Goal: Task Accomplishment & Management: Manage account settings

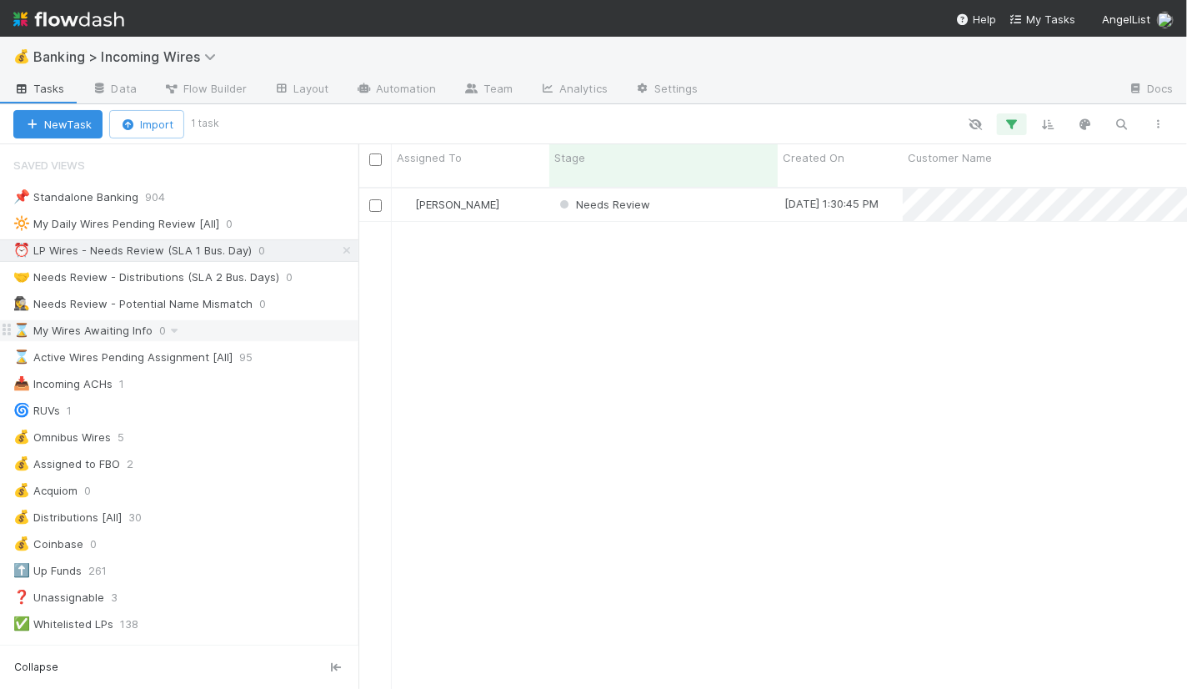
scroll to position [515, 829]
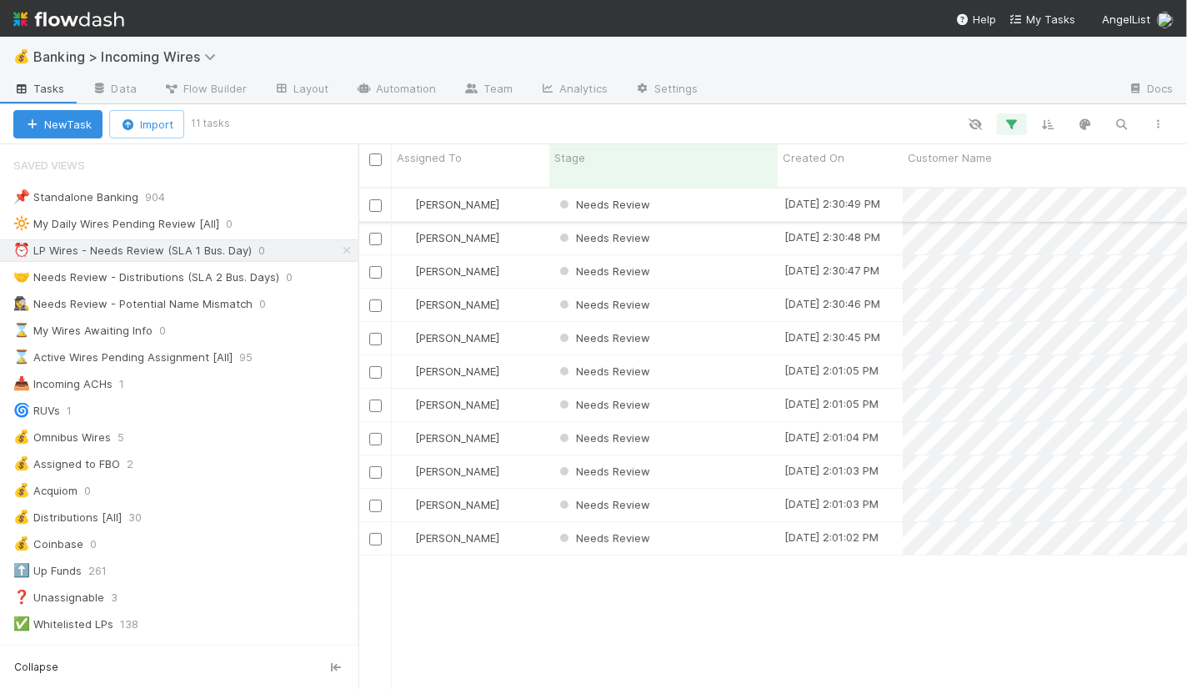
click at [709, 196] on div "Needs Review" at bounding box center [663, 204] width 228 height 33
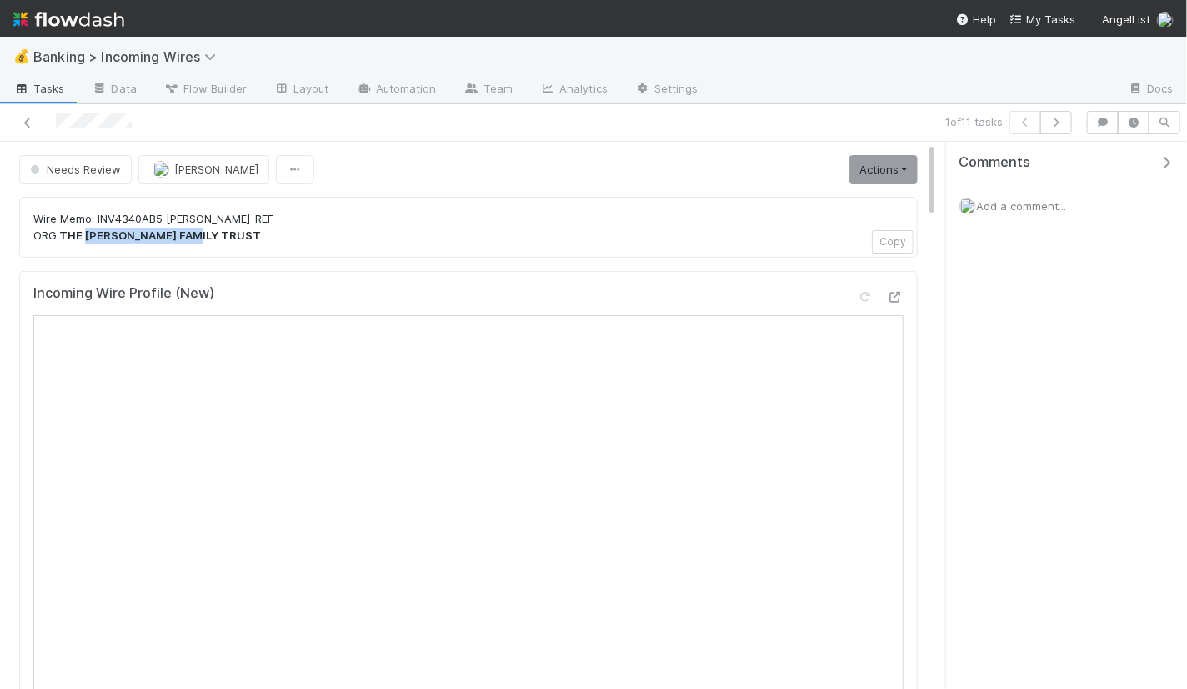
drag, startPoint x: 88, startPoint y: 233, endPoint x: 208, endPoint y: 233, distance: 120.9
click at [208, 233] on strong "THE GOLDBERG-WEINHAUS FAMILY TRUST" at bounding box center [160, 234] width 202 height 13
copy strong "GOLDBERG-WEINHAUS"
click at [1057, 121] on icon "button" at bounding box center [1056, 123] width 17 height 10
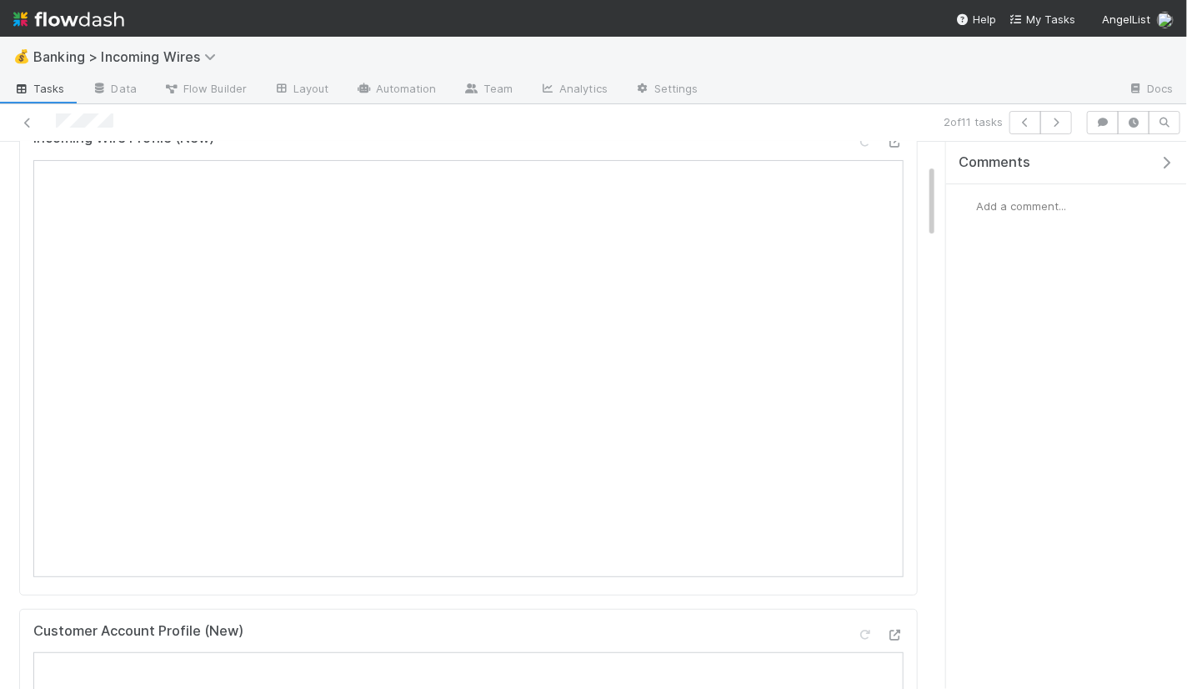
scroll to position [163, 0]
click at [1061, 128] on button "button" at bounding box center [1056, 122] width 32 height 23
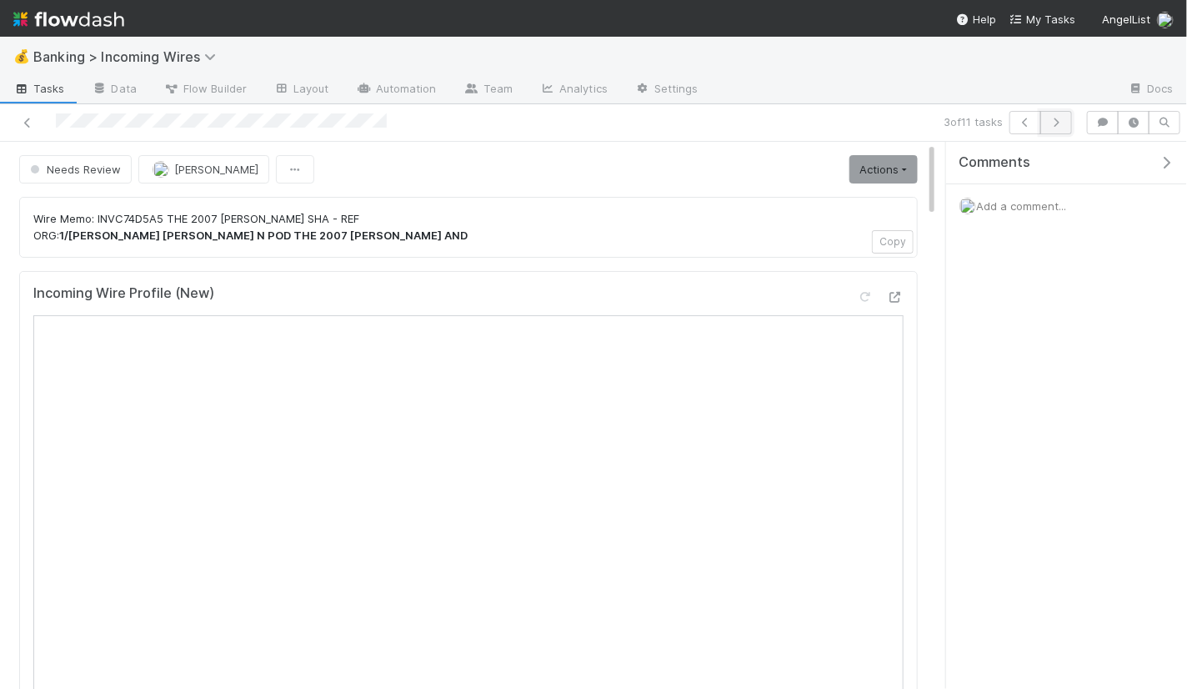
click at [1060, 126] on icon "button" at bounding box center [1056, 123] width 17 height 10
click at [1057, 115] on button "button" at bounding box center [1056, 122] width 32 height 23
click at [1053, 120] on icon "button" at bounding box center [1056, 123] width 17 height 10
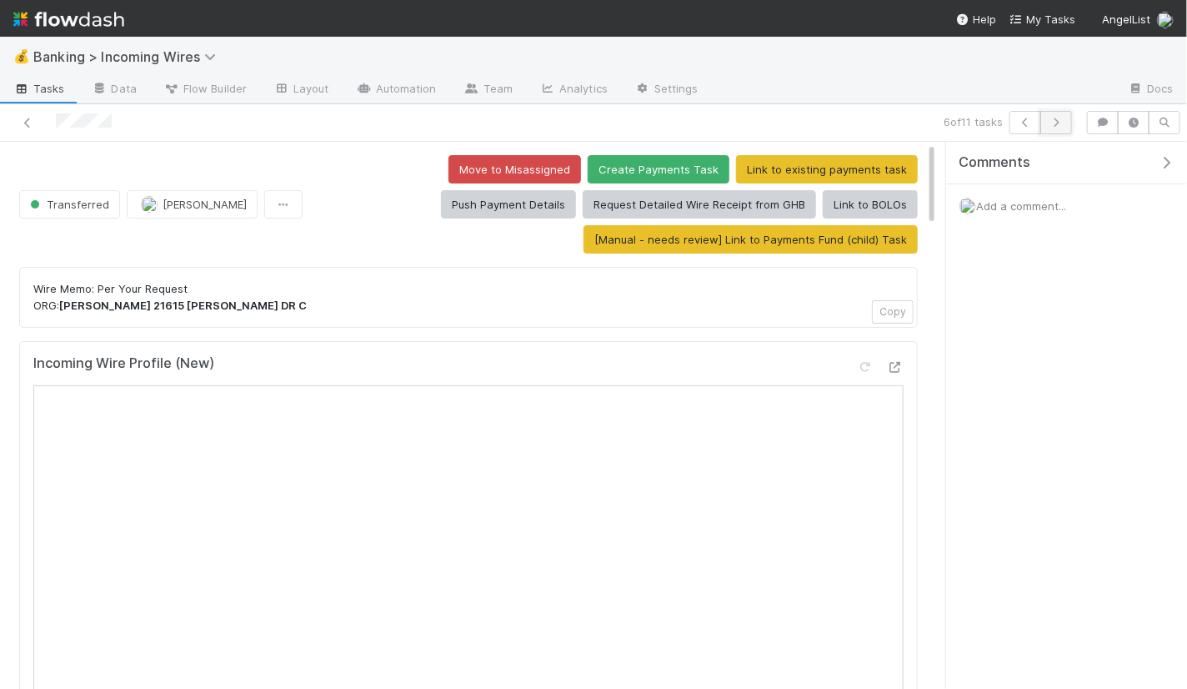
click at [1060, 118] on icon "button" at bounding box center [1056, 123] width 17 height 10
click at [1061, 123] on icon "button" at bounding box center [1056, 123] width 17 height 10
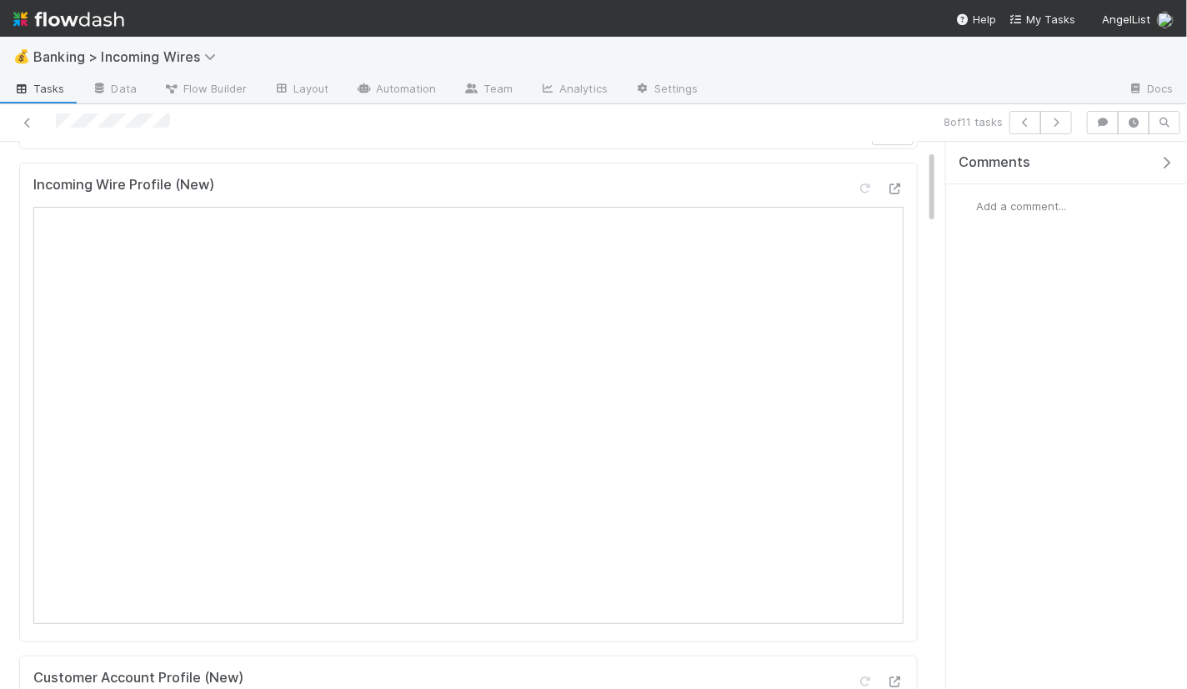
scroll to position [217, 0]
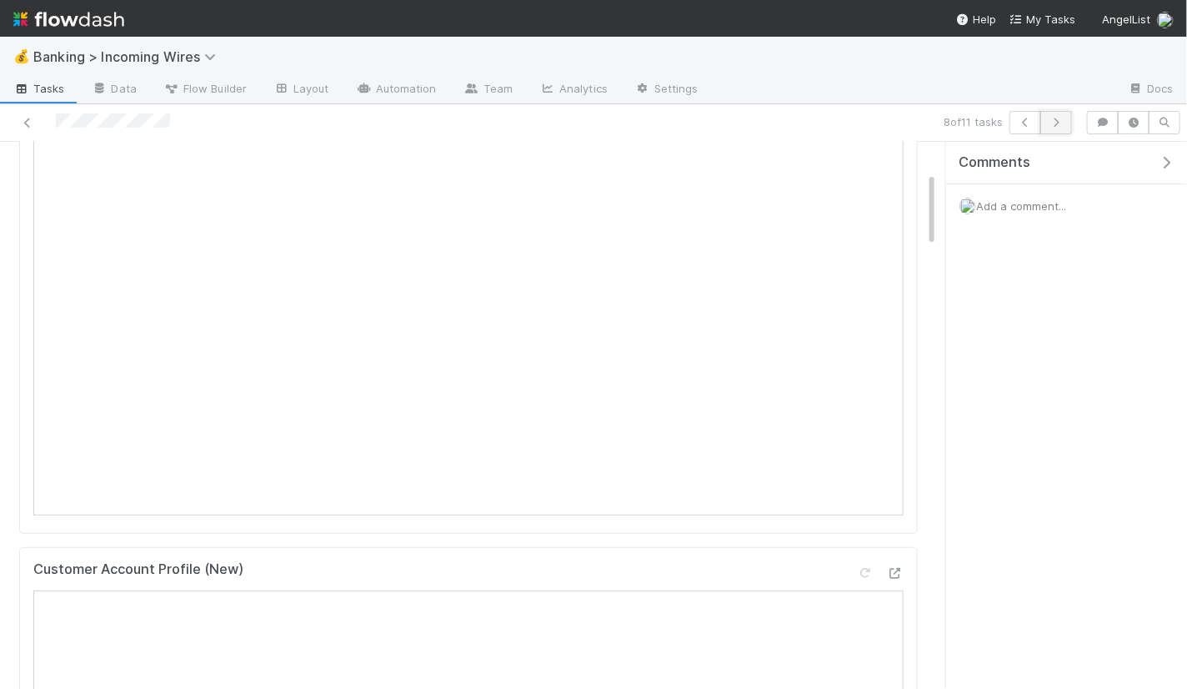
click at [1058, 128] on button "button" at bounding box center [1056, 122] width 32 height 23
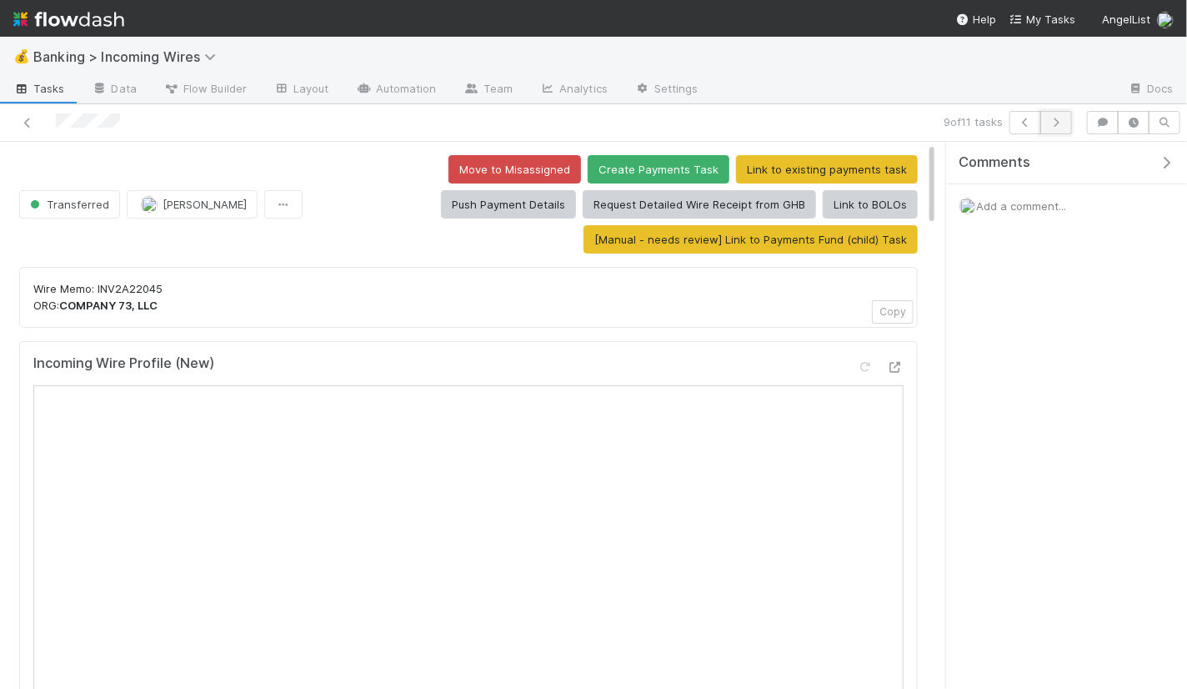
click at [1064, 118] on icon "button" at bounding box center [1056, 123] width 17 height 10
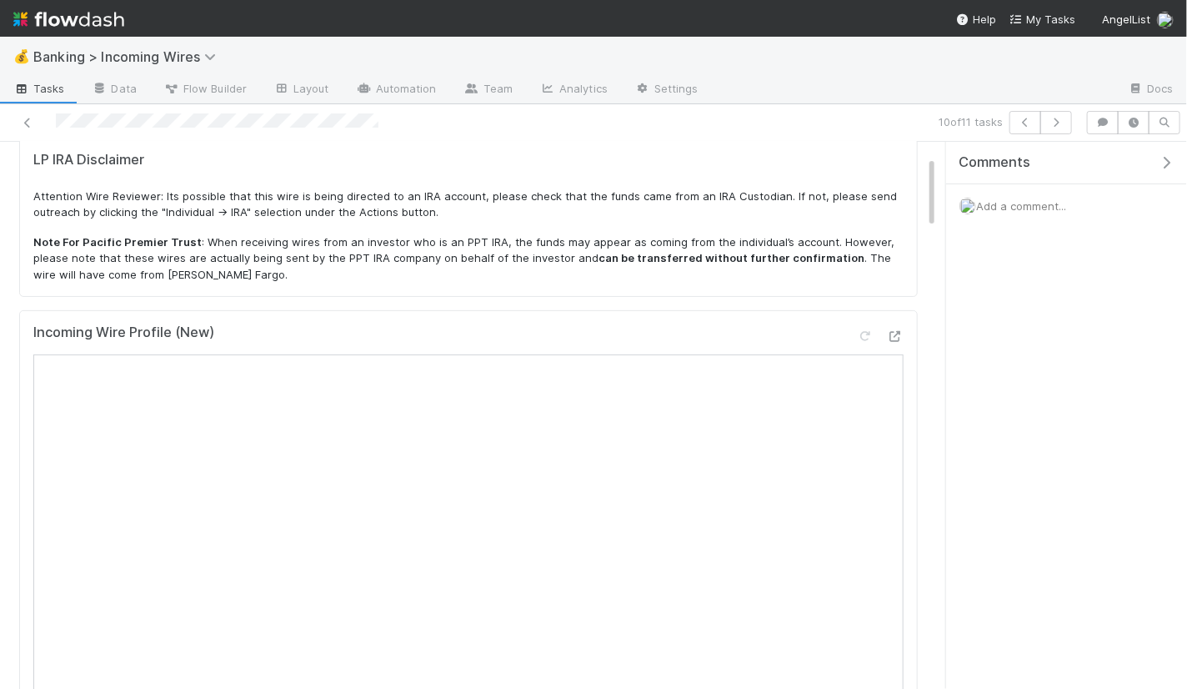
scroll to position [108, 0]
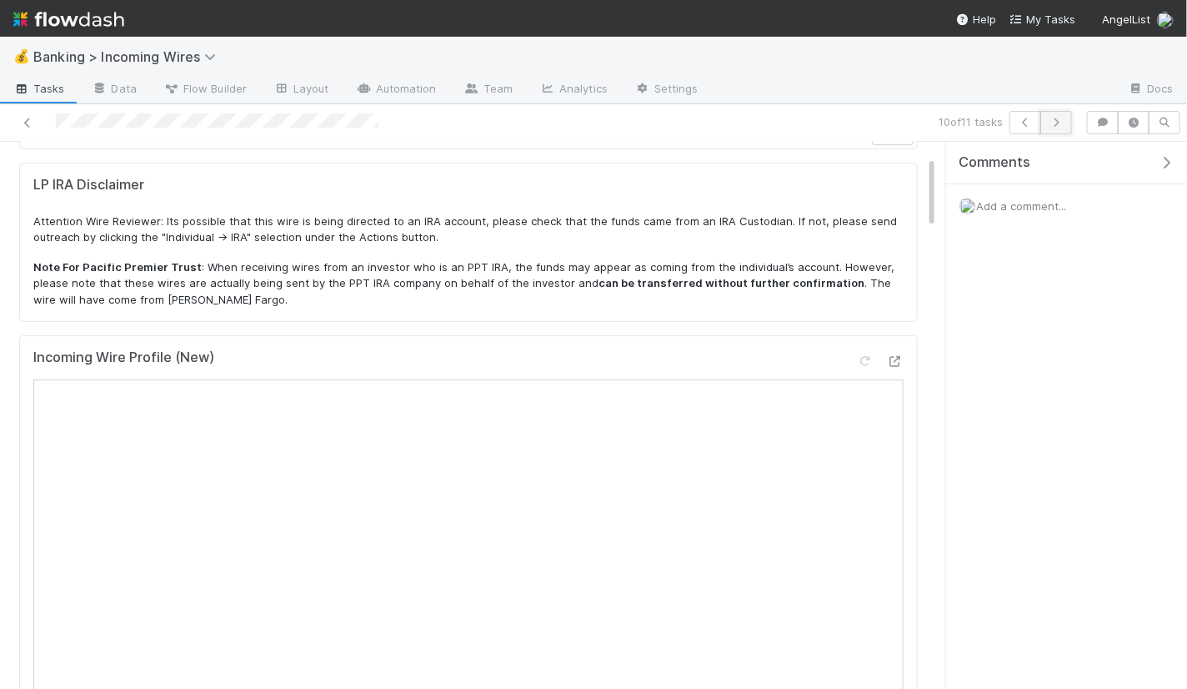
click at [1057, 129] on button "button" at bounding box center [1056, 122] width 32 height 23
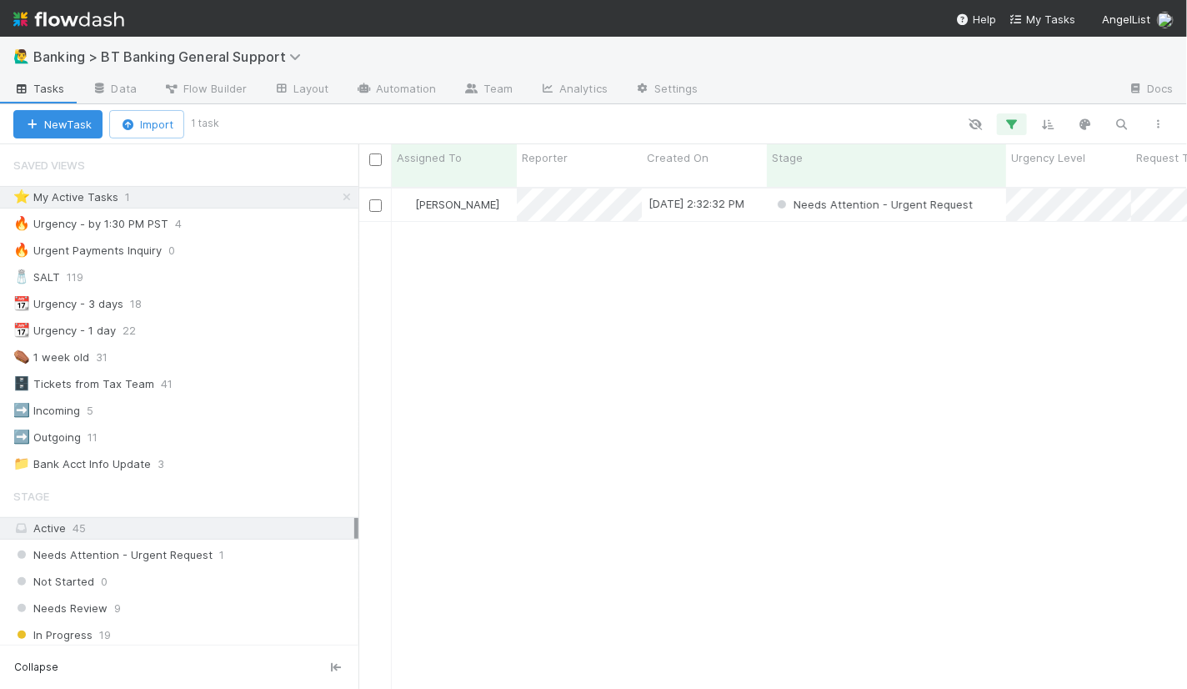
scroll to position [1, 0]
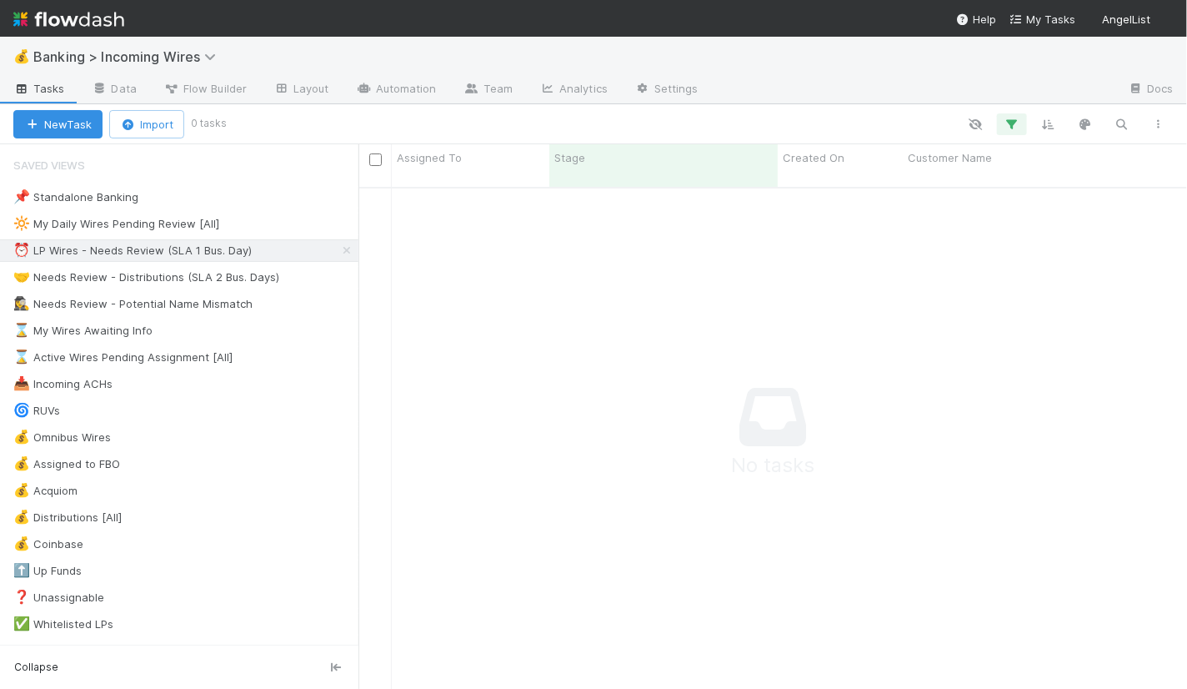
scroll to position [515, 829]
click at [229, 278] on div "🤝 Needs Review - Distributions (SLA 2 Bus. Days)" at bounding box center [146, 277] width 266 height 21
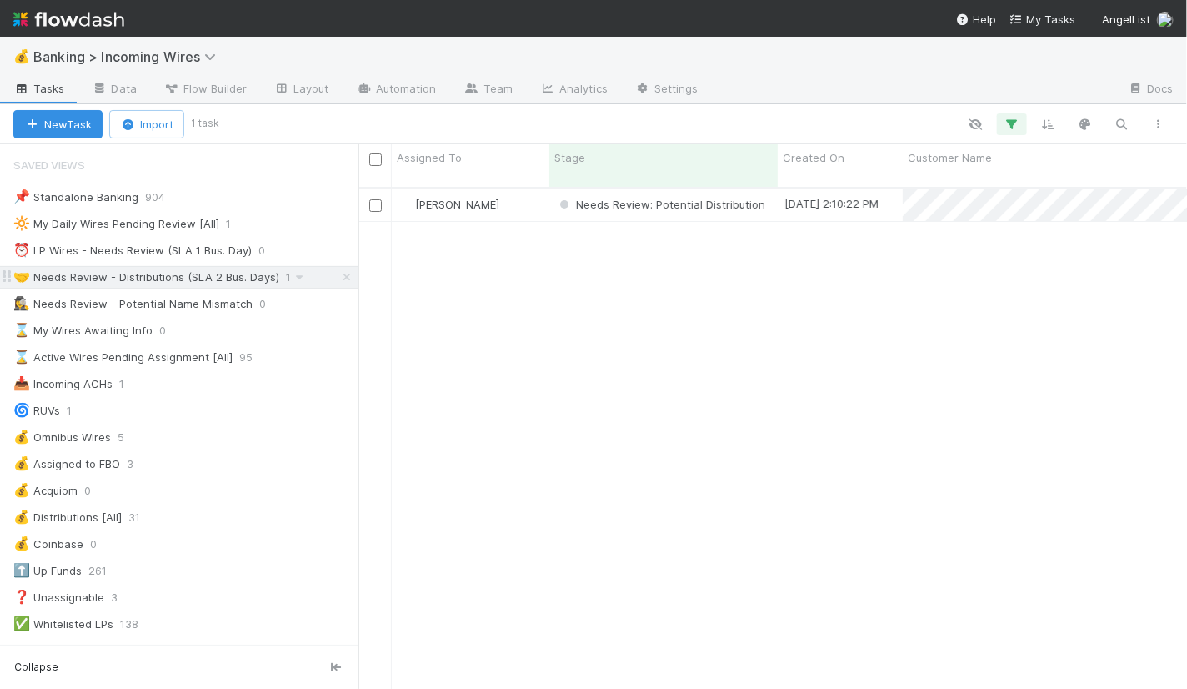
scroll to position [515, 829]
click at [518, 188] on div "[PERSON_NAME]" at bounding box center [471, 204] width 158 height 33
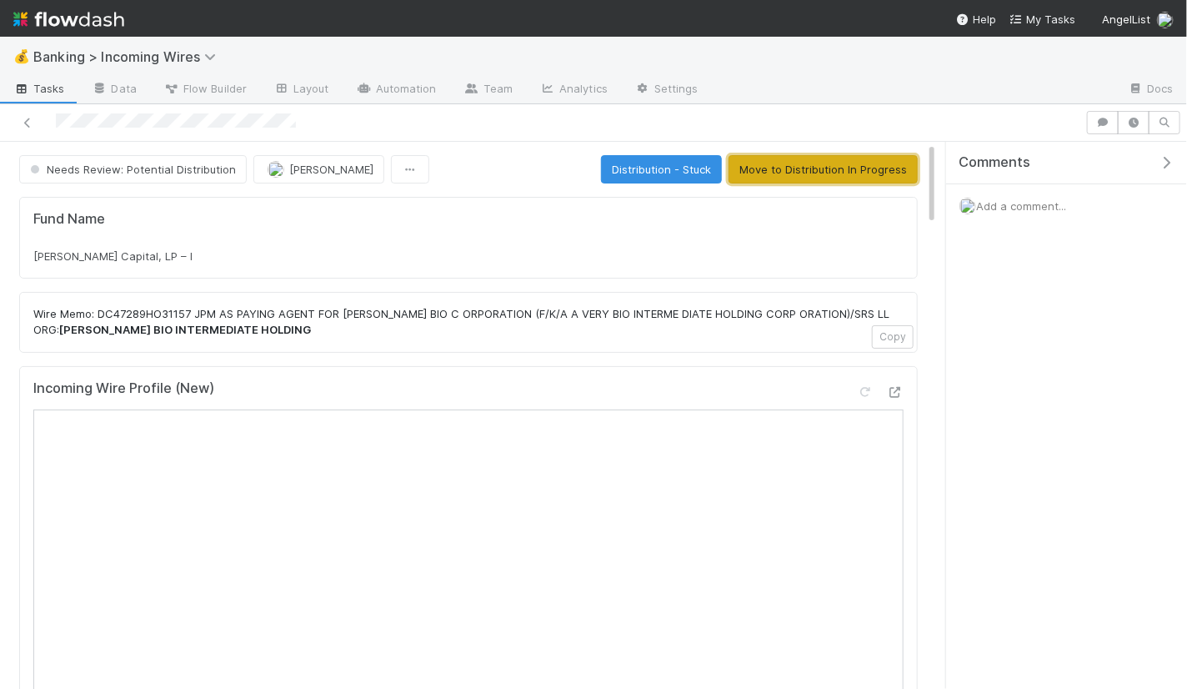
click at [860, 174] on button "Move to Distribution In Progress" at bounding box center [823, 169] width 189 height 28
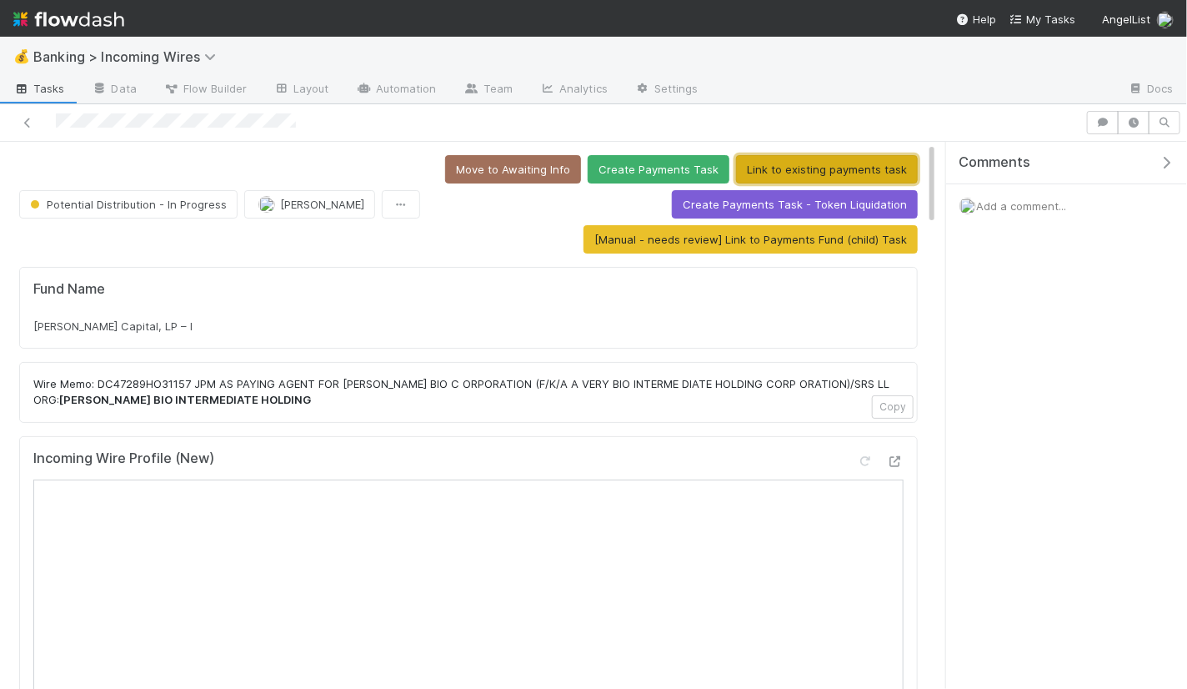
click at [799, 161] on button "Link to existing payments task" at bounding box center [827, 169] width 182 height 28
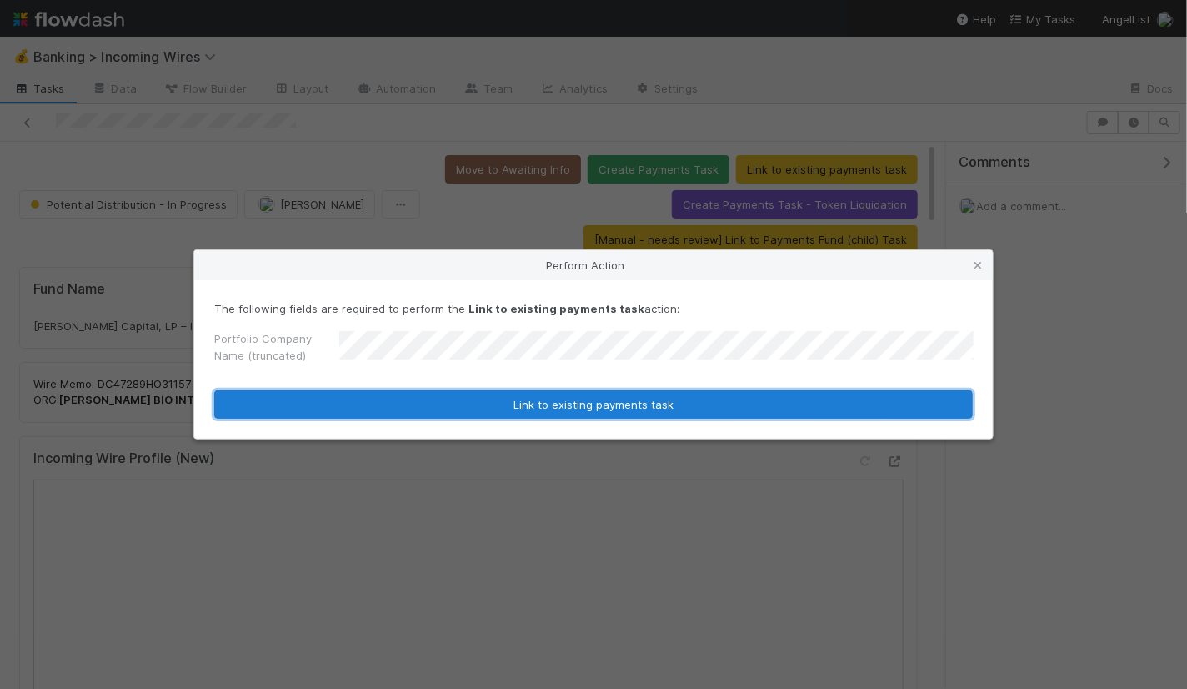
click at [512, 399] on button "Link to existing payments task" at bounding box center [593, 404] width 759 height 28
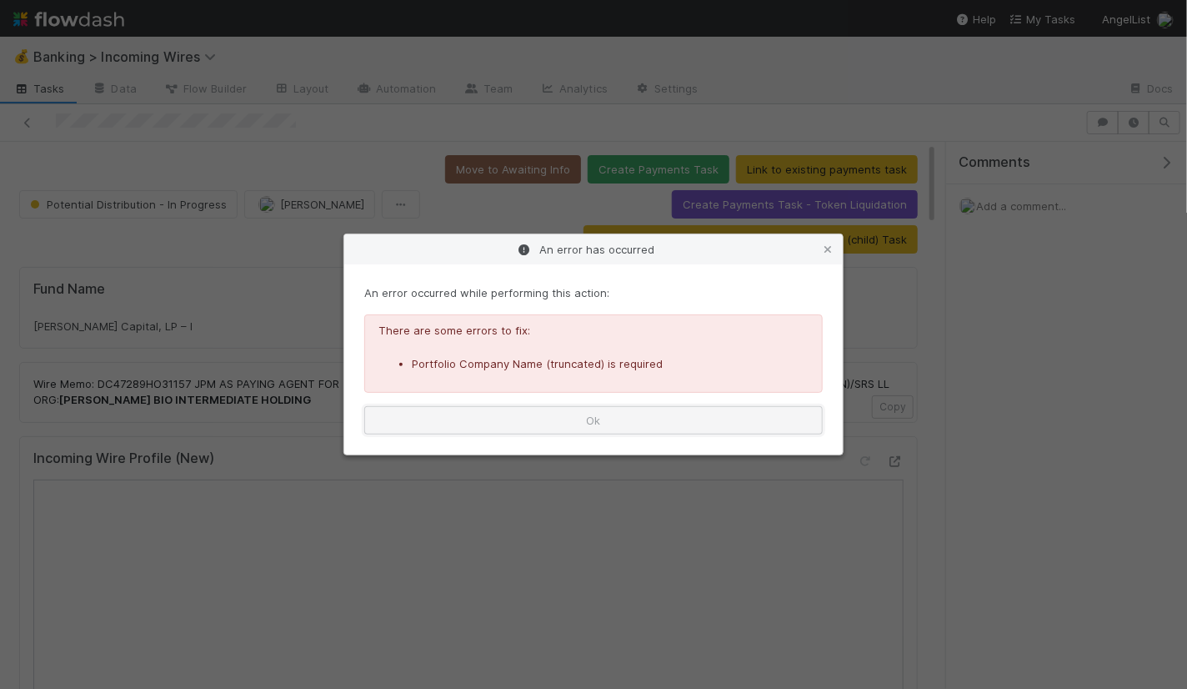
click at [604, 419] on button "Ok" at bounding box center [593, 420] width 458 height 28
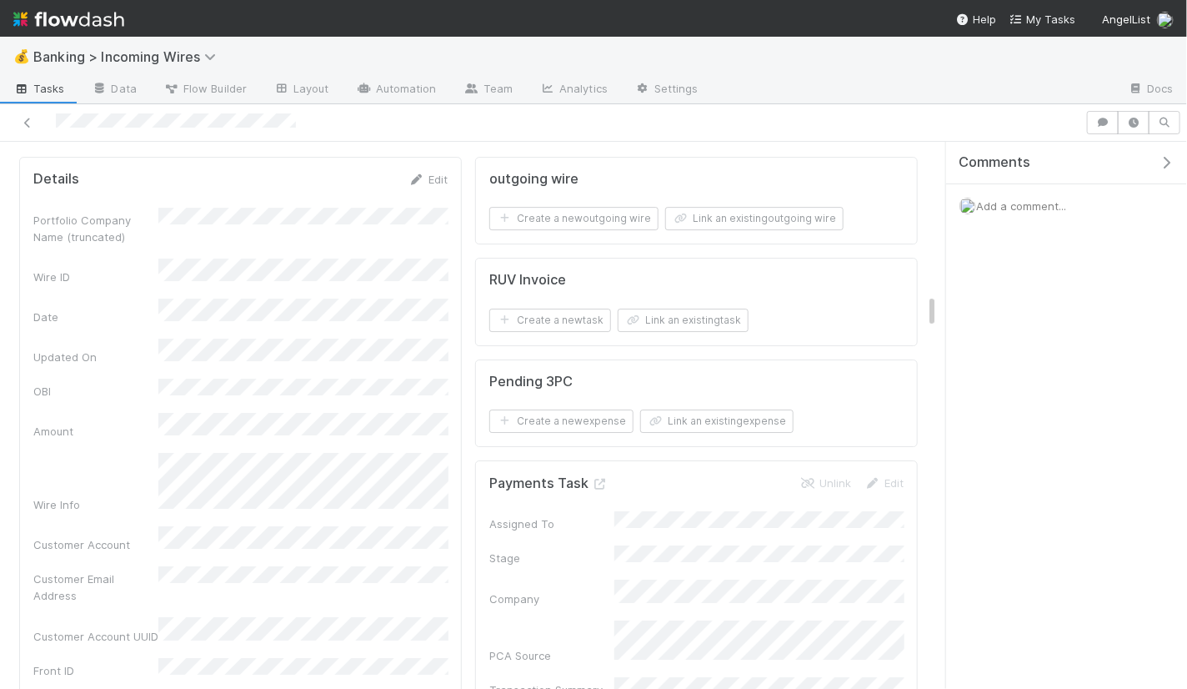
scroll to position [2396, 0]
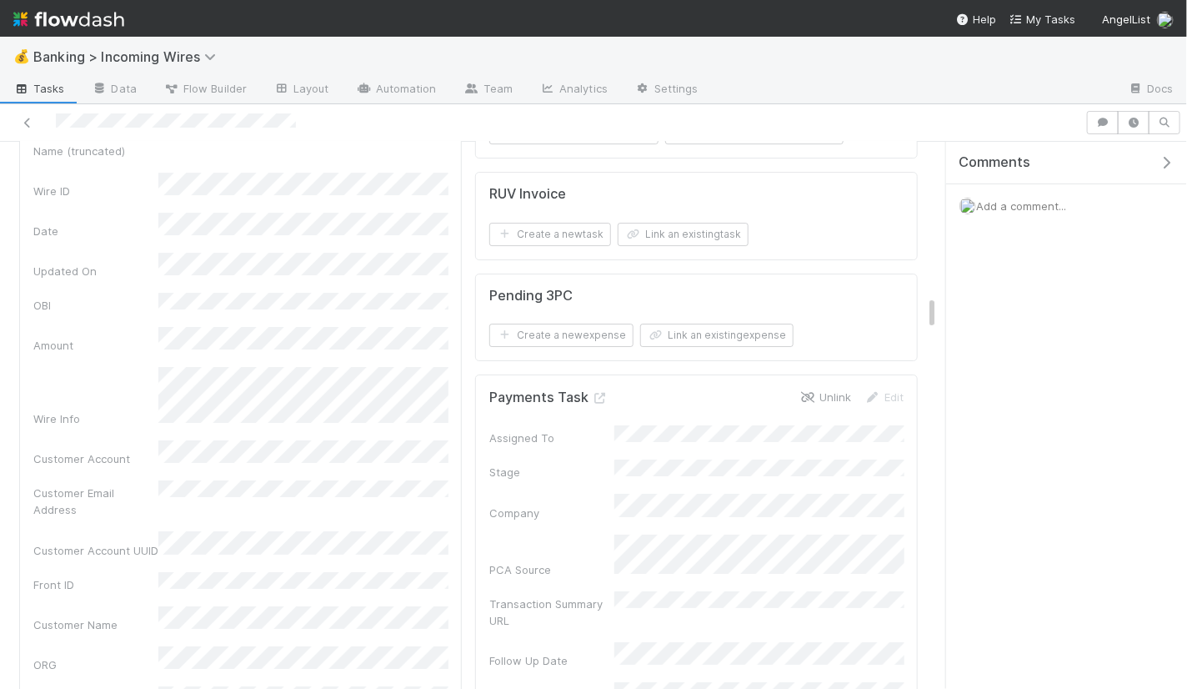
click at [833, 390] on link "Unlink" at bounding box center [825, 396] width 52 height 13
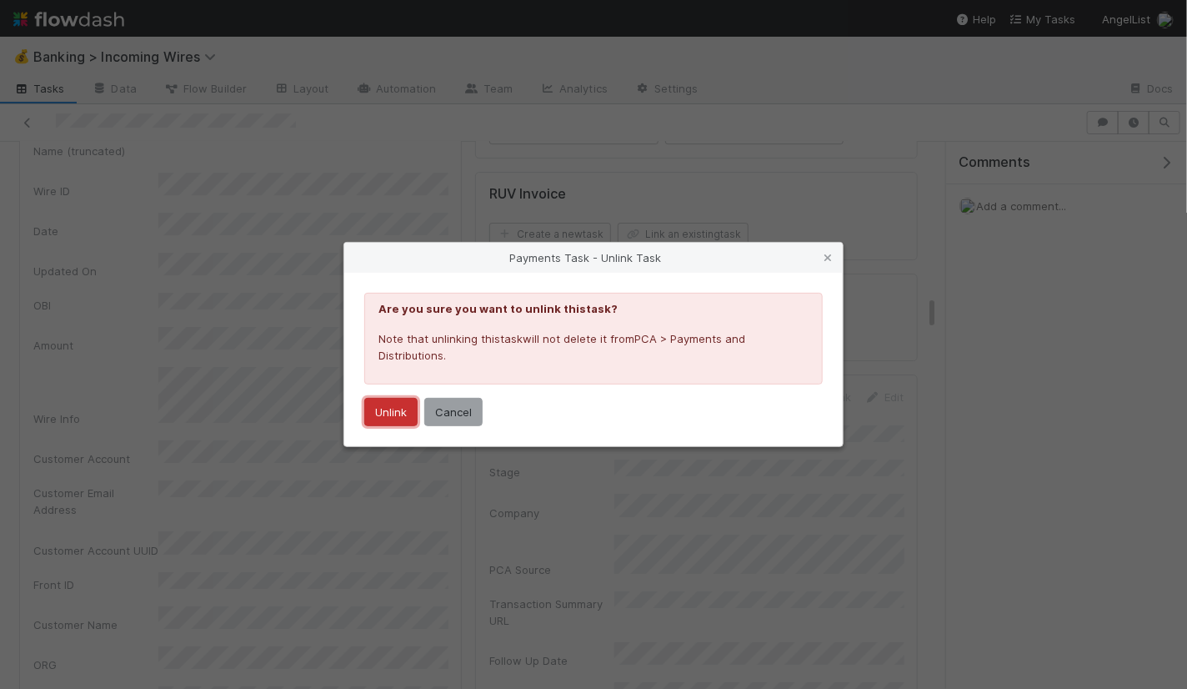
click at [406, 409] on button "Unlink" at bounding box center [390, 412] width 53 height 28
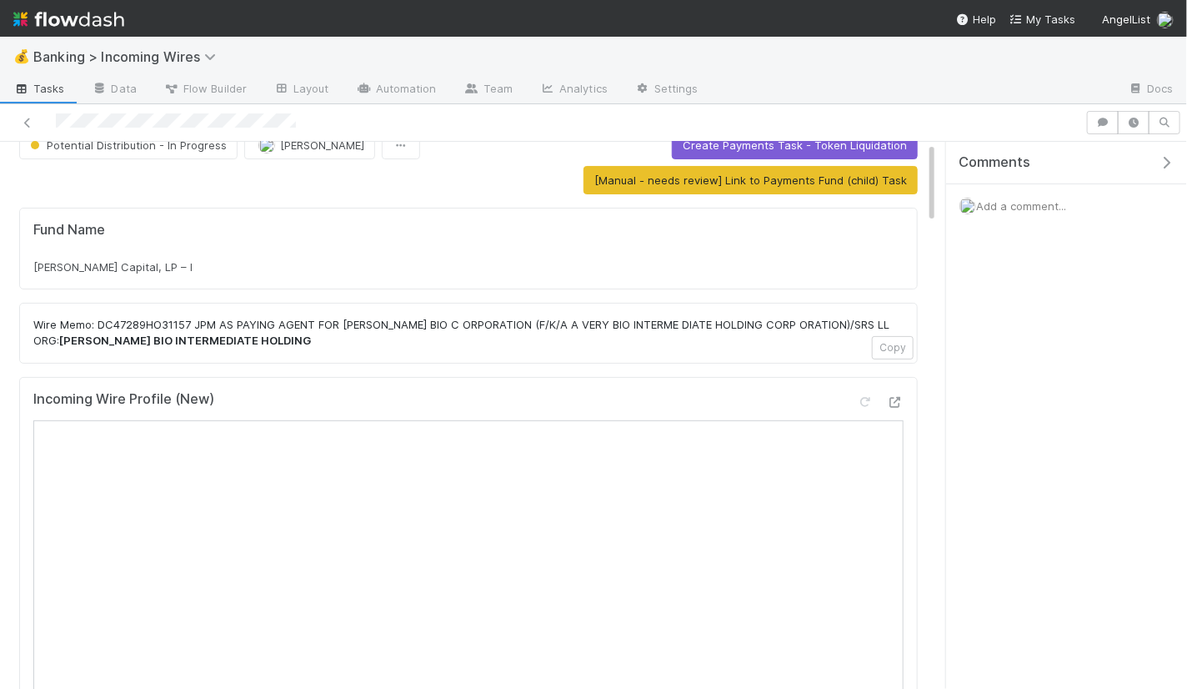
scroll to position [0, 0]
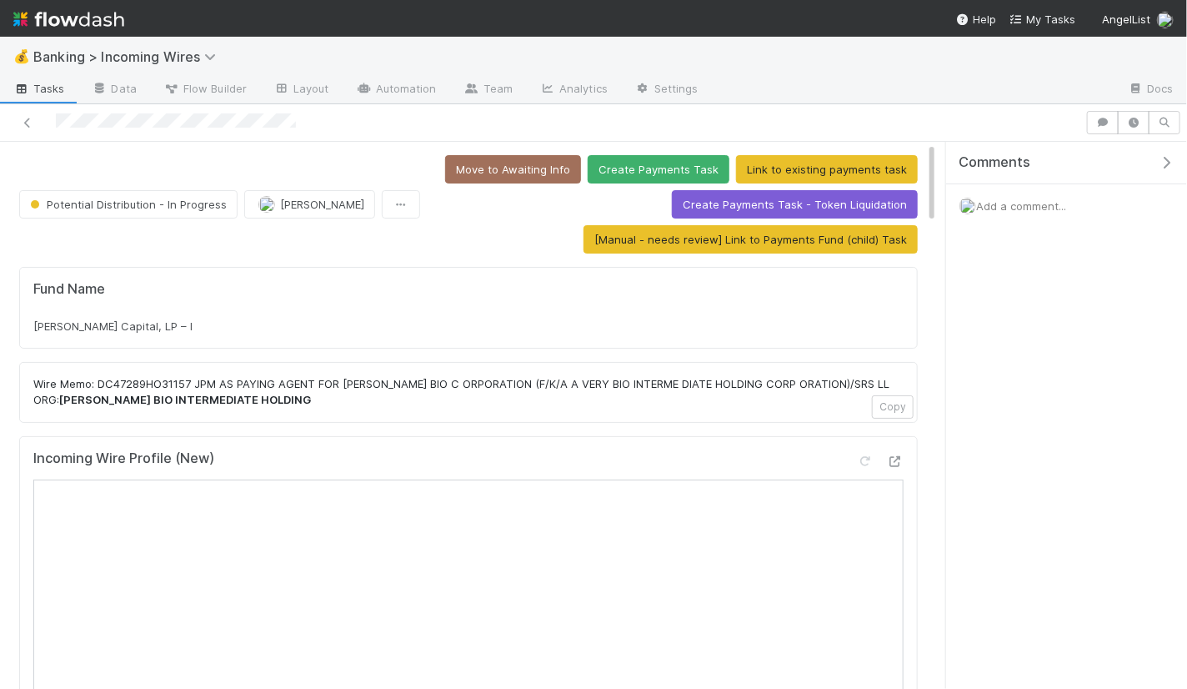
click at [403, 320] on div "Kenny Workman Capital, LP – I" at bounding box center [468, 326] width 870 height 17
copy div "Kenny Workman Capital, LP – I"
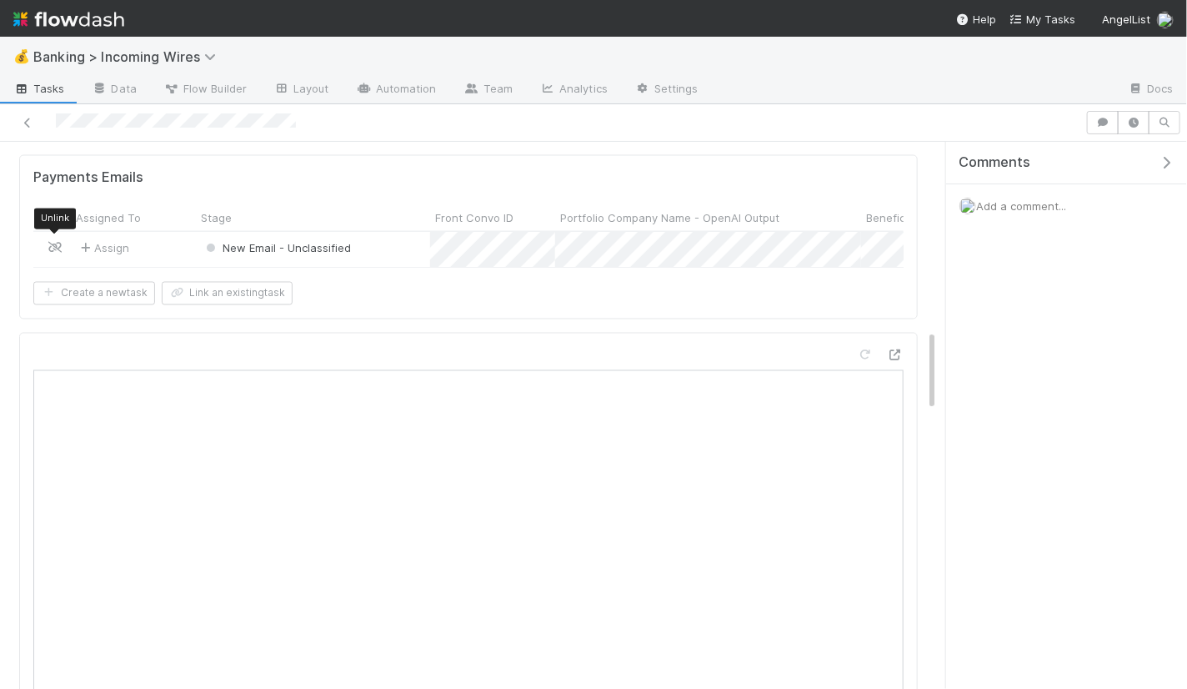
click at [48, 241] on span at bounding box center [55, 247] width 17 height 13
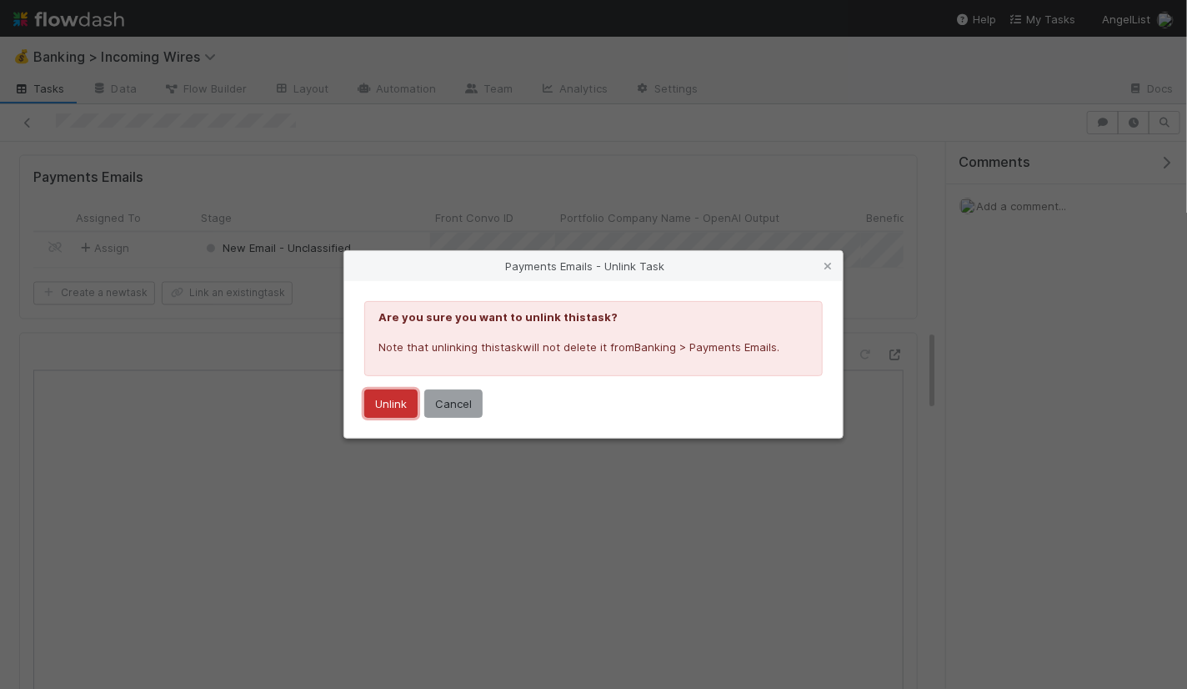
click at [381, 403] on button "Unlink" at bounding box center [390, 403] width 53 height 28
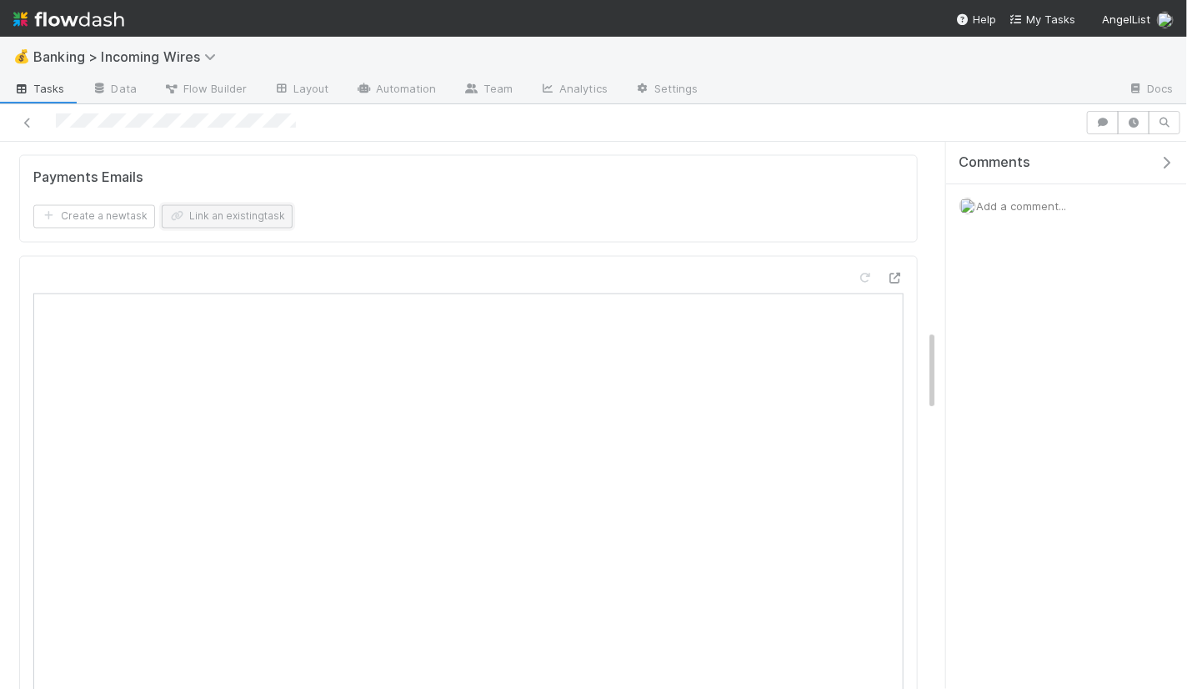
click at [232, 206] on button "Link an existing task" at bounding box center [227, 216] width 131 height 23
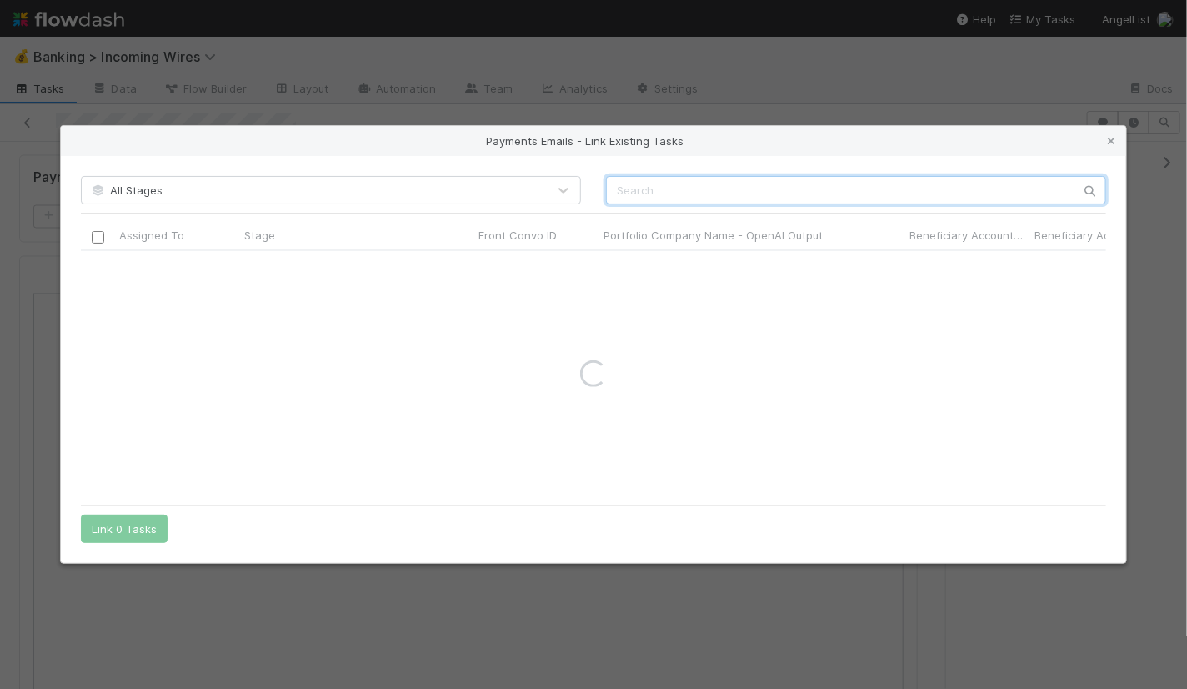
click at [688, 193] on input "text" at bounding box center [856, 190] width 500 height 28
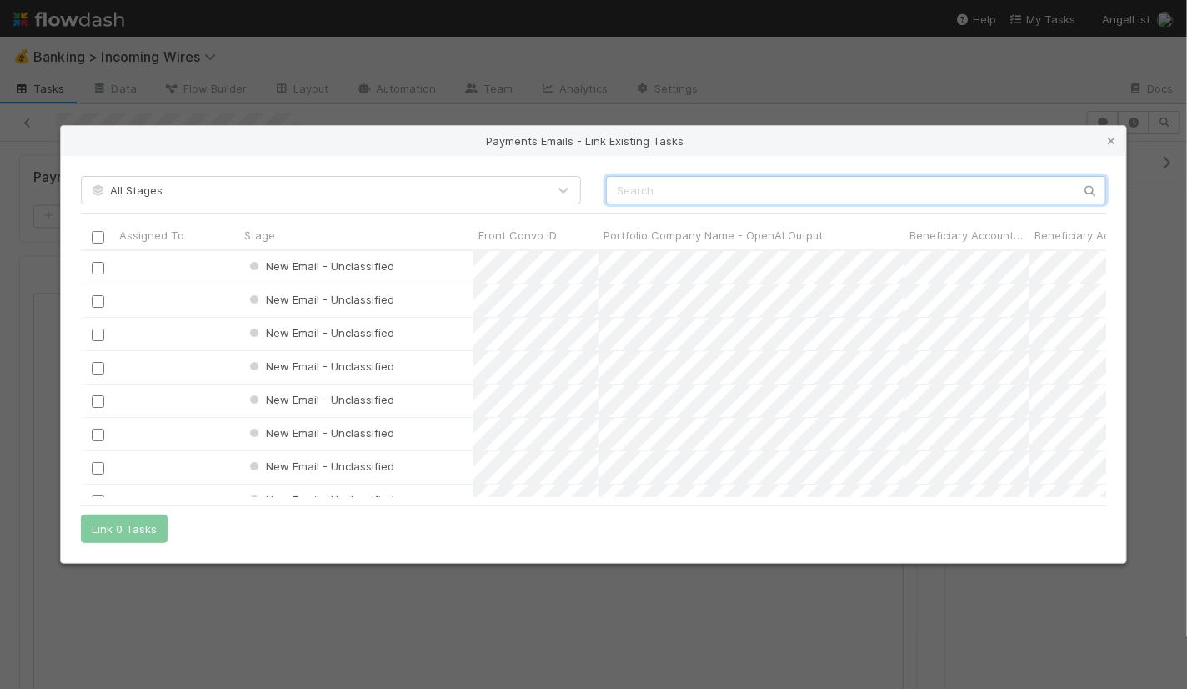
scroll to position [247, 1025]
click at [688, 193] on input "text" at bounding box center [856, 190] width 500 height 28
paste input "cnv_q907cg7"
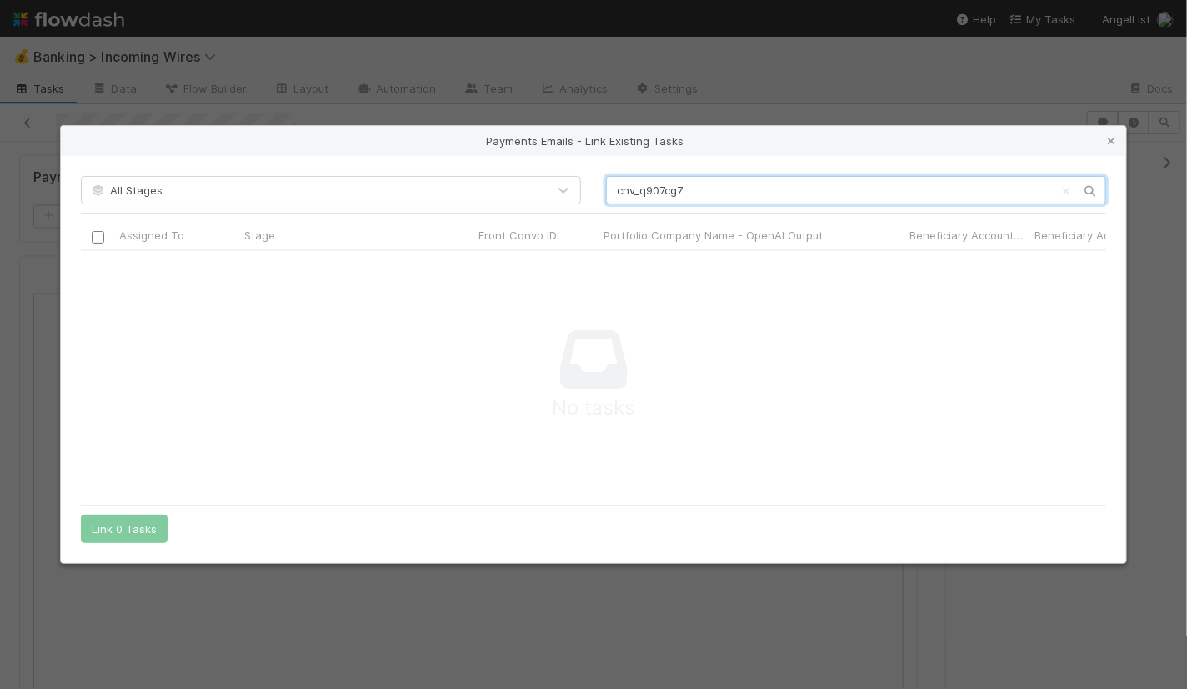
click at [754, 195] on input "cnv_q907cg7" at bounding box center [856, 190] width 500 height 28
type input "cnv_q907cg7"
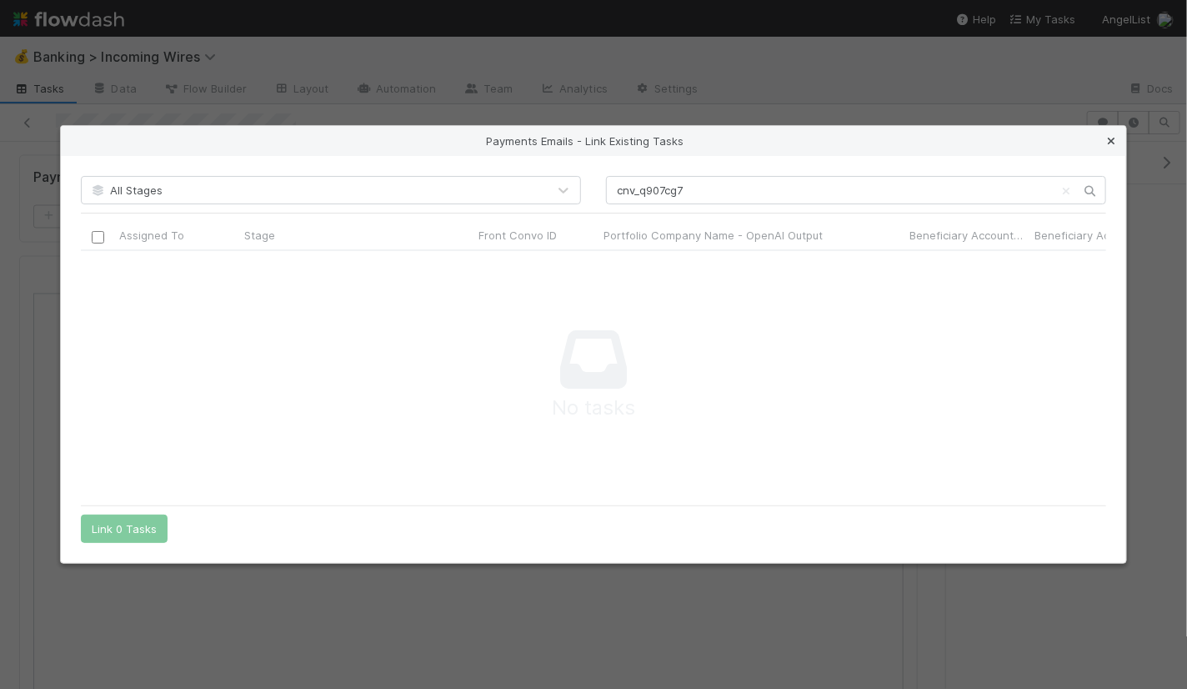
click at [1109, 136] on icon at bounding box center [1111, 141] width 17 height 11
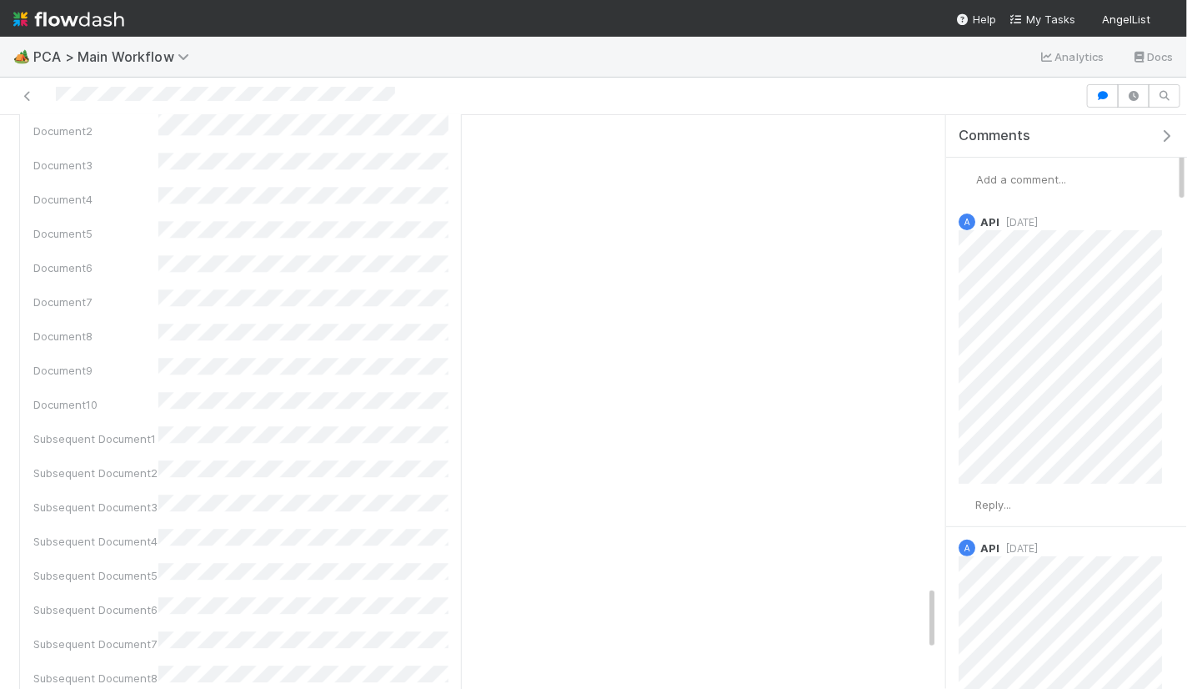
scroll to position [4564, 0]
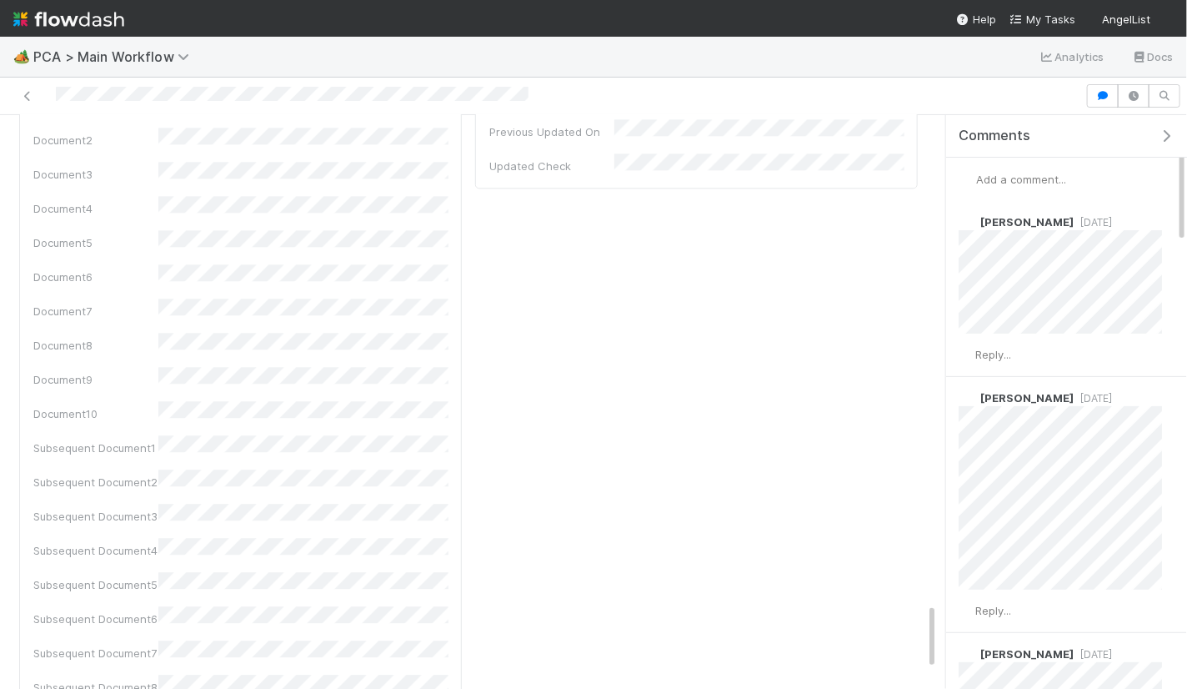
scroll to position [4383, 0]
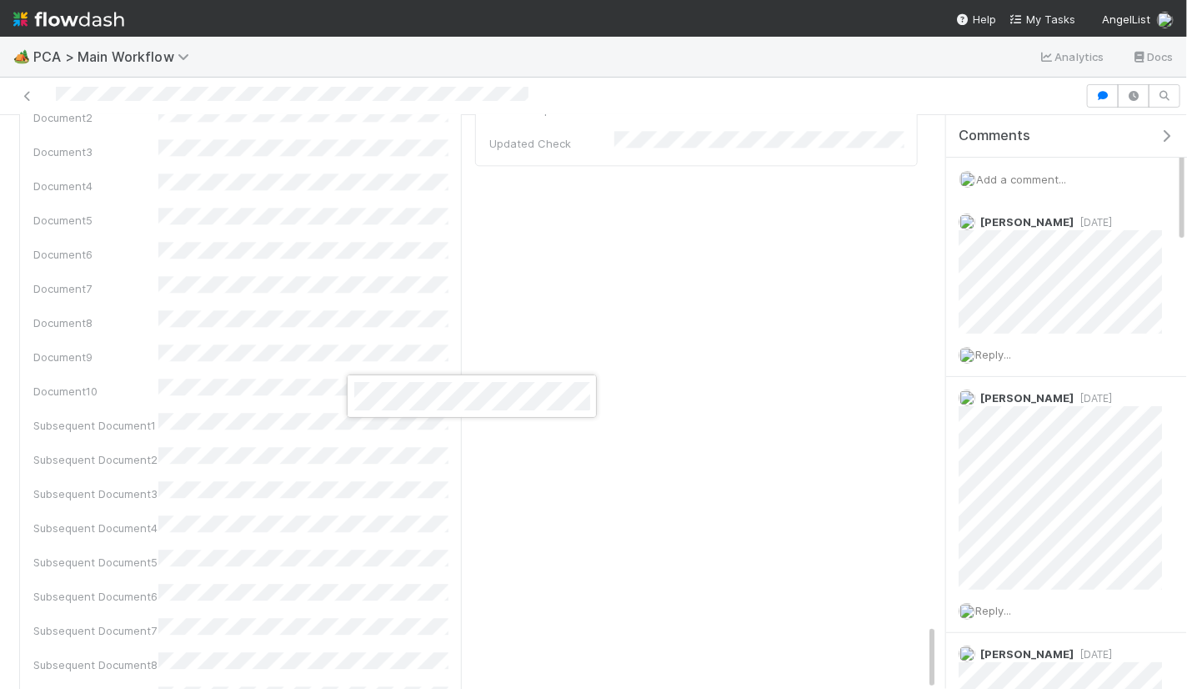
click at [403, 293] on div at bounding box center [593, 344] width 1187 height 689
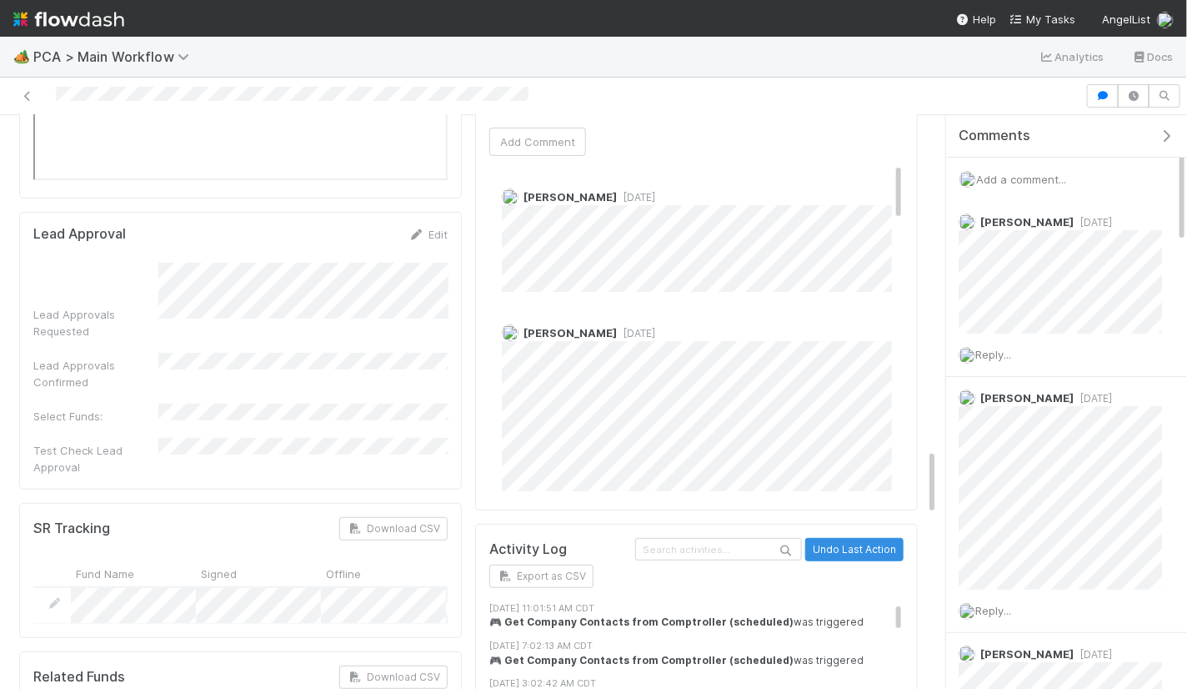
scroll to position [2874, 0]
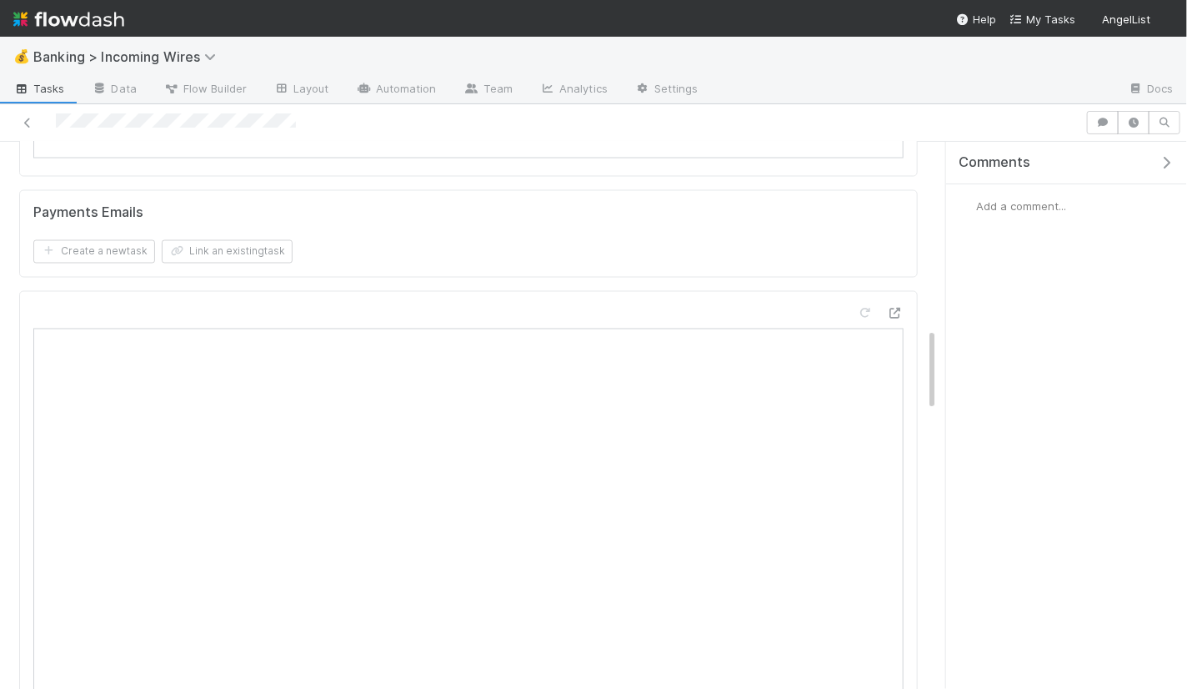
scroll to position [1229, 0]
click at [269, 247] on button "Link an existing task" at bounding box center [227, 253] width 131 height 23
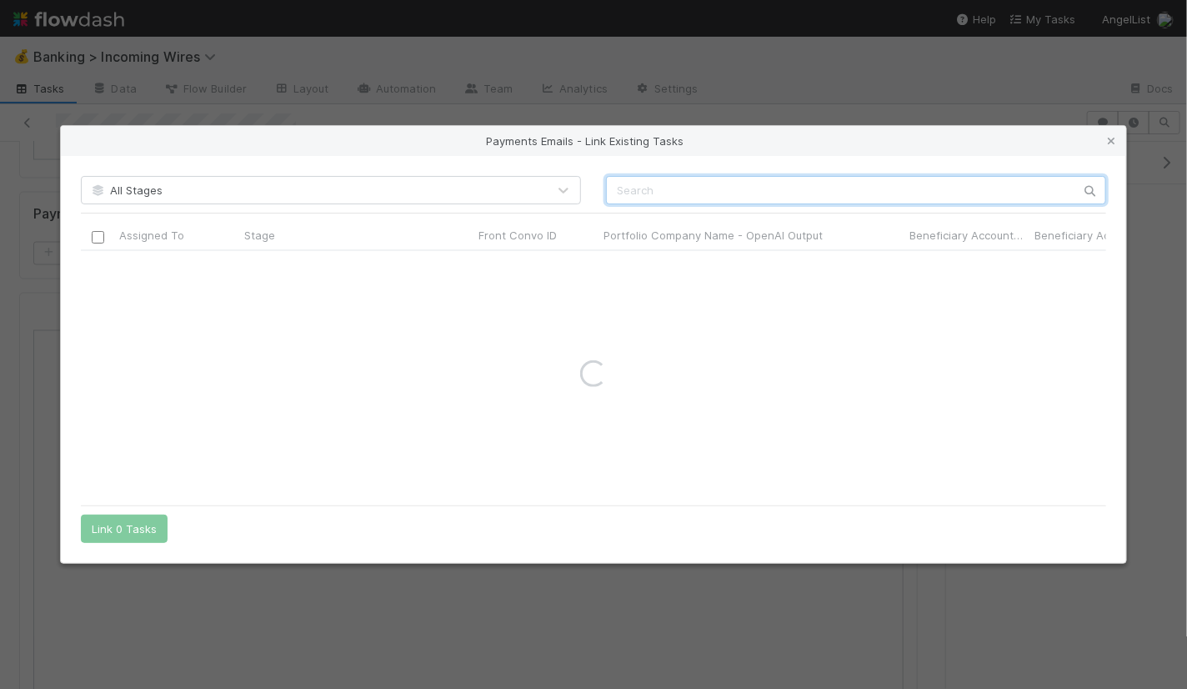
click at [745, 193] on input "text" at bounding box center [856, 190] width 500 height 28
paste input "cnv_q907cg7"
type input "cnv_q907cg7"
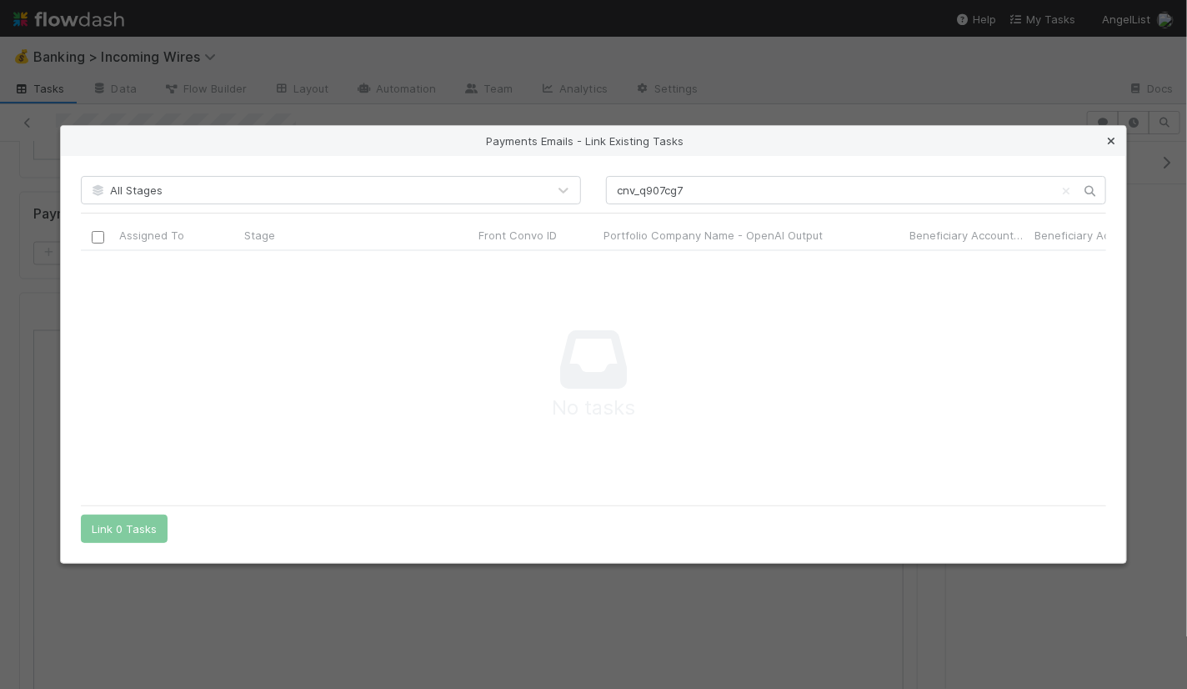
click at [1114, 142] on icon at bounding box center [1111, 141] width 17 height 11
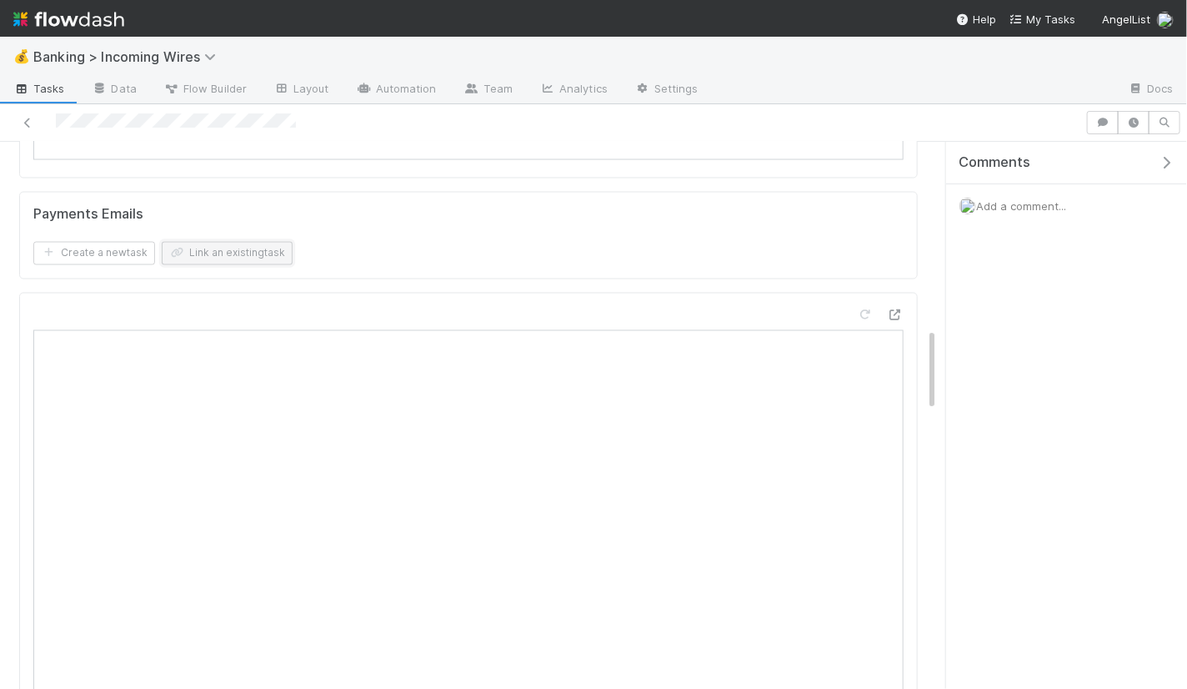
click at [259, 250] on button "Link an existing task" at bounding box center [227, 253] width 131 height 23
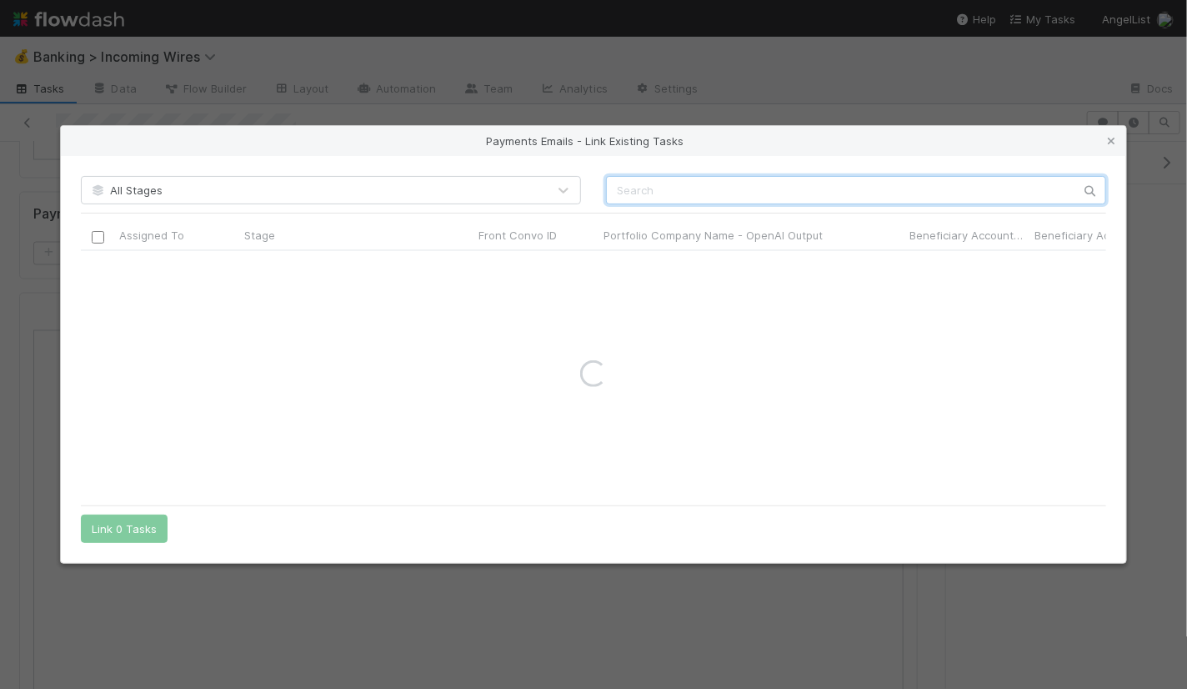
click at [647, 193] on input "text" at bounding box center [856, 190] width 500 height 28
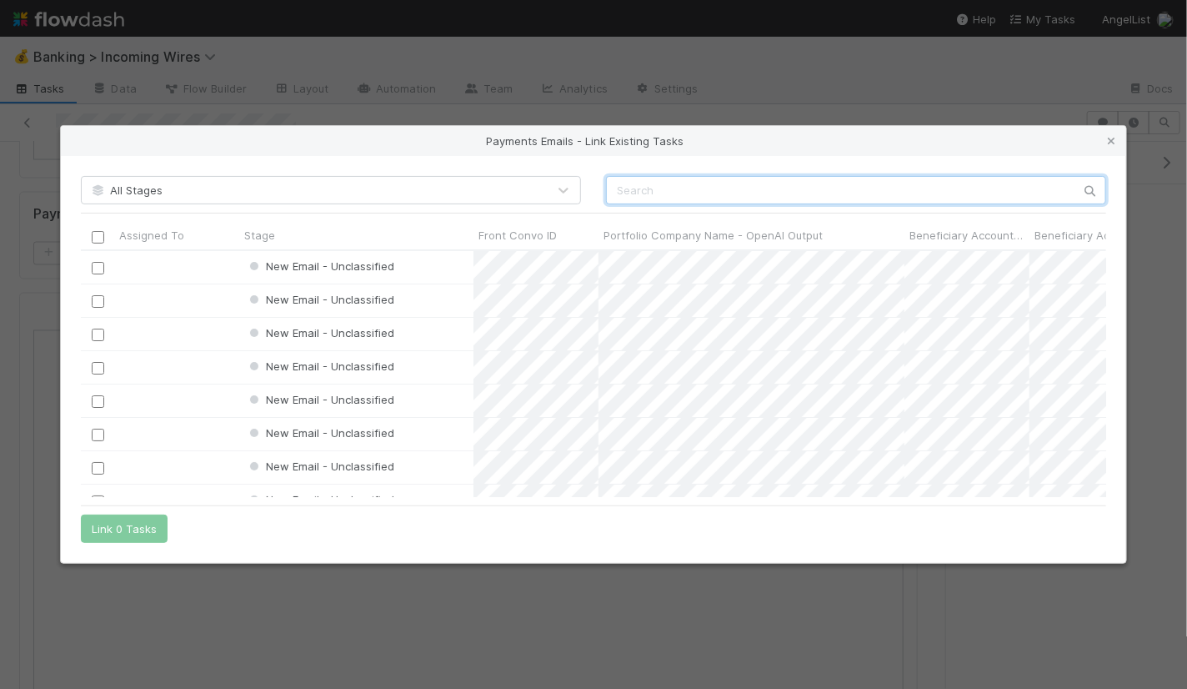
paste input "cnv_q907cg7"
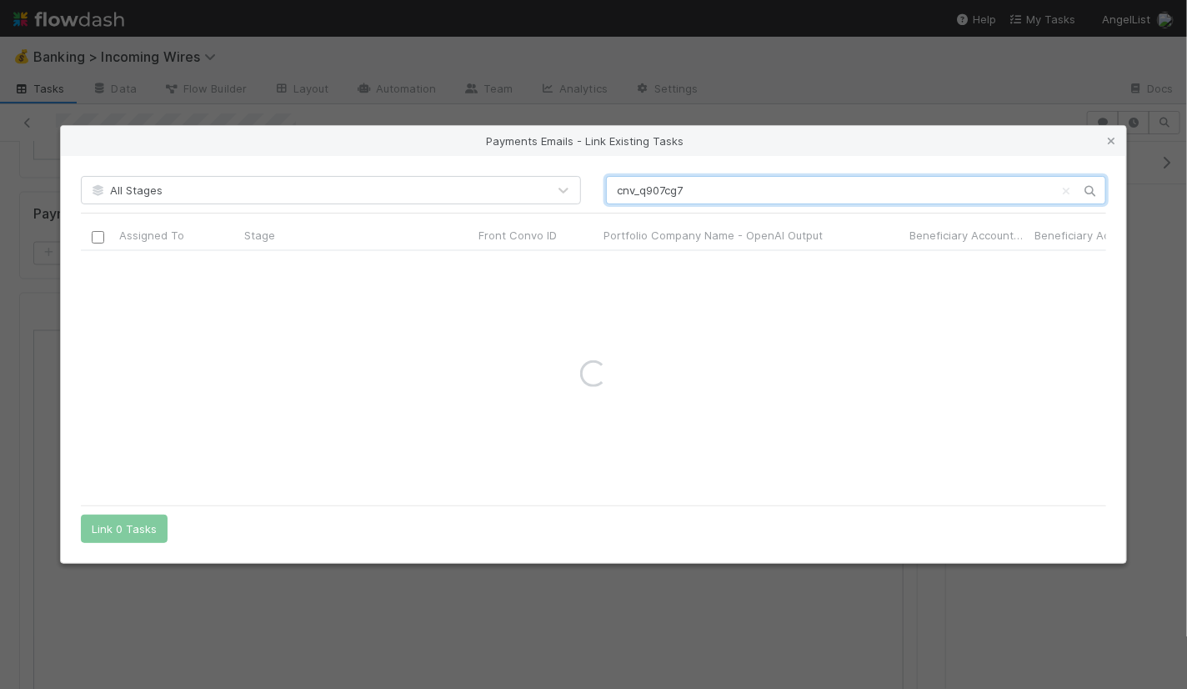
type input "cnv_q907cg7"
click at [684, 188] on input "cnv_q907cg7" at bounding box center [856, 190] width 500 height 28
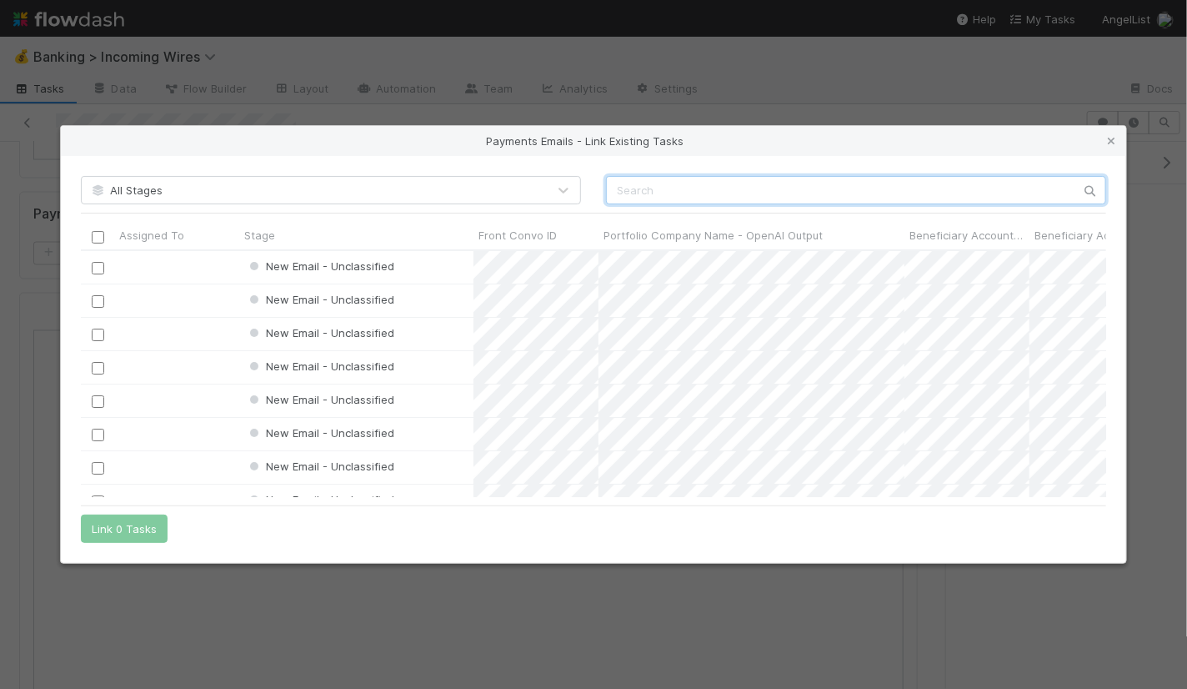
scroll to position [1, 1]
click at [676, 188] on input "text" at bounding box center [856, 190] width 500 height 28
paste input "cnv_q907cg7"
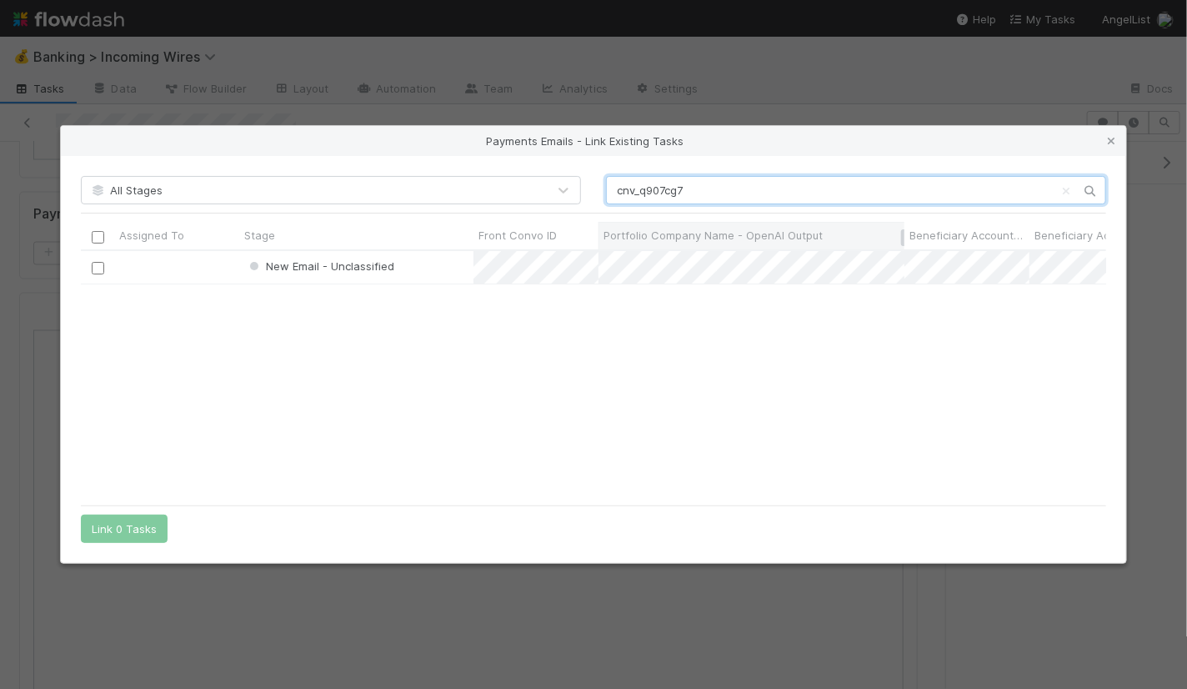
scroll to position [247, 1025]
type input "cnv_q907cg7"
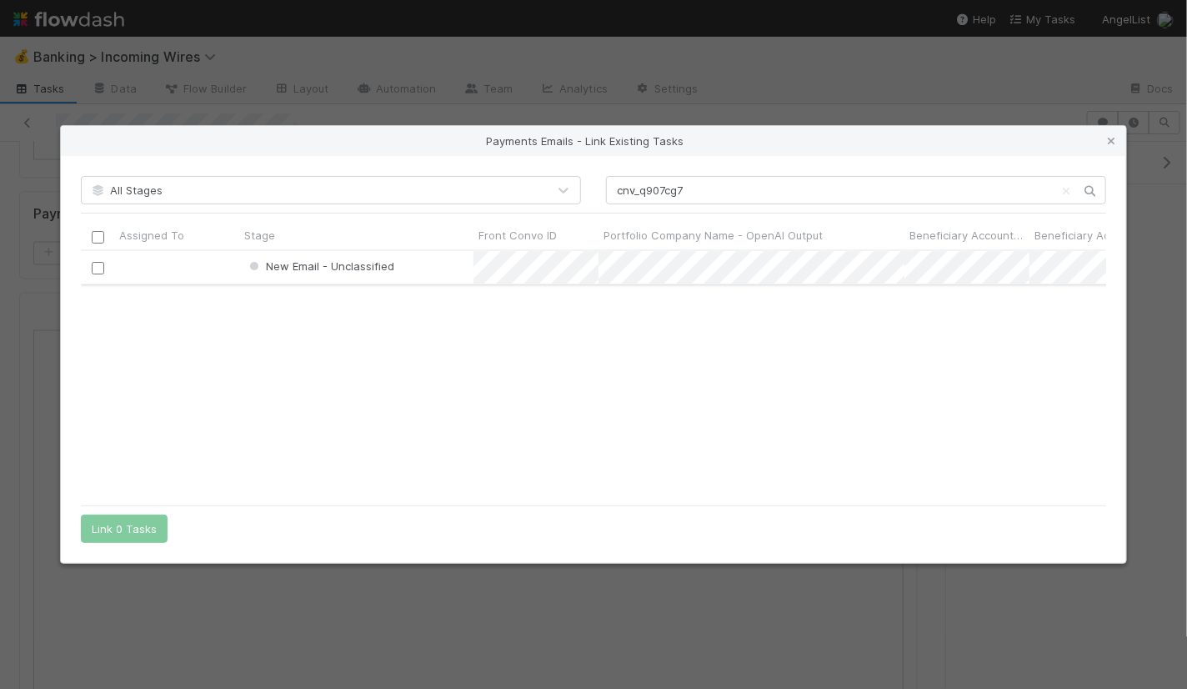
click at [96, 259] on div at bounding box center [98, 267] width 20 height 18
click at [96, 263] on input "checkbox" at bounding box center [98, 268] width 13 height 13
click at [135, 534] on button "Link 1 Task" at bounding box center [120, 528] width 79 height 28
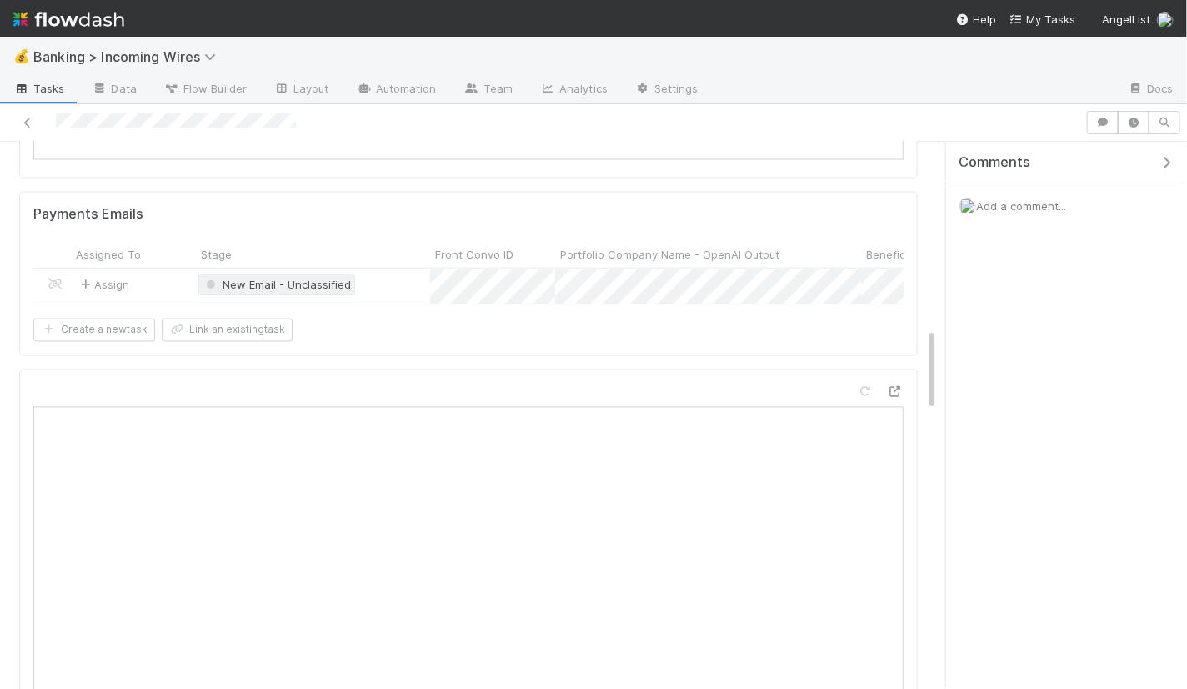
click at [256, 278] on span "New Email - Unclassified" at bounding box center [277, 284] width 148 height 13
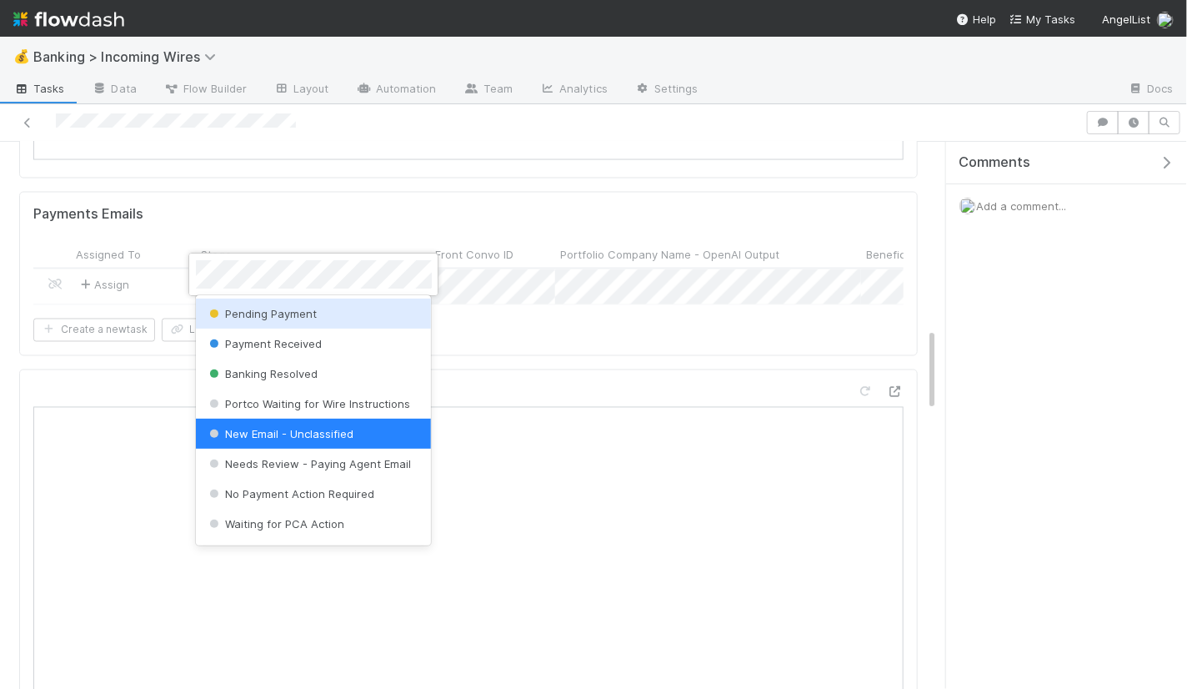
click at [268, 309] on span "Pending Payment" at bounding box center [262, 313] width 112 height 13
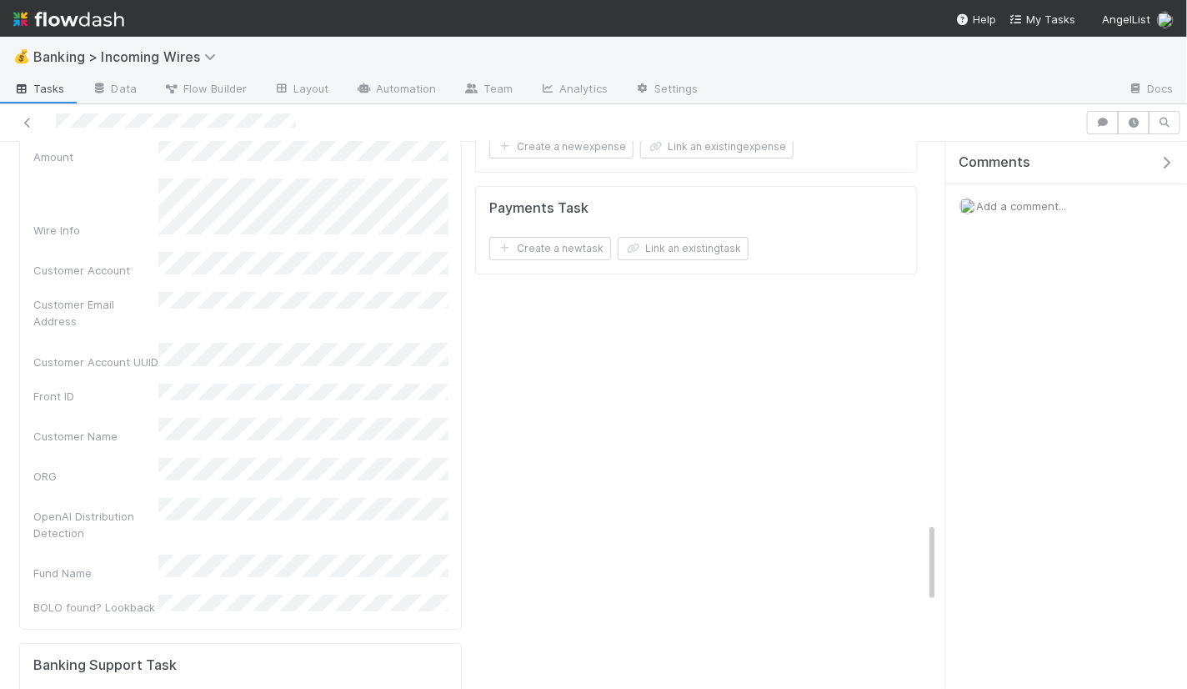
scroll to position [2561, 0]
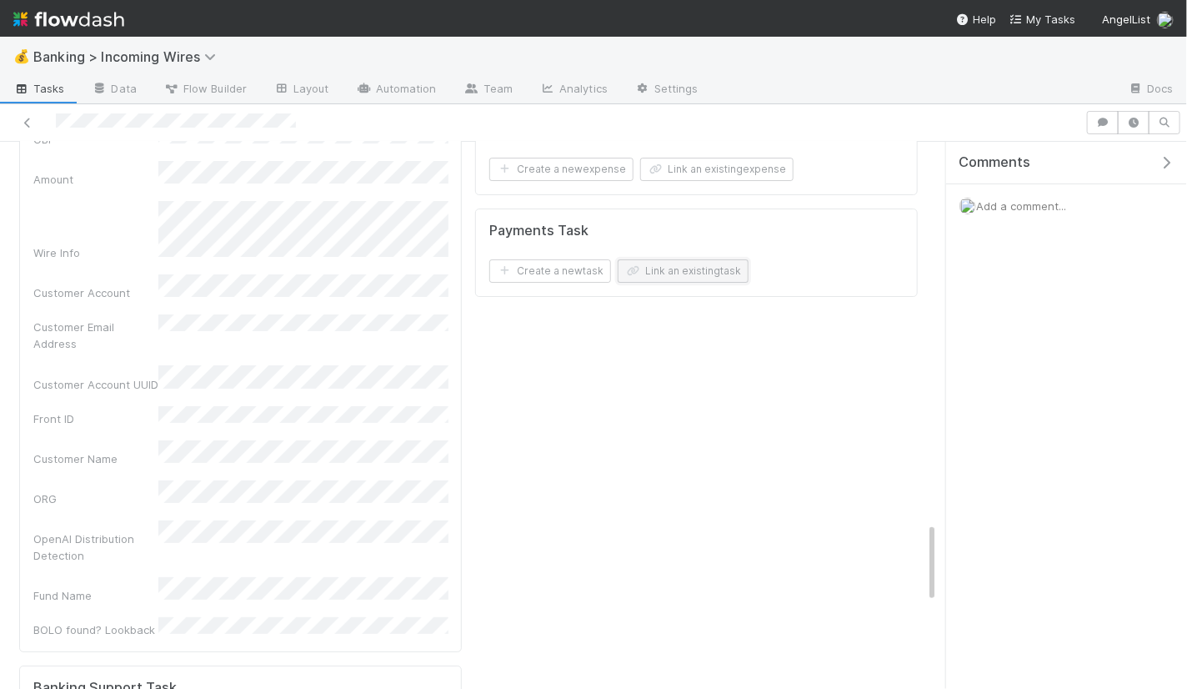
click at [693, 259] on button "Link an existing task" at bounding box center [683, 270] width 131 height 23
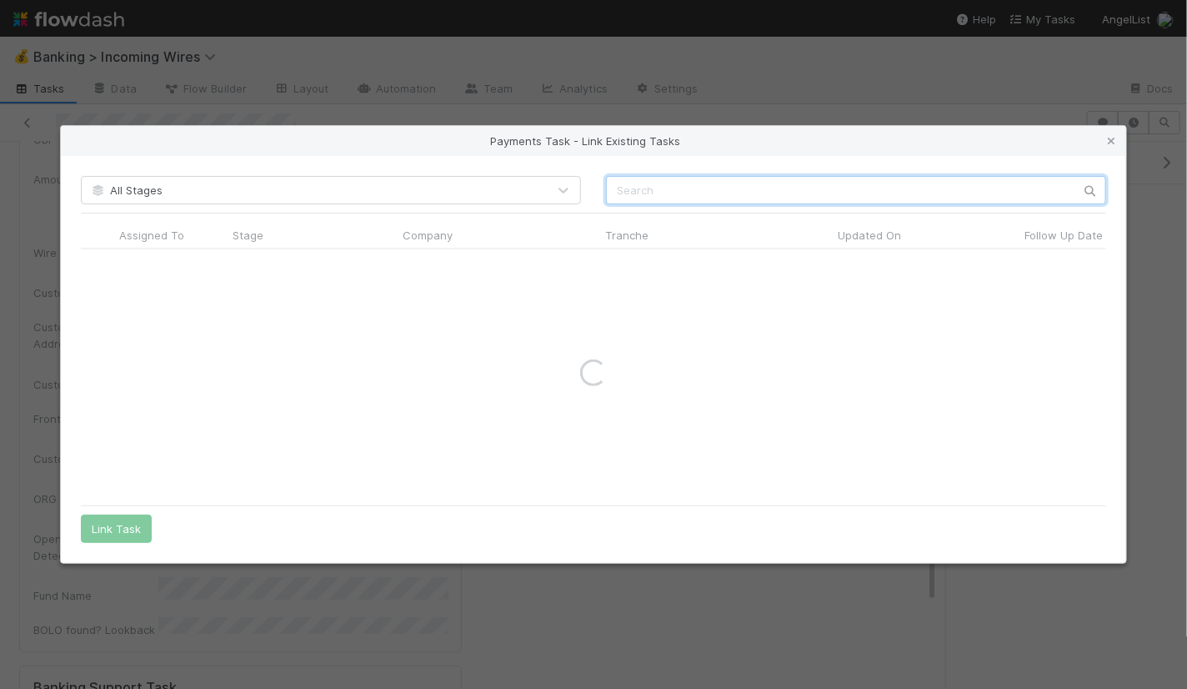
click at [767, 183] on input "text" at bounding box center [856, 190] width 500 height 28
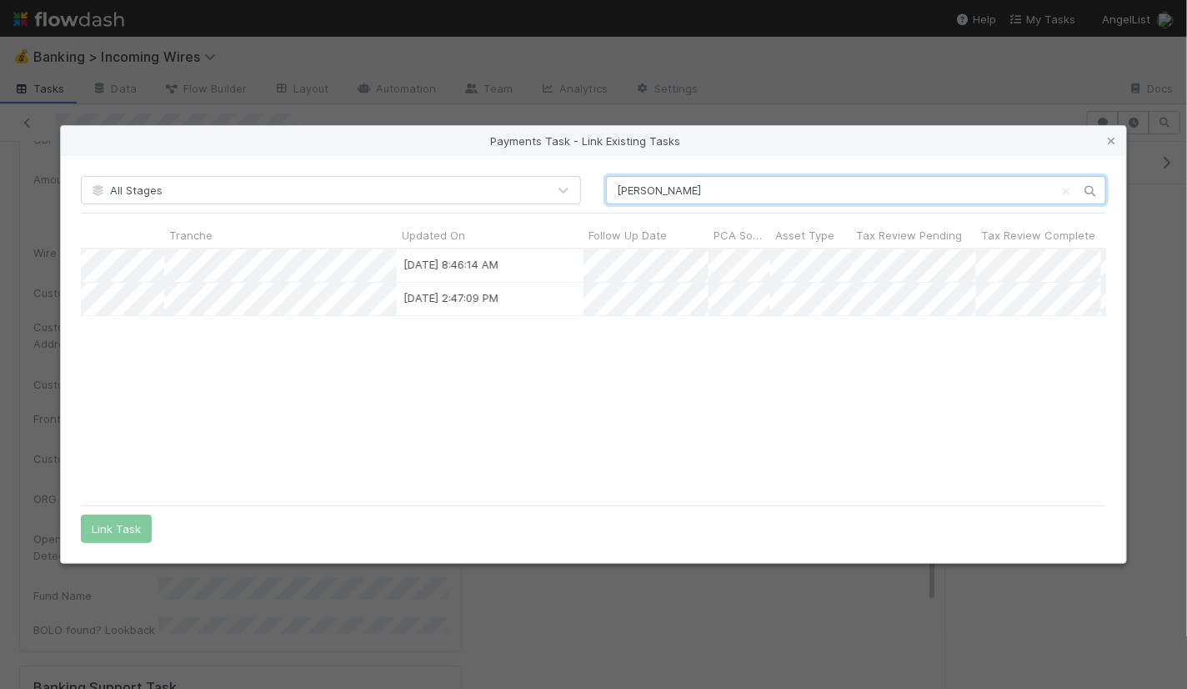
scroll to position [0, 0]
type input "avery"
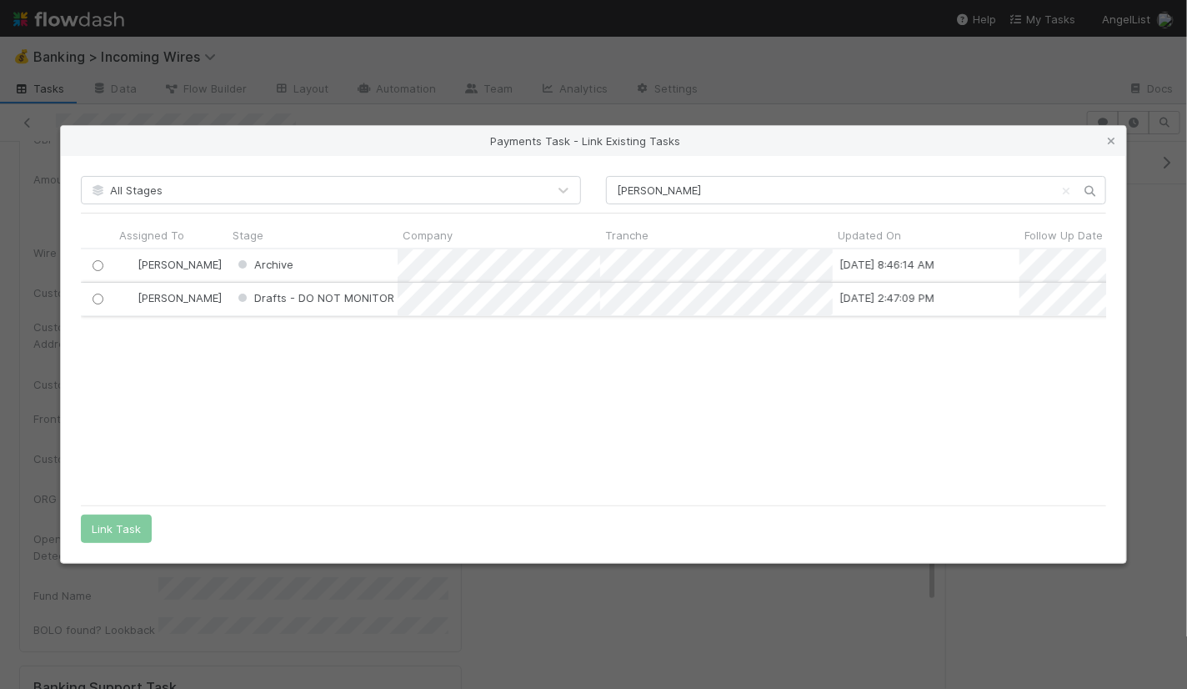
click at [98, 297] on input "radio" at bounding box center [98, 298] width 11 height 11
click at [113, 517] on button "Link Task" at bounding box center [116, 528] width 71 height 28
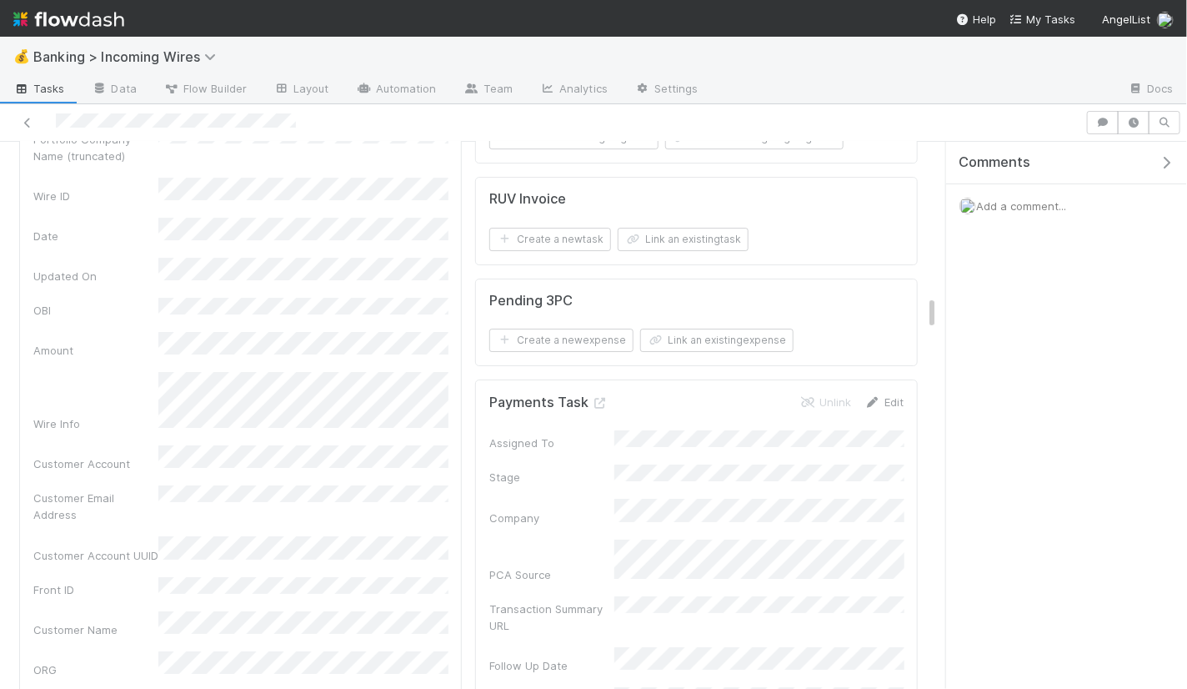
click at [883, 395] on link "Edit" at bounding box center [883, 401] width 39 height 13
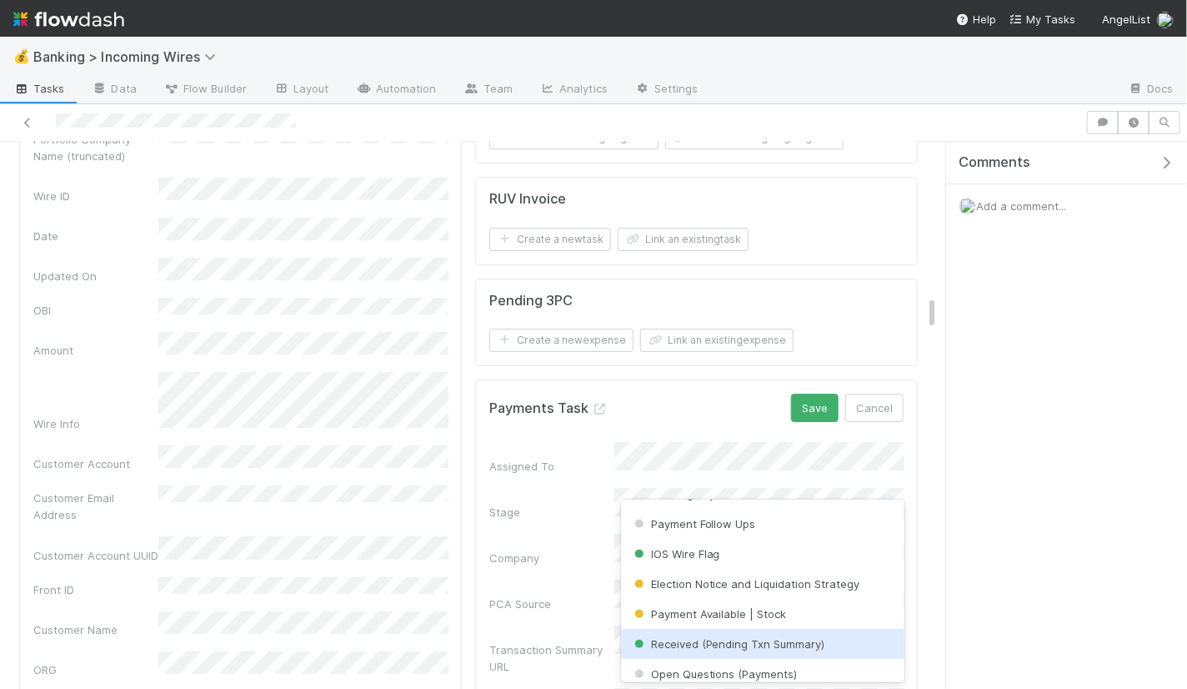
click at [729, 650] on div "Received (Pending Txn Summary)" at bounding box center [762, 643] width 283 height 30
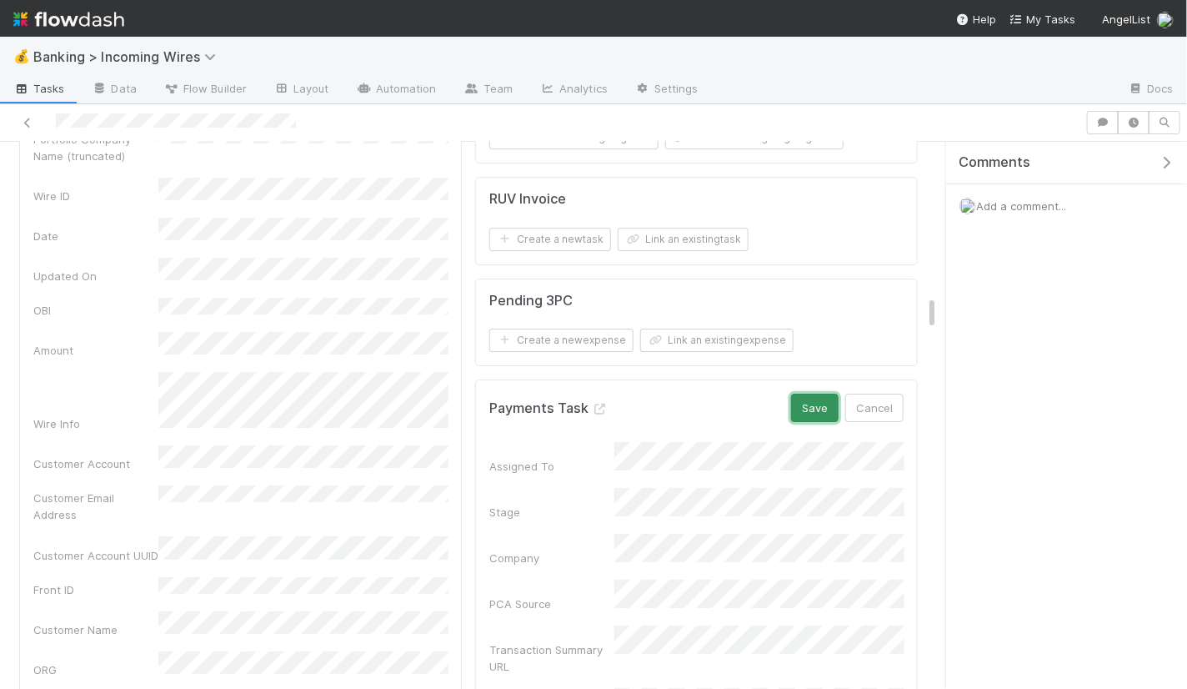
click at [801, 396] on button "Save" at bounding box center [815, 407] width 48 height 28
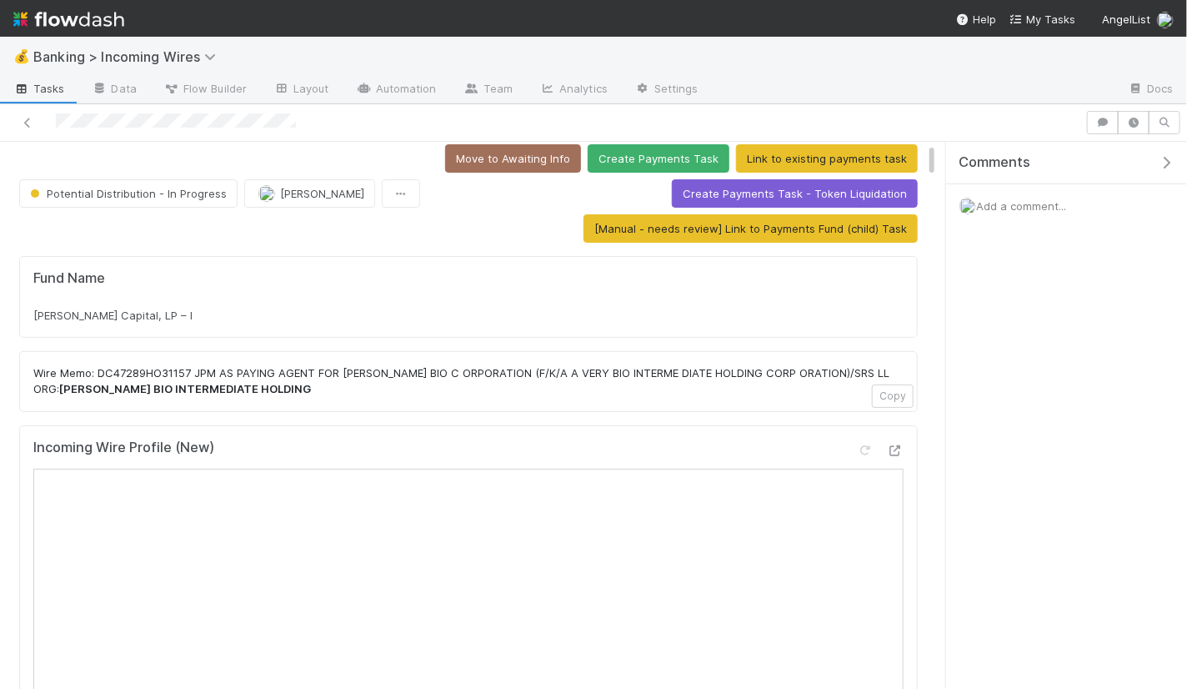
scroll to position [14, 0]
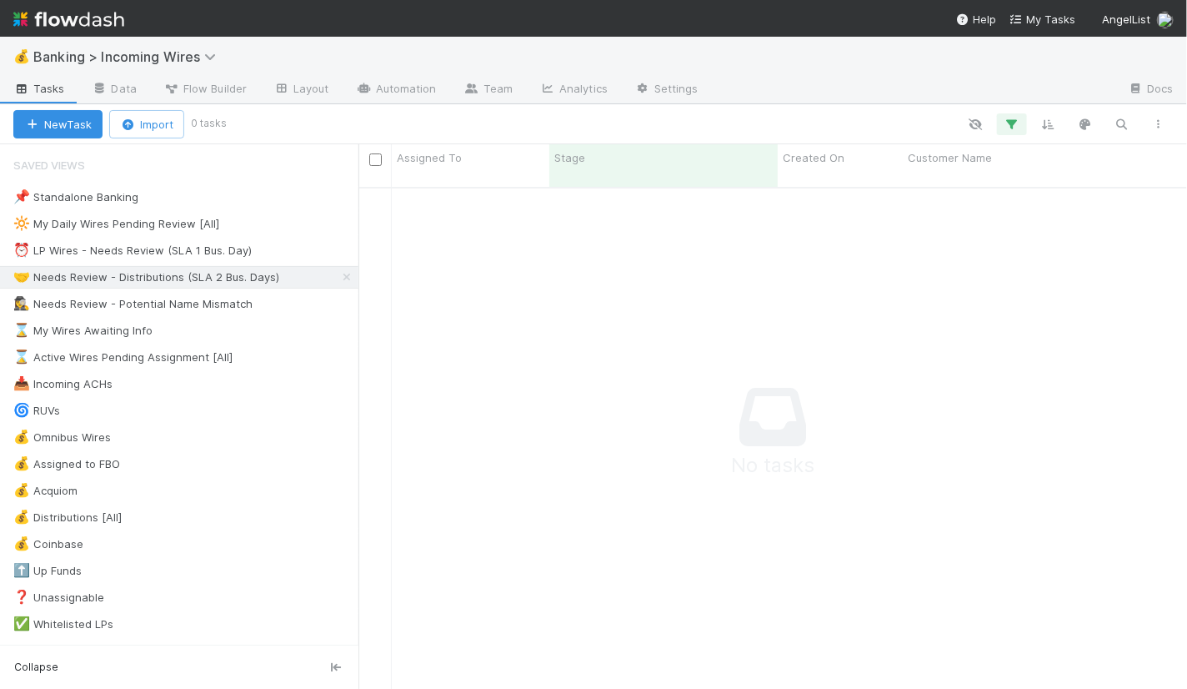
scroll to position [515, 829]
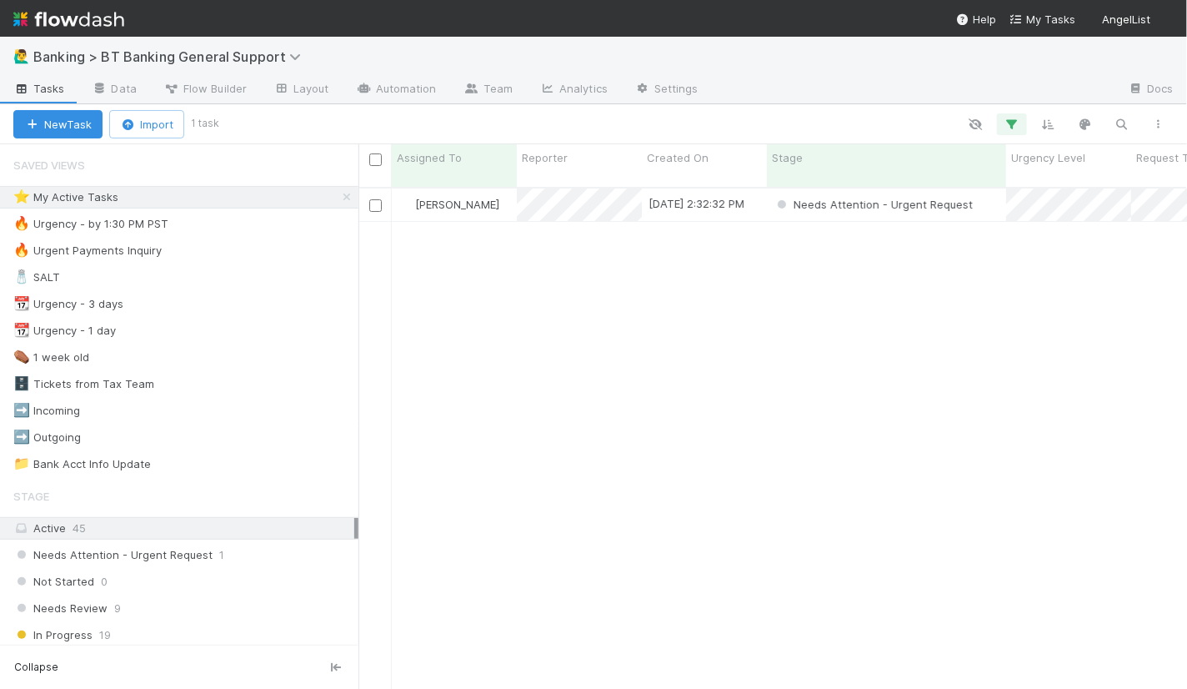
scroll to position [1, 0]
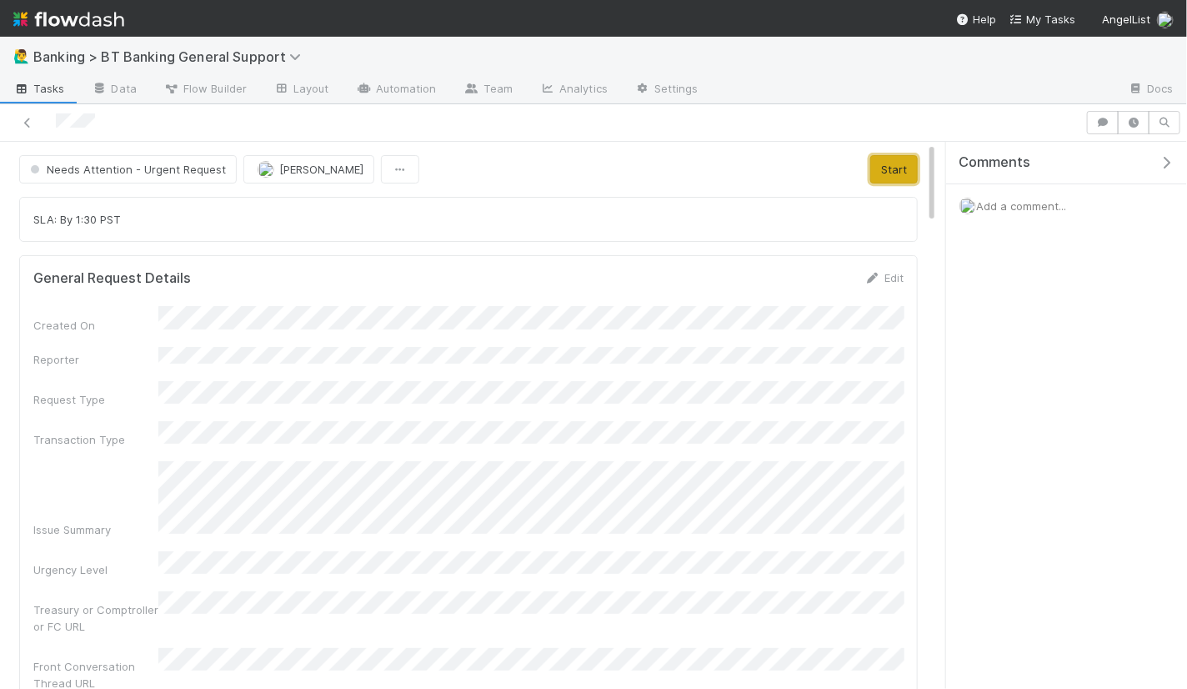
click at [883, 177] on button "Start" at bounding box center [894, 169] width 48 height 28
click at [99, 166] on span "In Progress" at bounding box center [66, 169] width 79 height 13
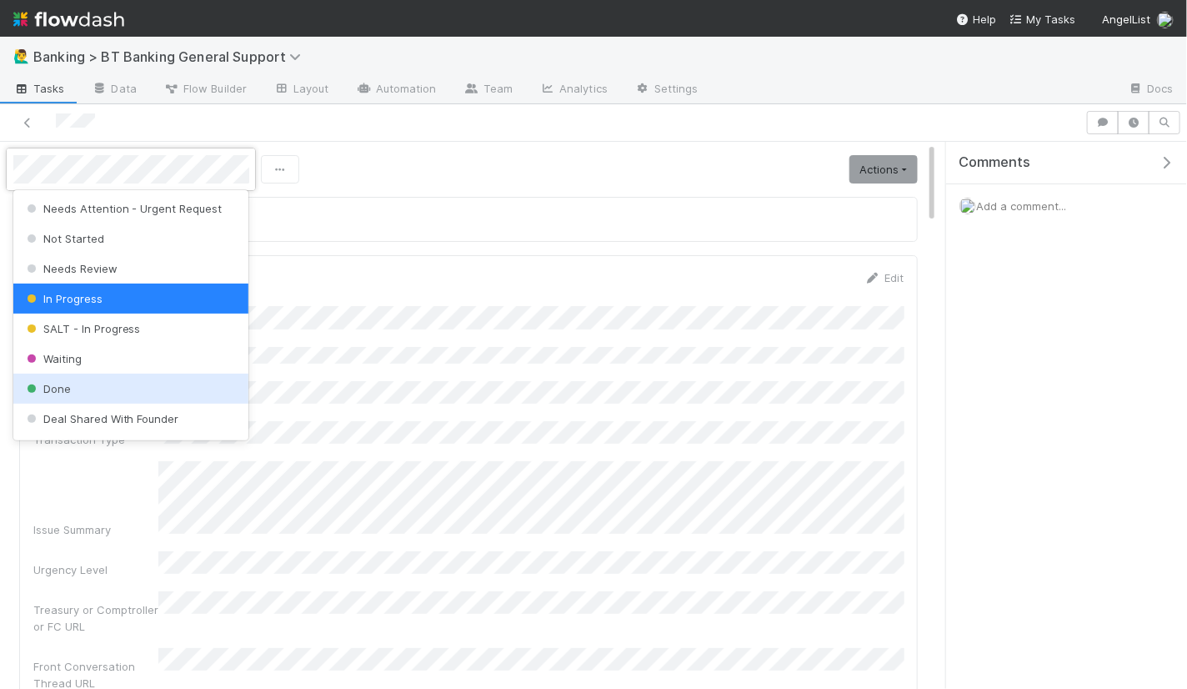
click at [98, 376] on div "Done" at bounding box center [131, 388] width 236 height 30
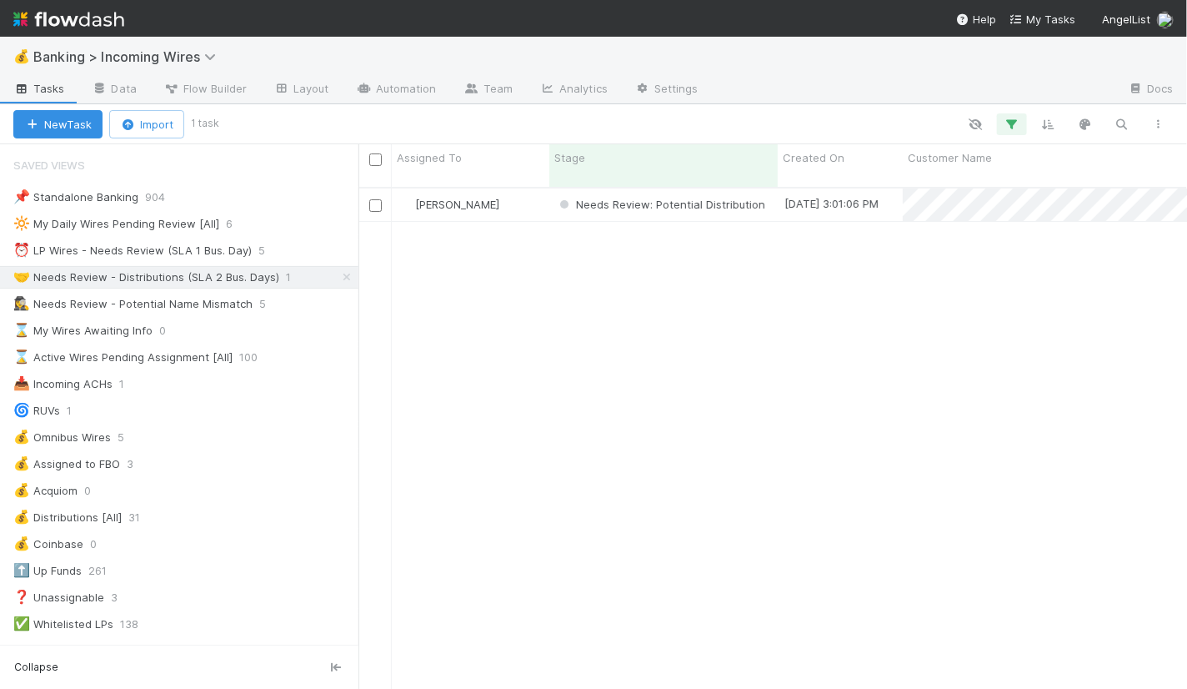
scroll to position [1, 0]
click at [528, 190] on div "[PERSON_NAME]" at bounding box center [471, 204] width 158 height 33
click at [173, 247] on div "⏰ LP Wires - Needs Review (SLA 1 Bus. Day)" at bounding box center [132, 250] width 238 height 21
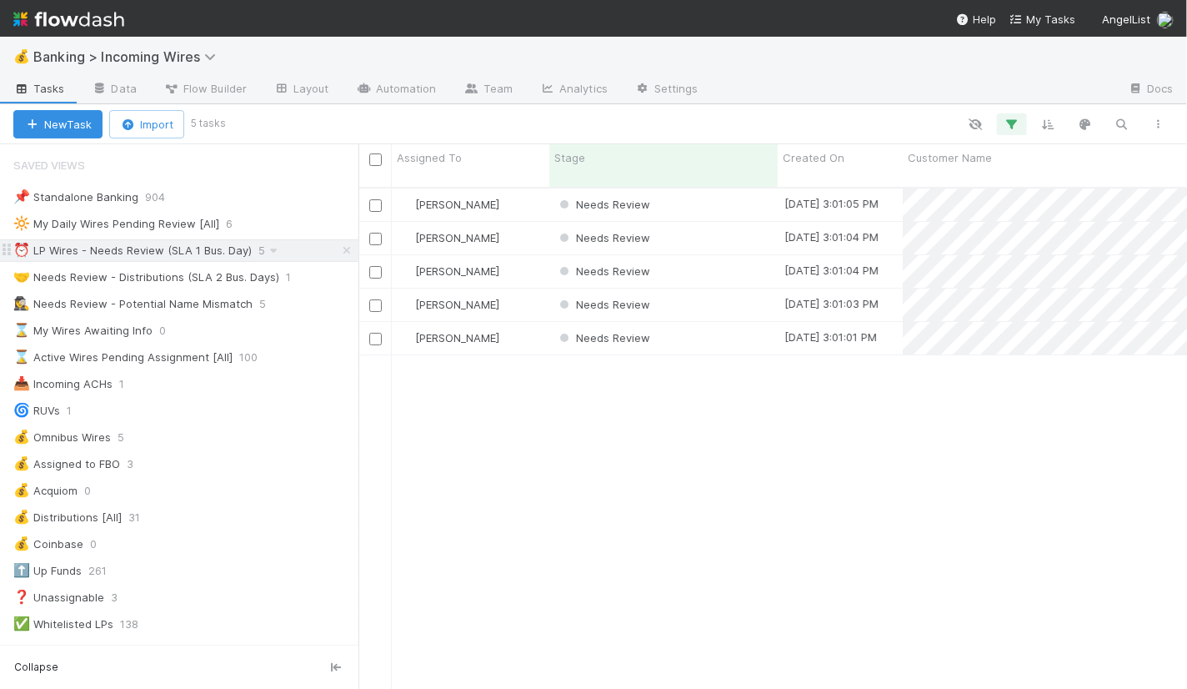
scroll to position [515, 829]
click at [729, 198] on div "Needs Review" at bounding box center [663, 204] width 228 height 33
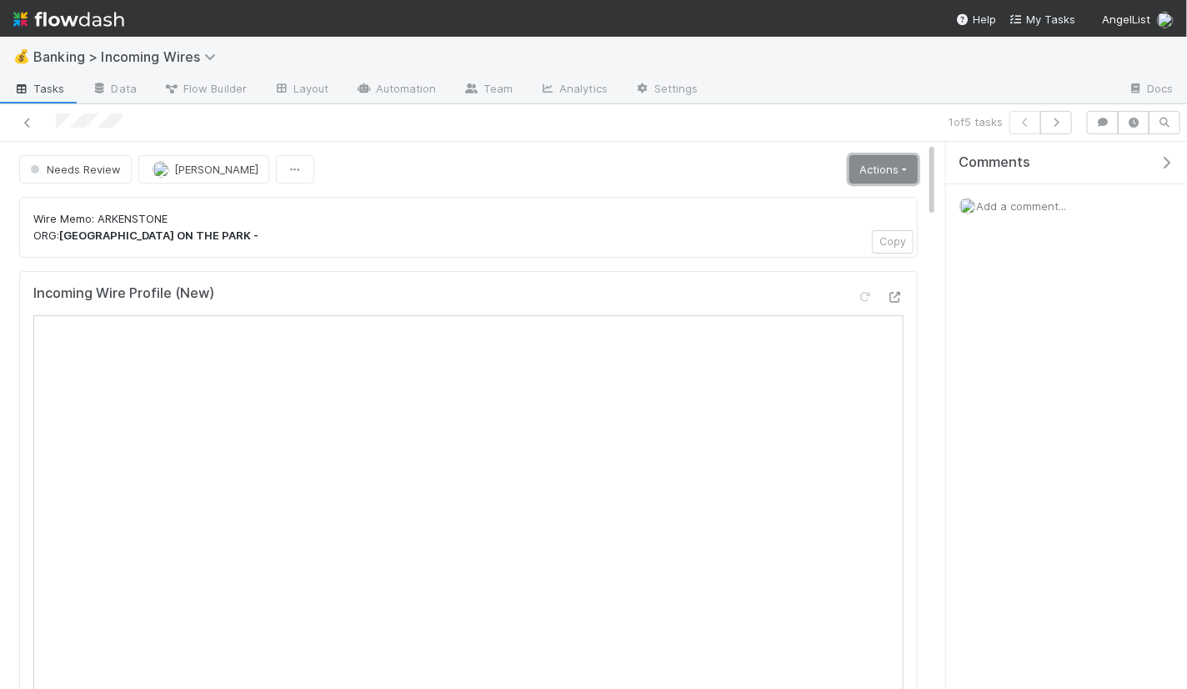
click at [897, 174] on link "Actions" at bounding box center [883, 169] width 68 height 28
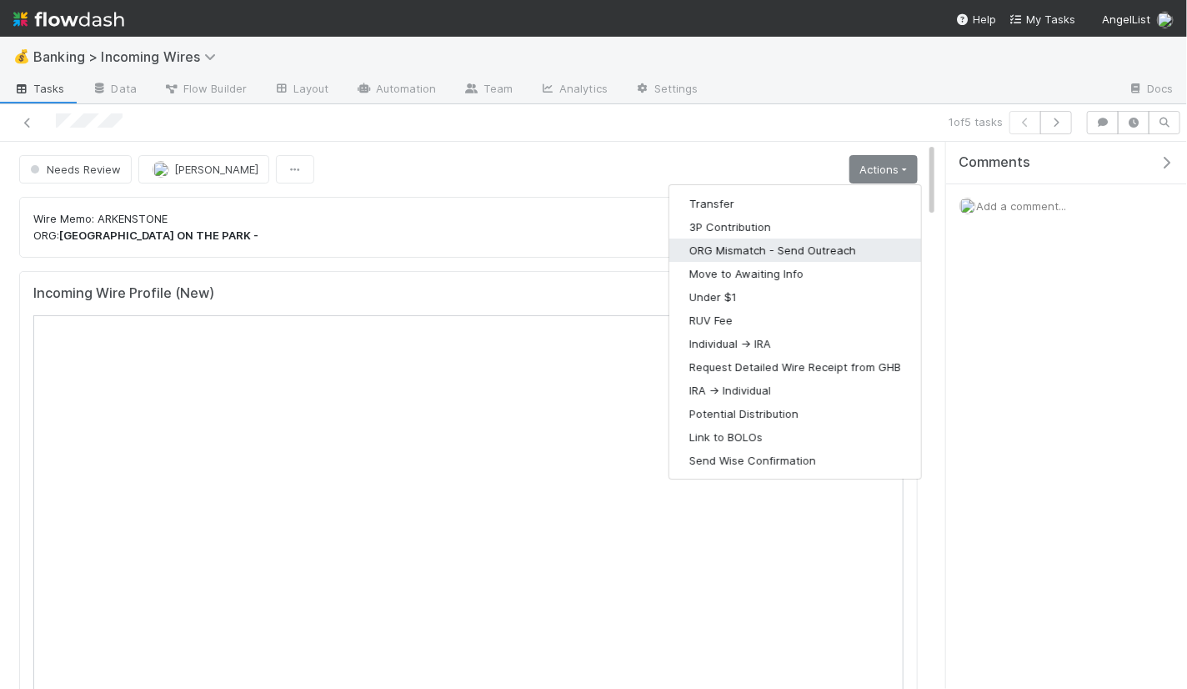
click at [783, 241] on button "ORG Mismatch - Send Outreach" at bounding box center [795, 249] width 252 height 23
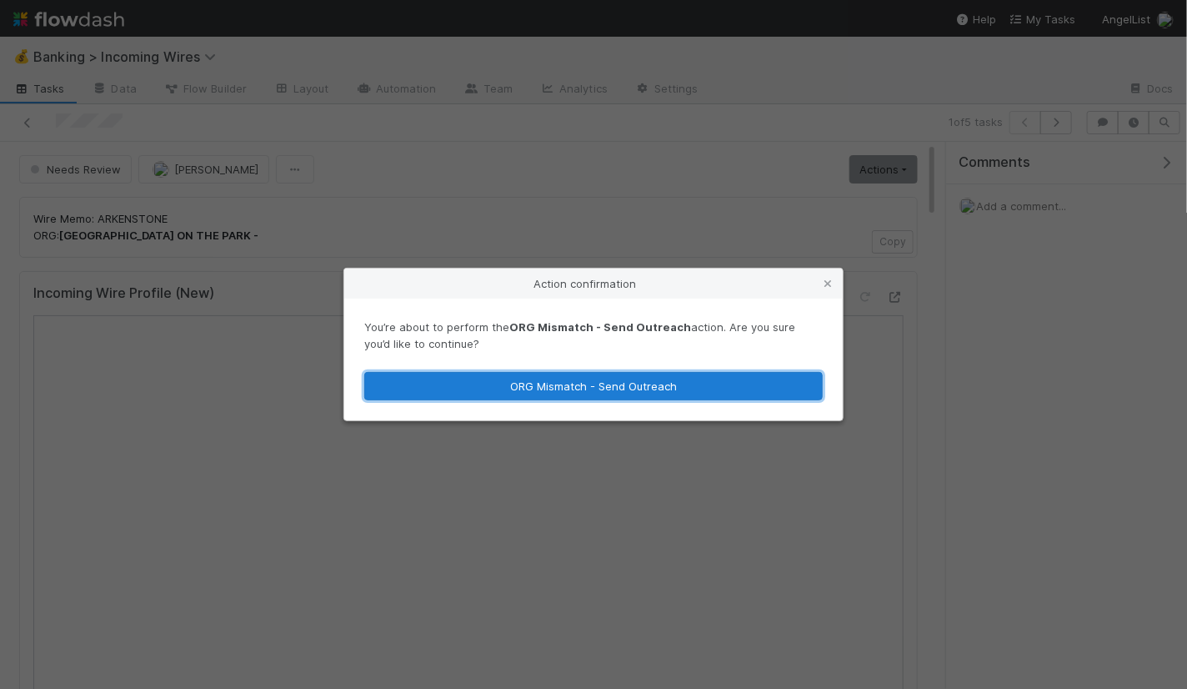
click at [665, 384] on button "ORG Mismatch - Send Outreach" at bounding box center [593, 386] width 458 height 28
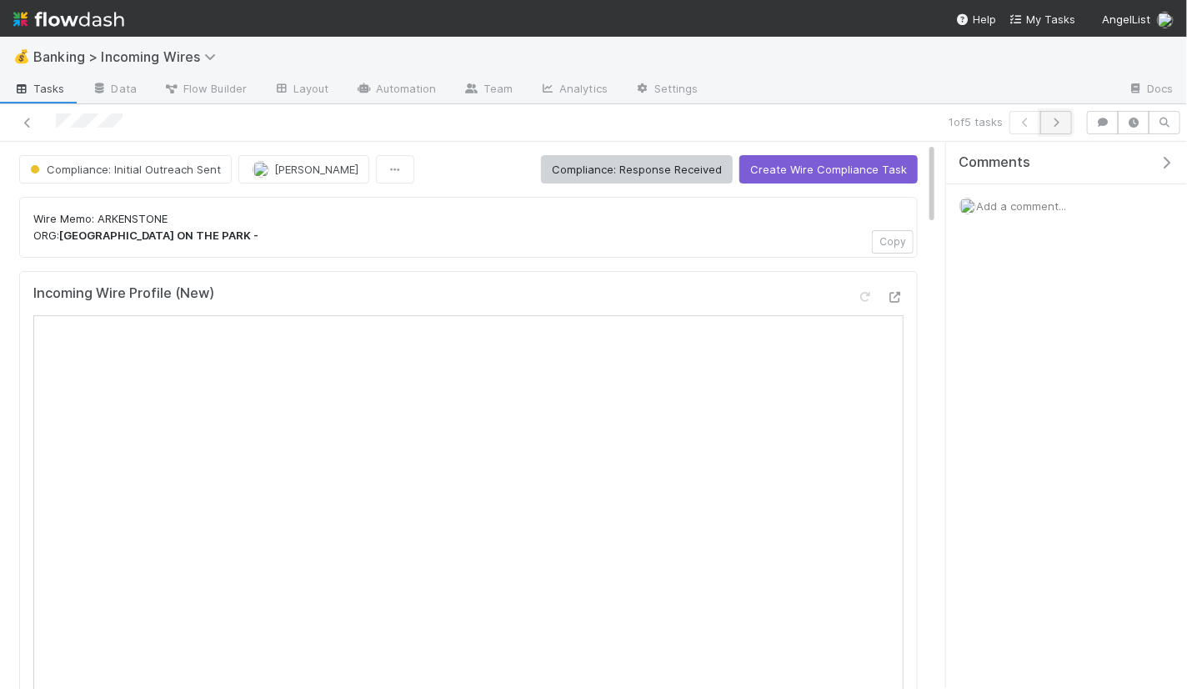
click at [1061, 123] on icon "button" at bounding box center [1056, 123] width 17 height 10
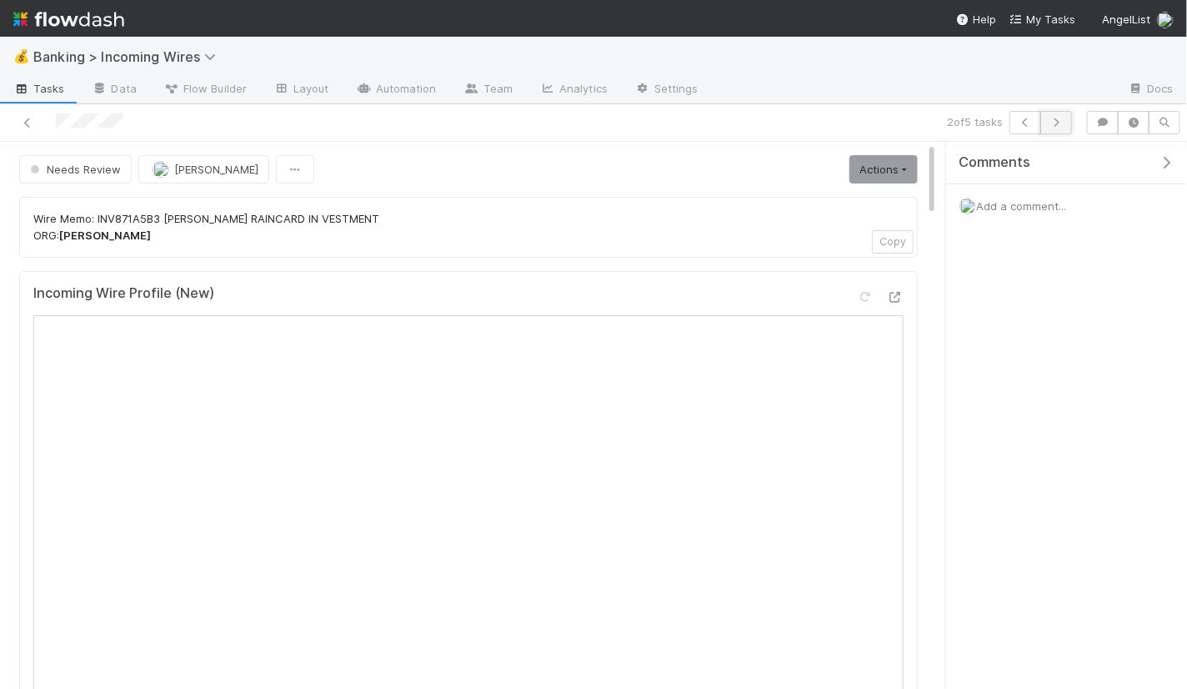
click at [1061, 119] on icon "button" at bounding box center [1056, 123] width 17 height 10
click at [1059, 125] on icon "button" at bounding box center [1056, 123] width 17 height 10
click at [1055, 128] on button "button" at bounding box center [1056, 122] width 32 height 23
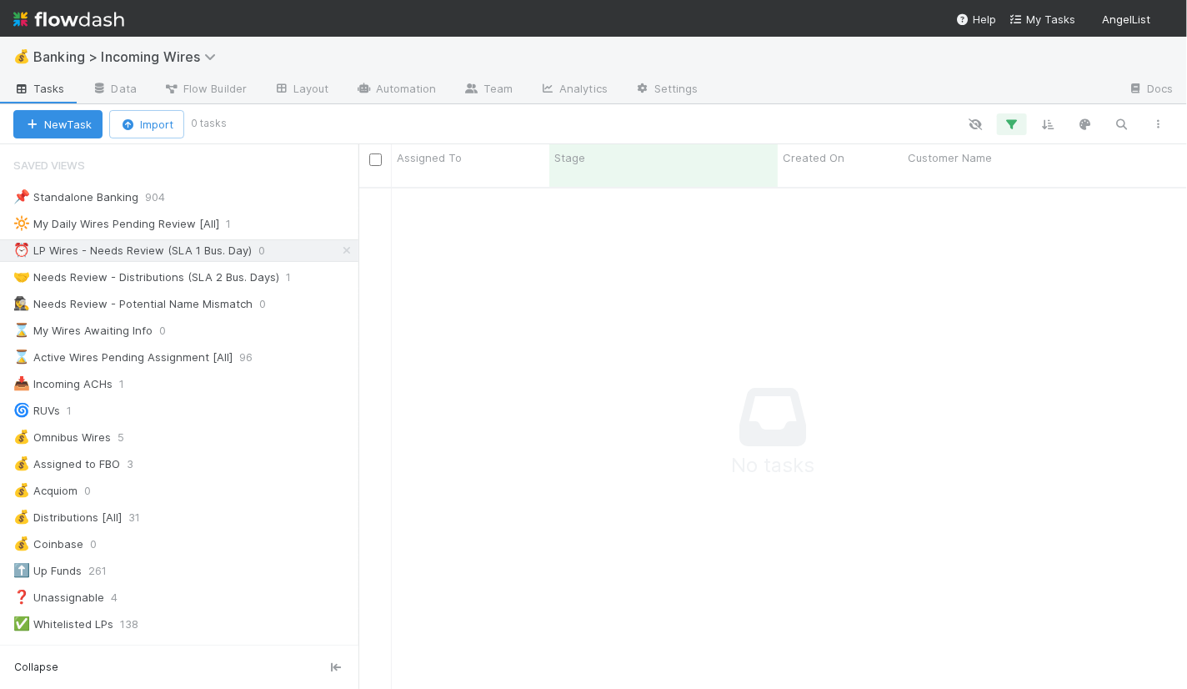
scroll to position [1, 0]
click at [211, 273] on div "🤝 Needs Review - Distributions (SLA 2 Bus. Days)" at bounding box center [146, 277] width 266 height 21
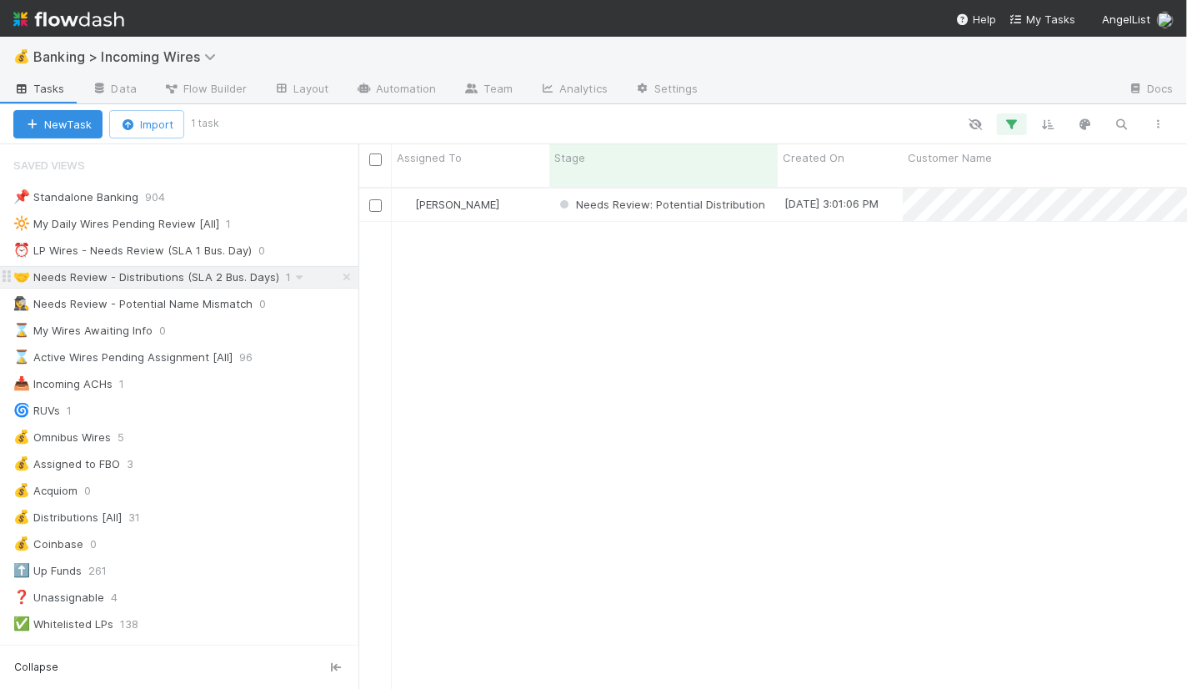
scroll to position [515, 829]
click at [518, 194] on div "[PERSON_NAME]" at bounding box center [471, 204] width 158 height 33
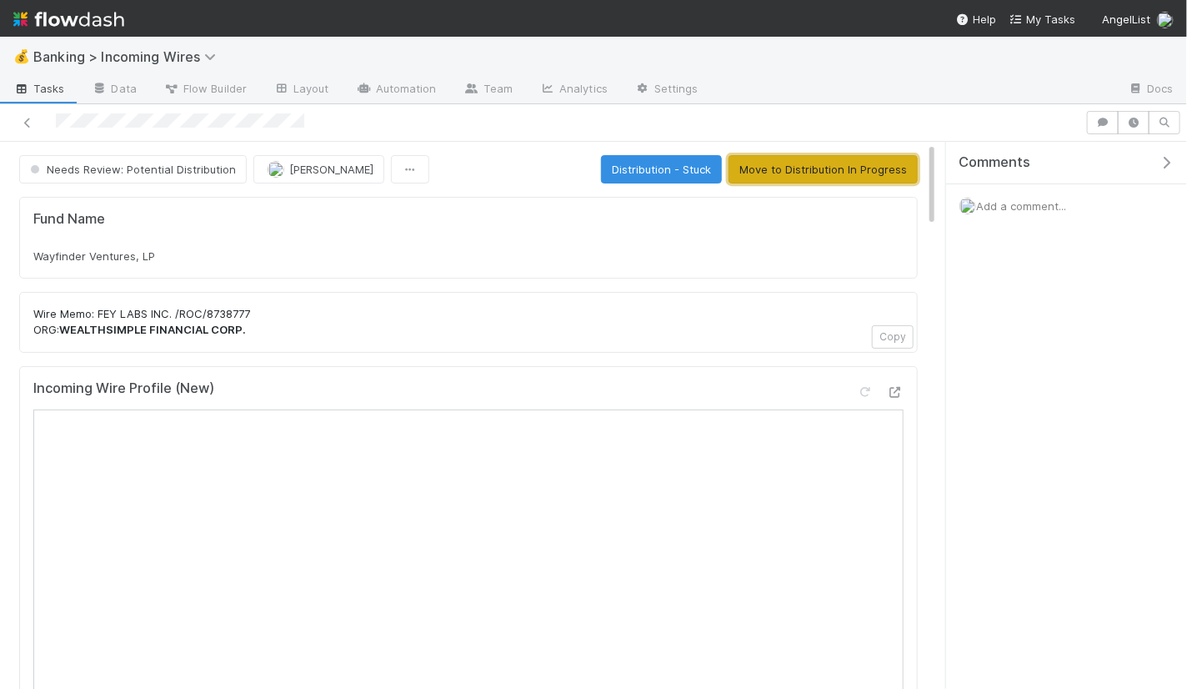
click at [785, 166] on button "Move to Distribution In Progress" at bounding box center [823, 169] width 189 height 28
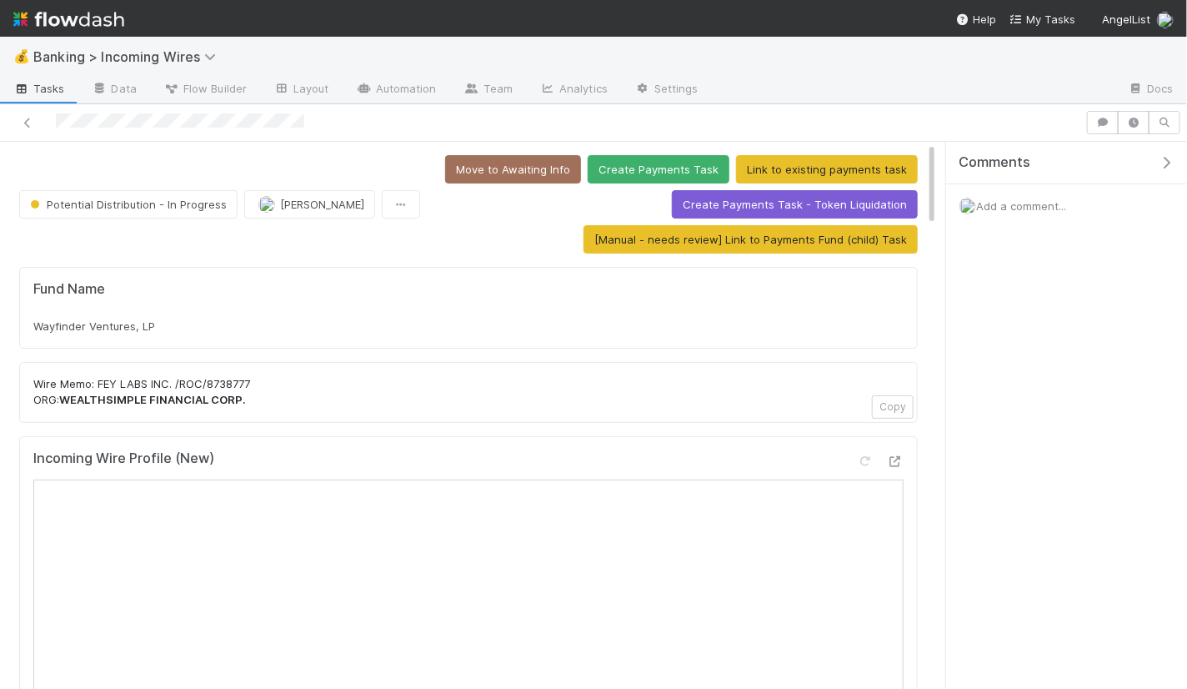
click at [233, 323] on div "Wayfinder Ventures, LP" at bounding box center [468, 326] width 870 height 17
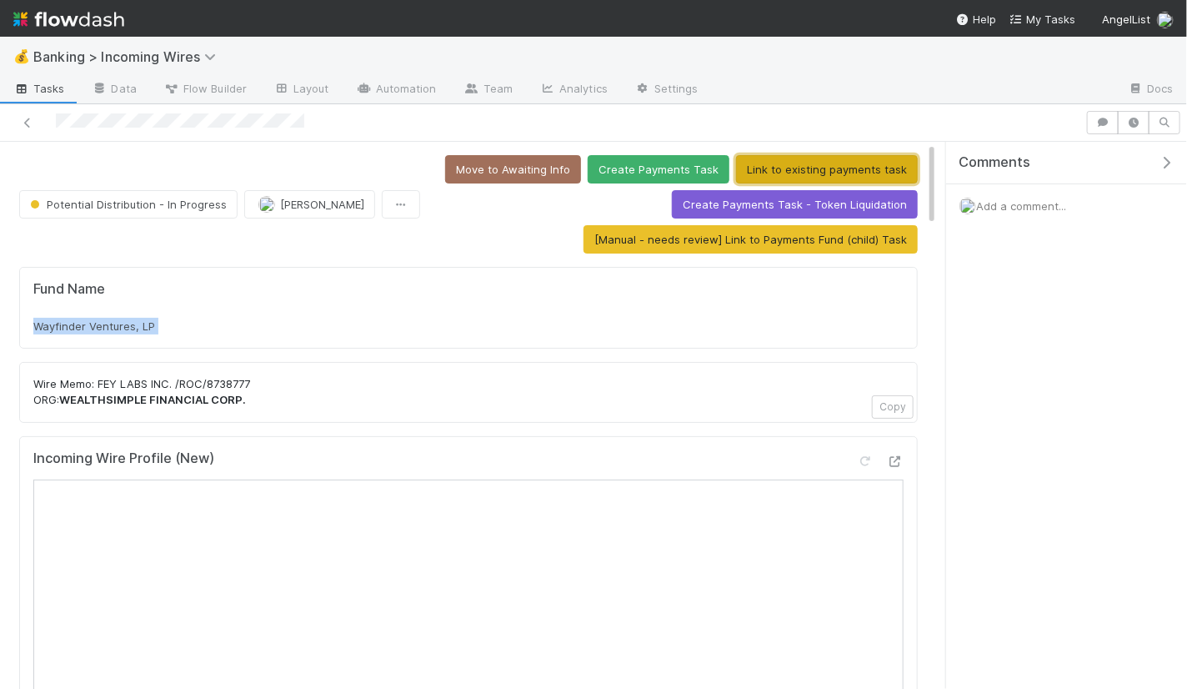
click at [856, 163] on button "Link to existing payments task" at bounding box center [827, 169] width 182 height 28
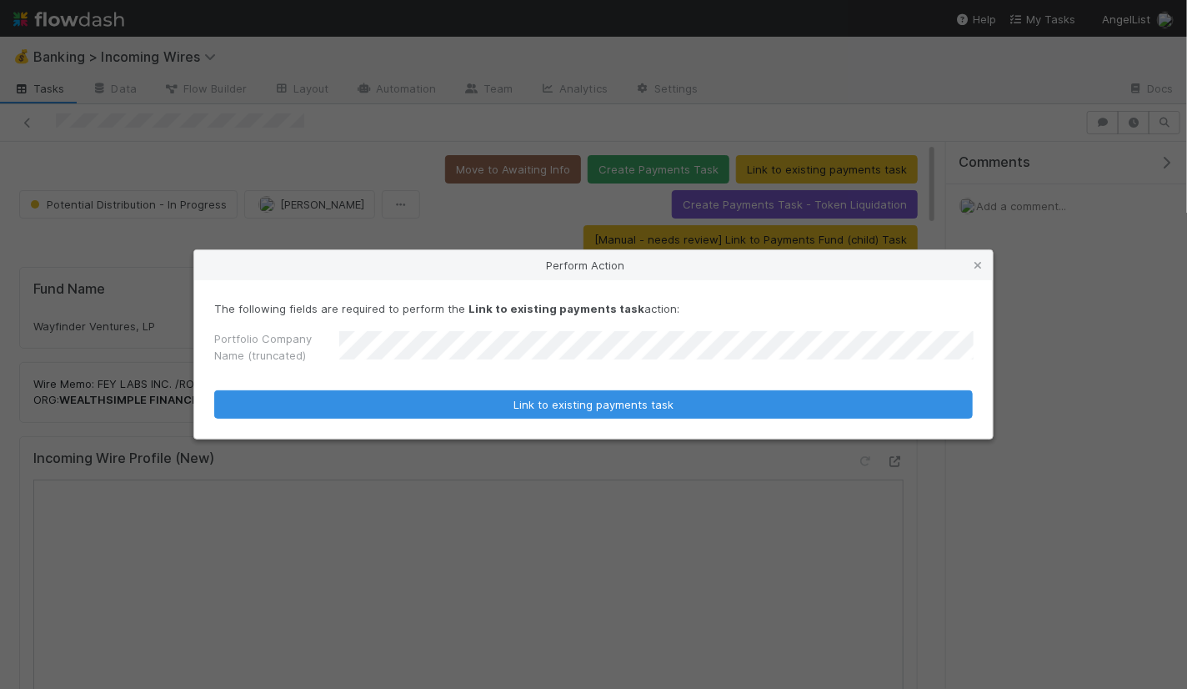
click at [214, 390] on button "Link to existing payments task" at bounding box center [593, 404] width 759 height 28
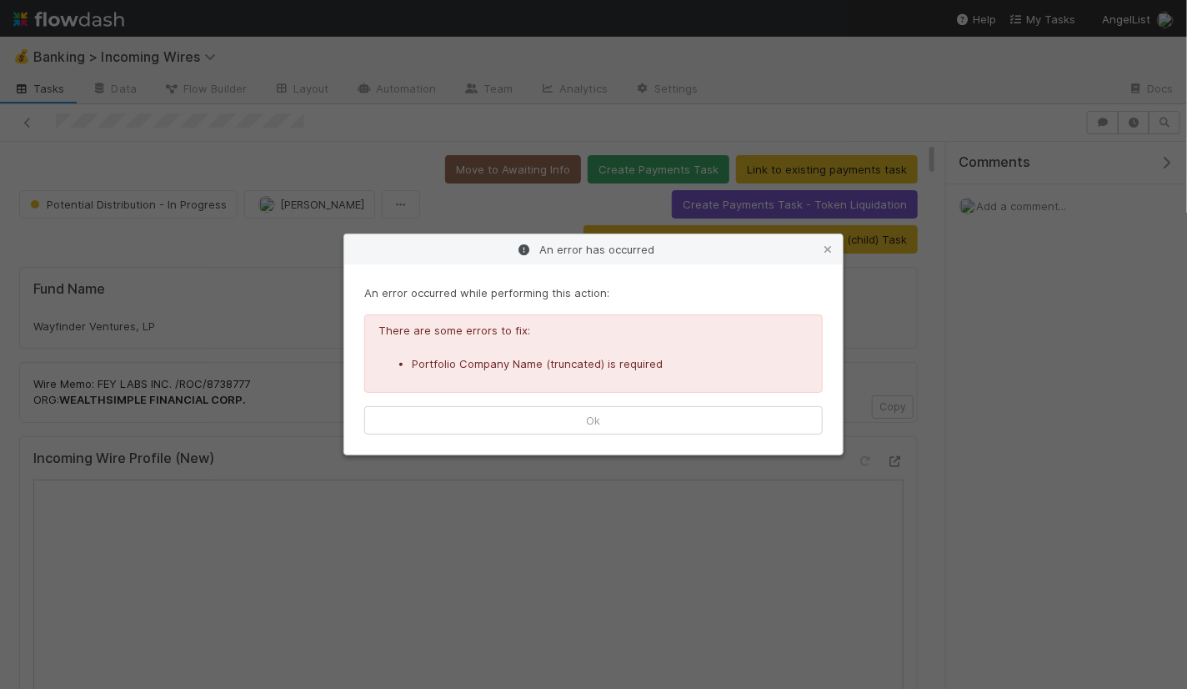
click at [756, 440] on div "An error occurred while performing this action: There are some errors to fix: P…" at bounding box center [593, 359] width 498 height 190
click at [756, 425] on button "Ok" at bounding box center [593, 420] width 458 height 28
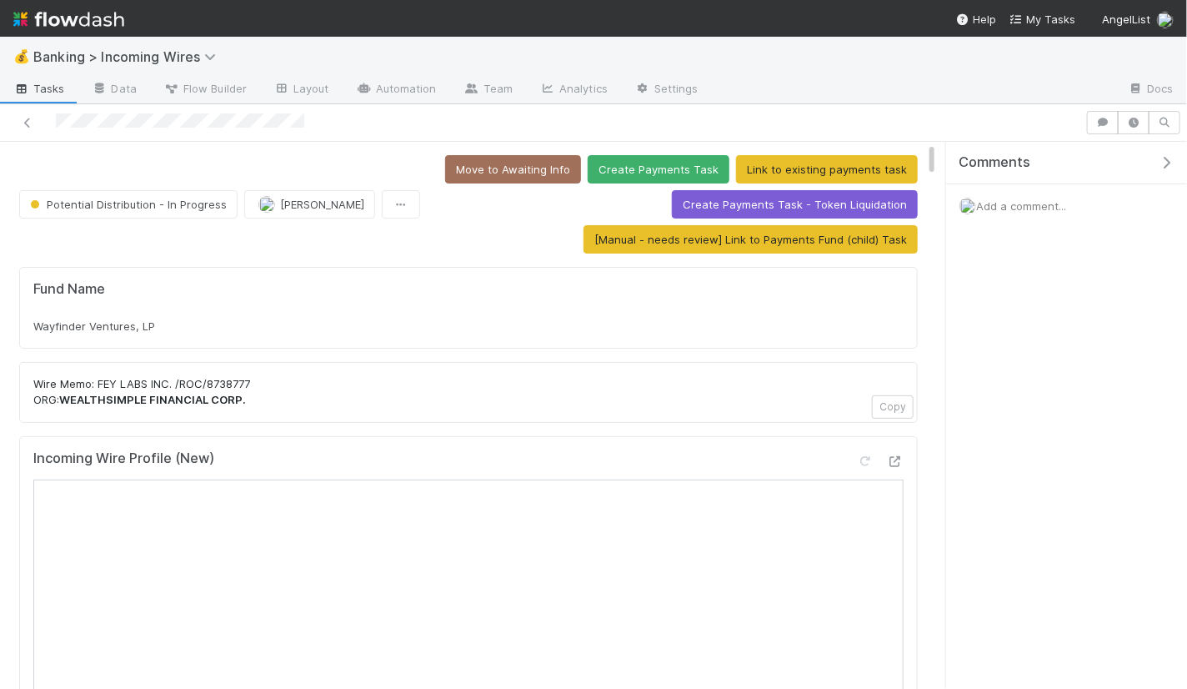
click at [217, 318] on div "Wayfinder Ventures, LP" at bounding box center [468, 326] width 870 height 17
copy div "Wayfinder Ventures, LP"
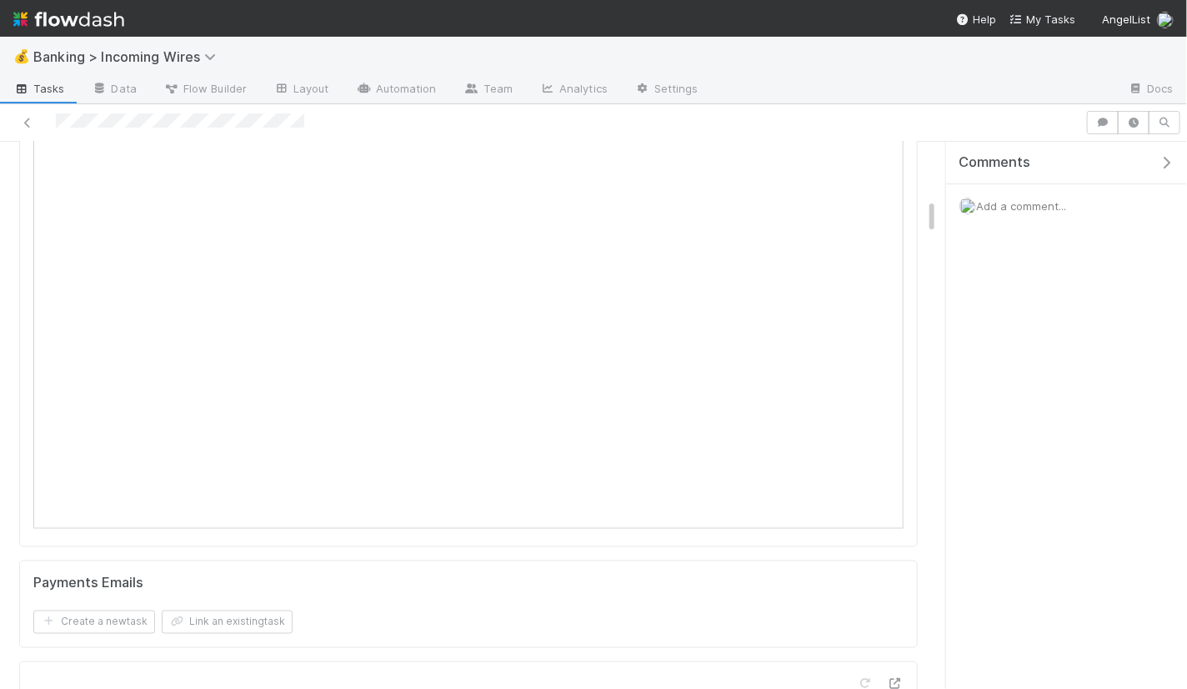
scroll to position [934, 0]
click at [267, 551] on button "Link an existing task" at bounding box center [227, 548] width 131 height 23
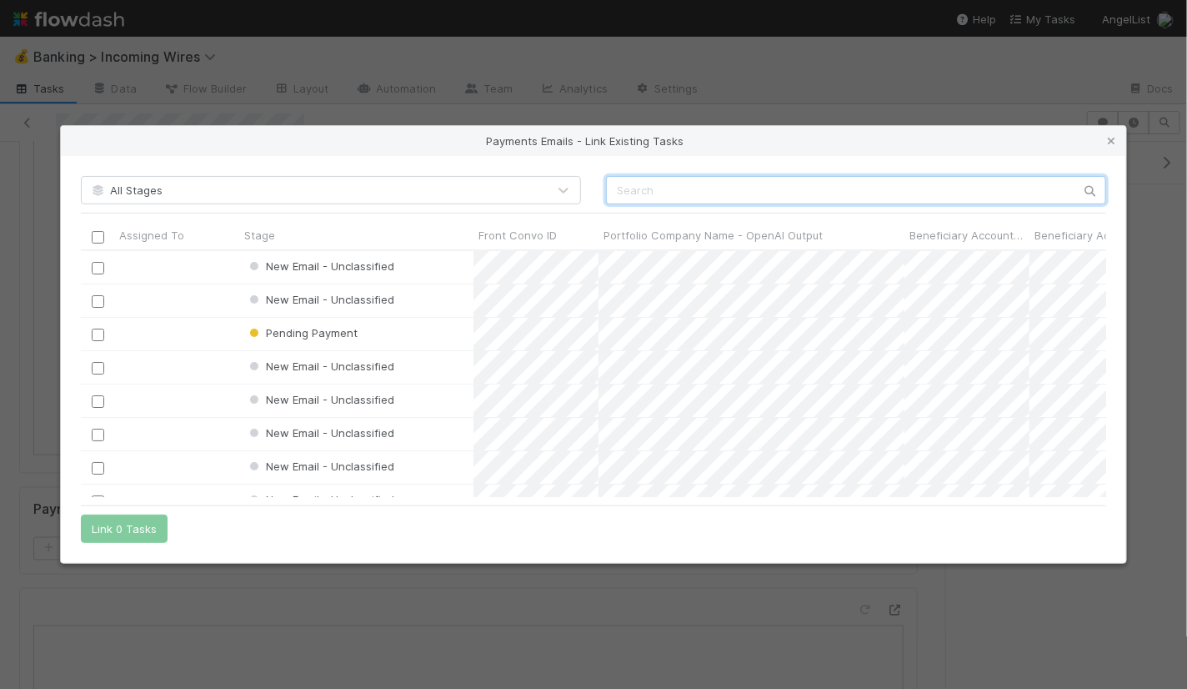
scroll to position [247, 1025]
click at [788, 194] on input "text" at bounding box center [856, 190] width 500 height 28
paste input "cnv_qpvb8cn"
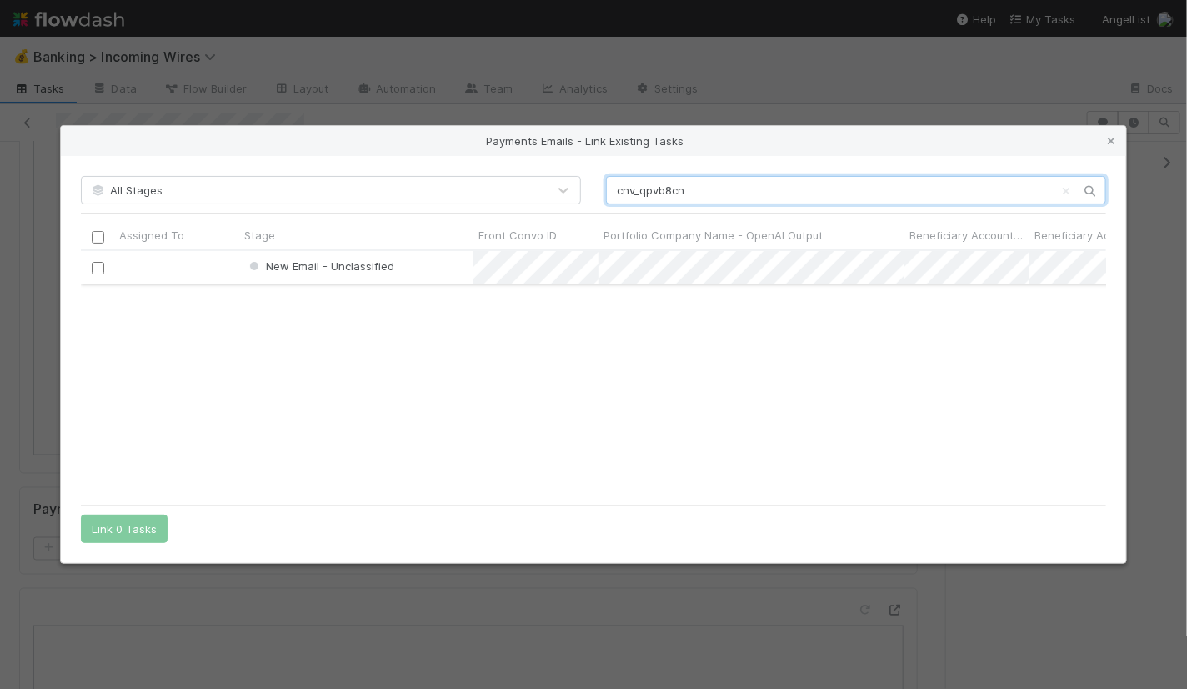
type input "cnv_qpvb8cn"
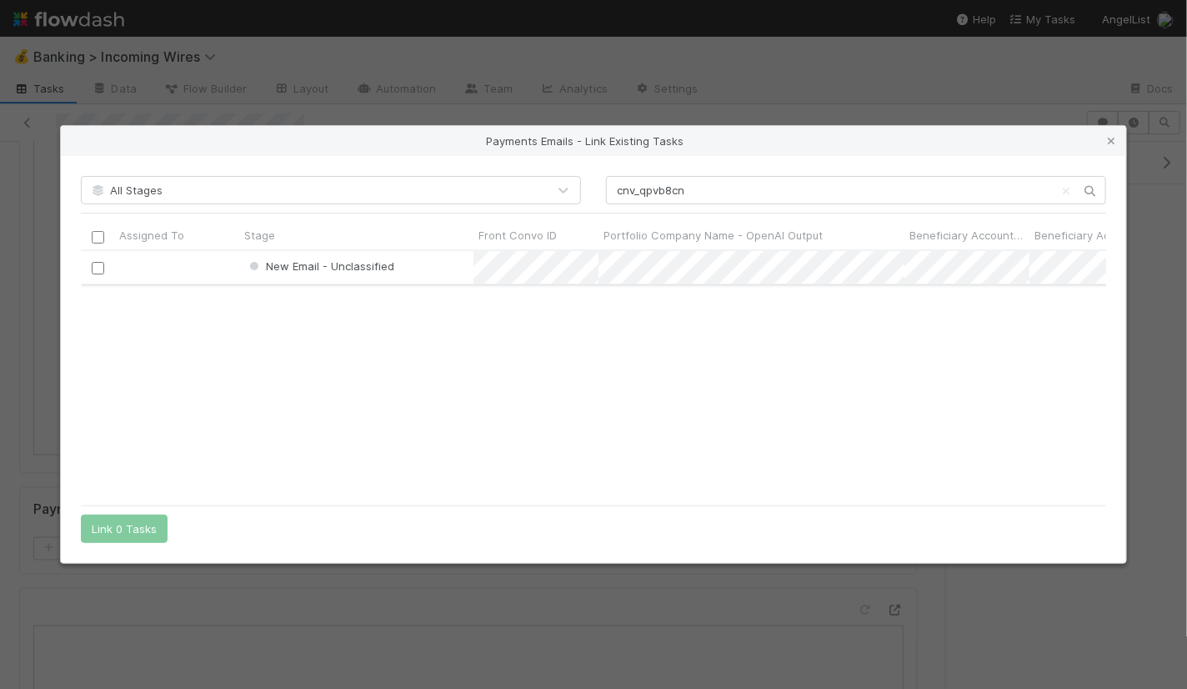
click at [100, 268] on input "checkbox" at bounding box center [98, 268] width 13 height 13
click at [138, 534] on button "Link 1 Task" at bounding box center [120, 528] width 79 height 28
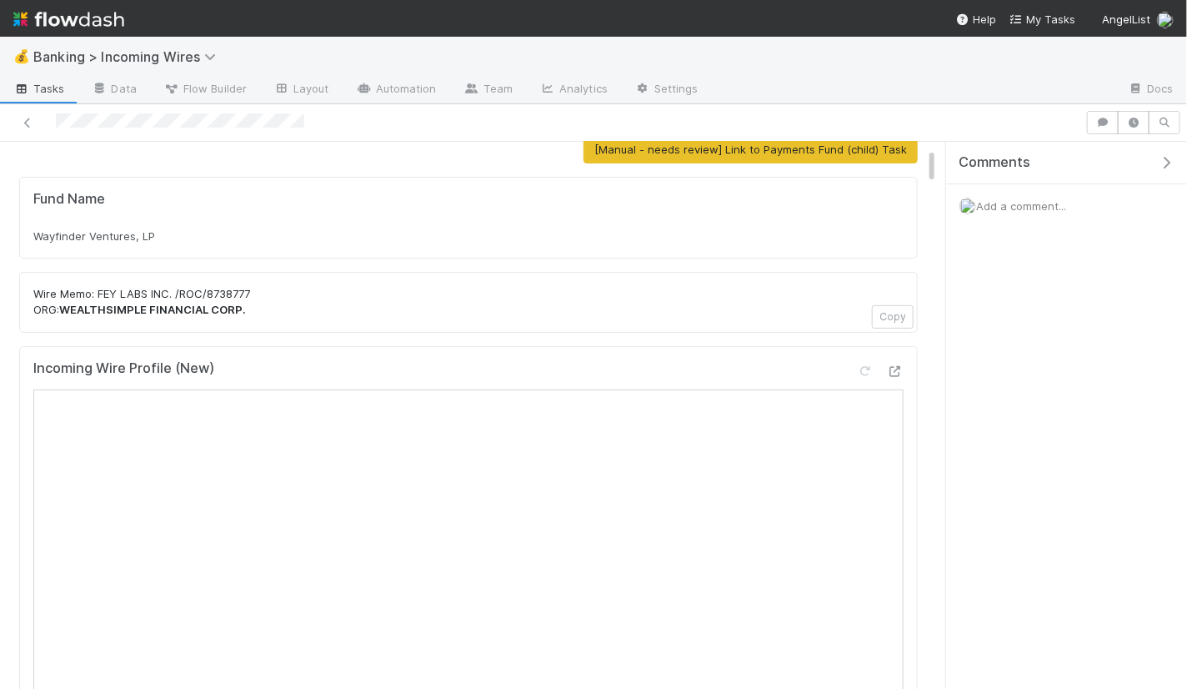
scroll to position [0, 0]
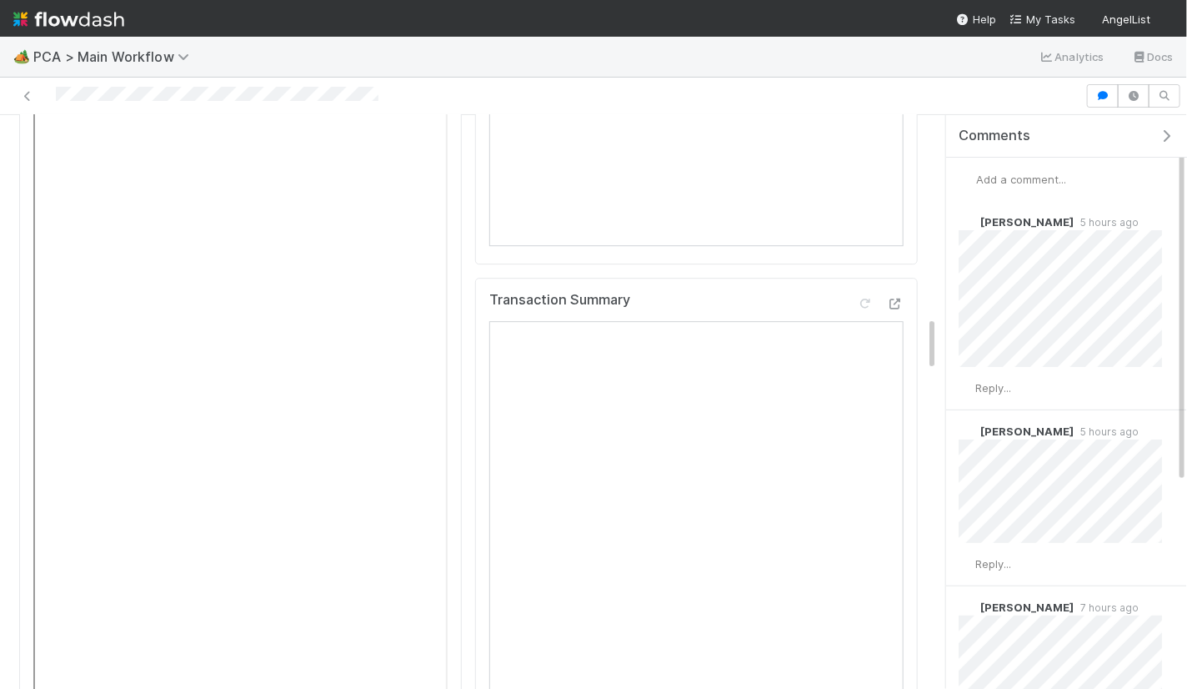
scroll to position [2071, 0]
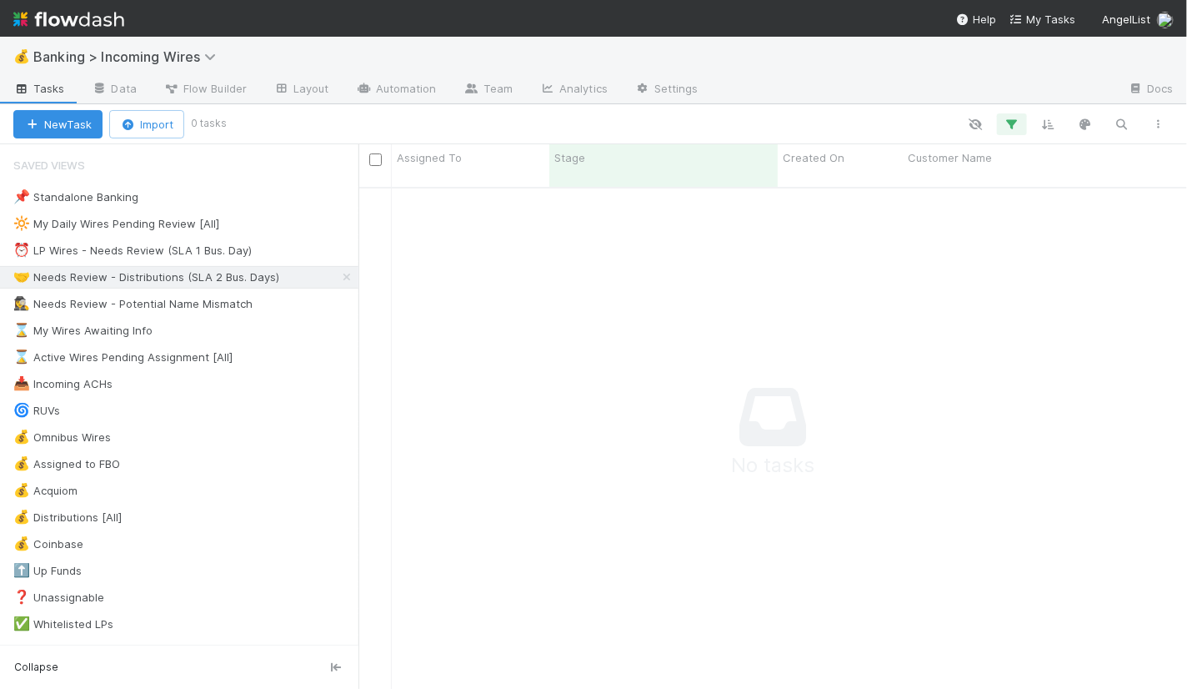
scroll to position [515, 829]
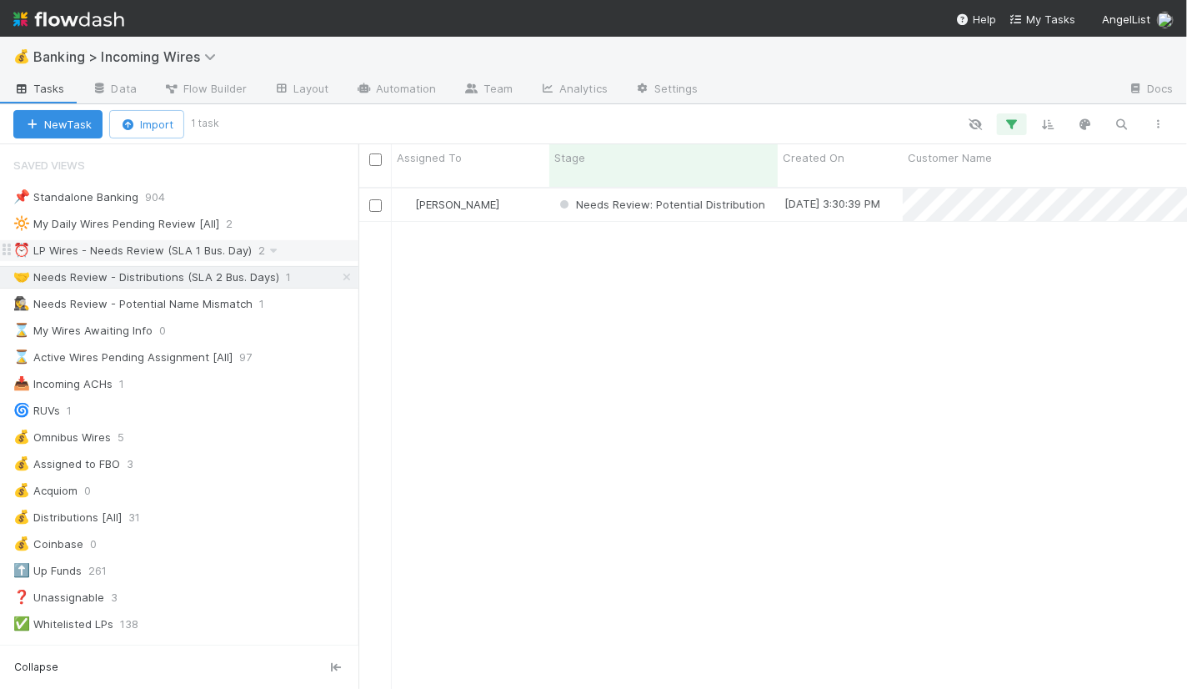
click at [231, 242] on div "⏰ LP Wires - Needs Review (SLA 1 Bus. Day)" at bounding box center [132, 250] width 238 height 21
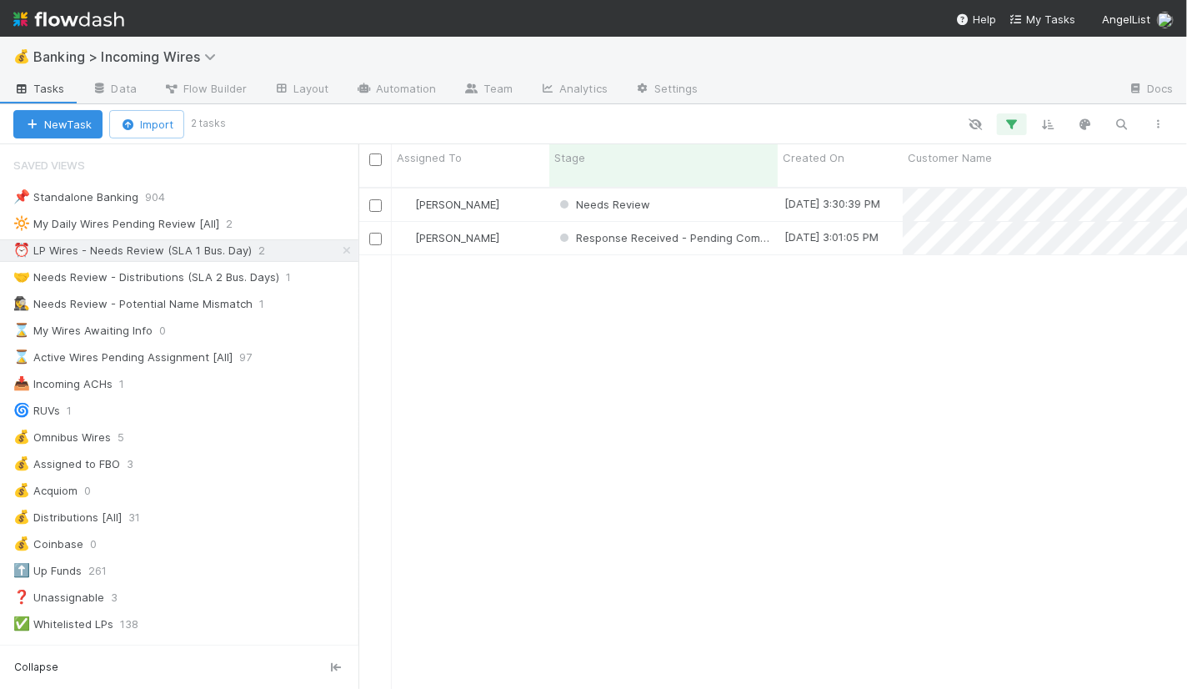
scroll to position [515, 829]
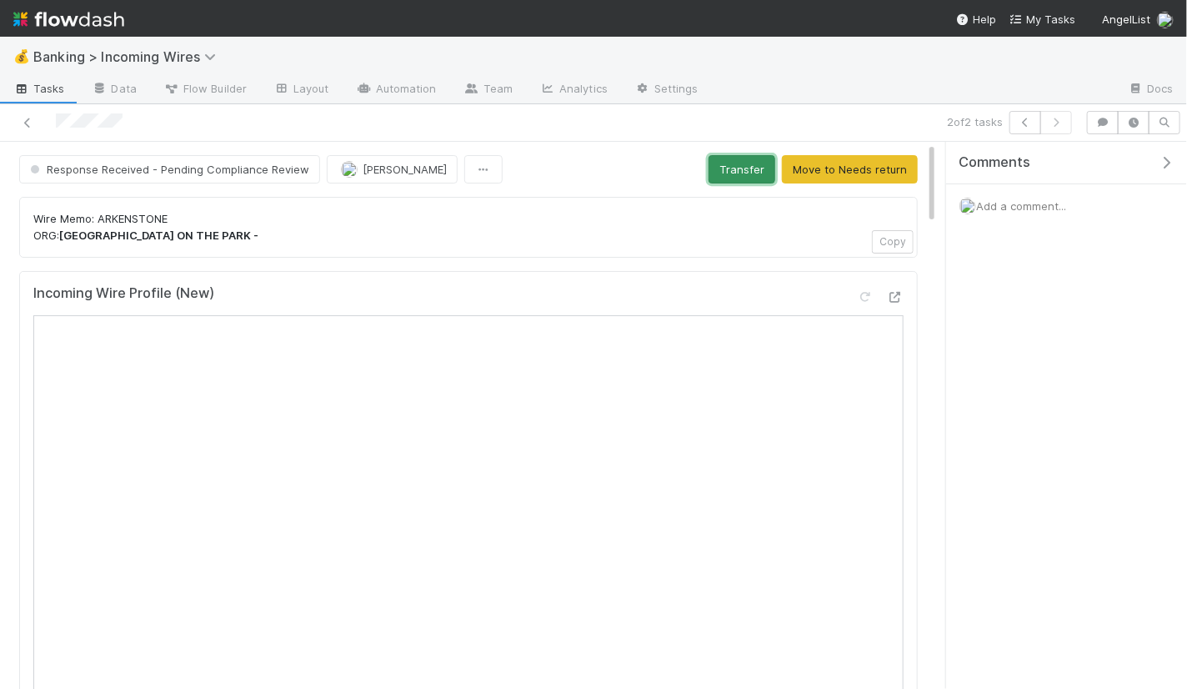
click at [747, 155] on button "Transfer" at bounding box center [742, 169] width 67 height 28
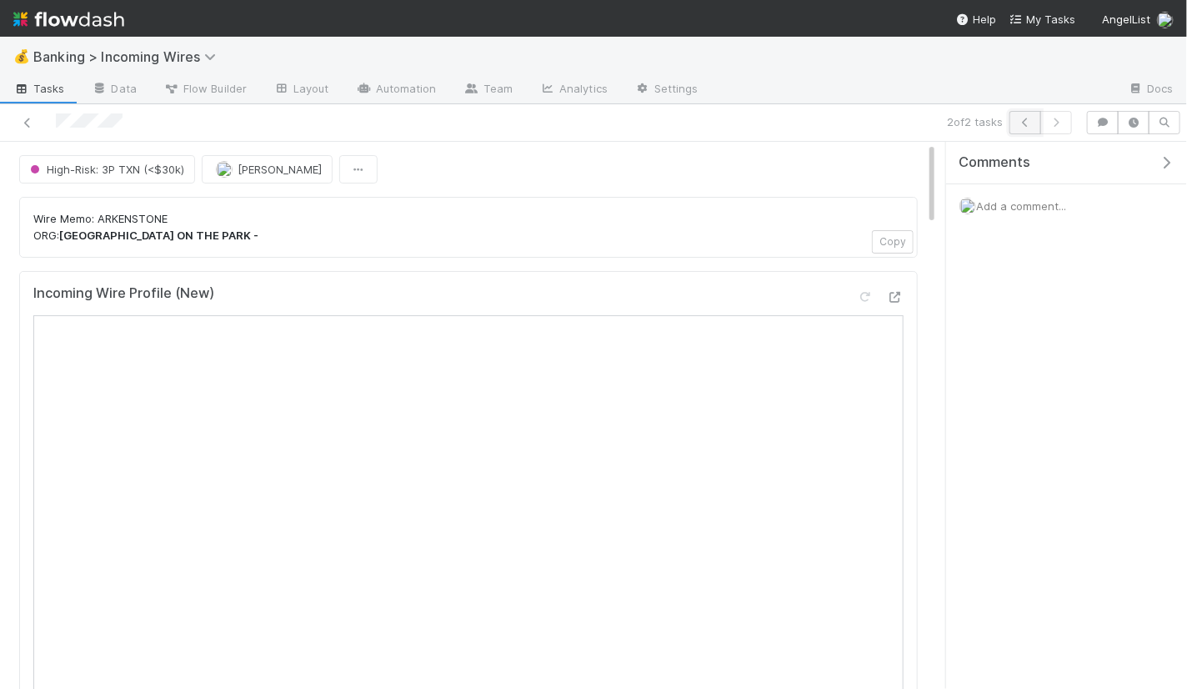
click at [1028, 124] on icon "button" at bounding box center [1025, 123] width 17 height 10
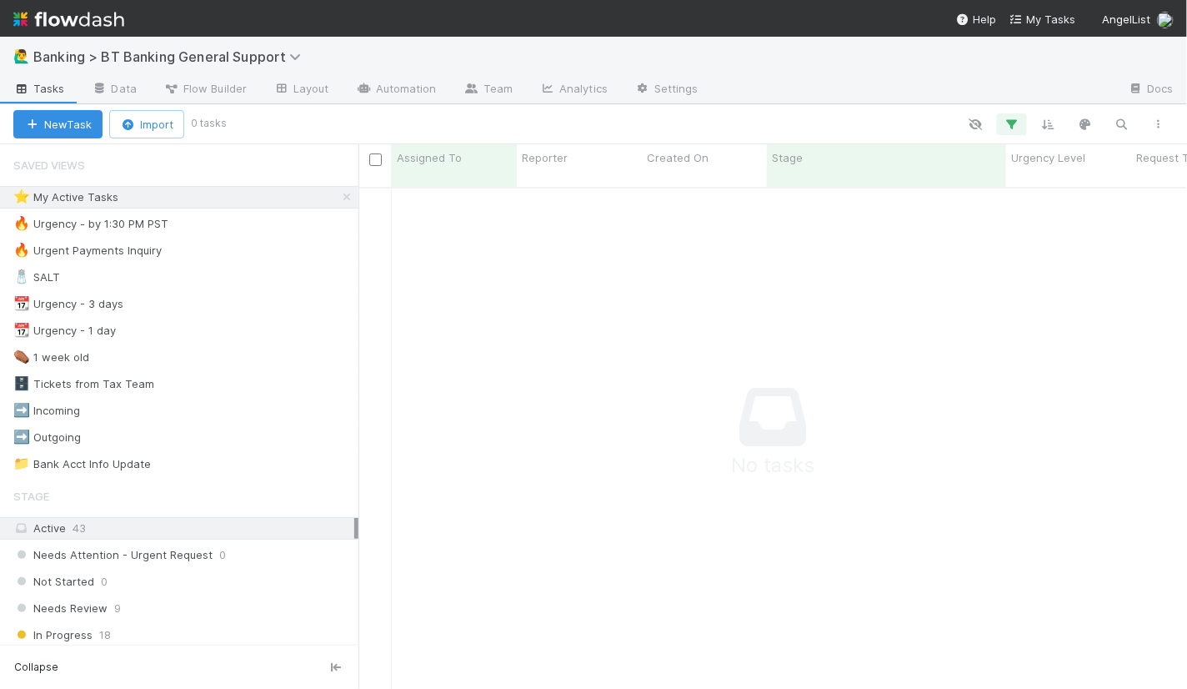
scroll to position [1, 0]
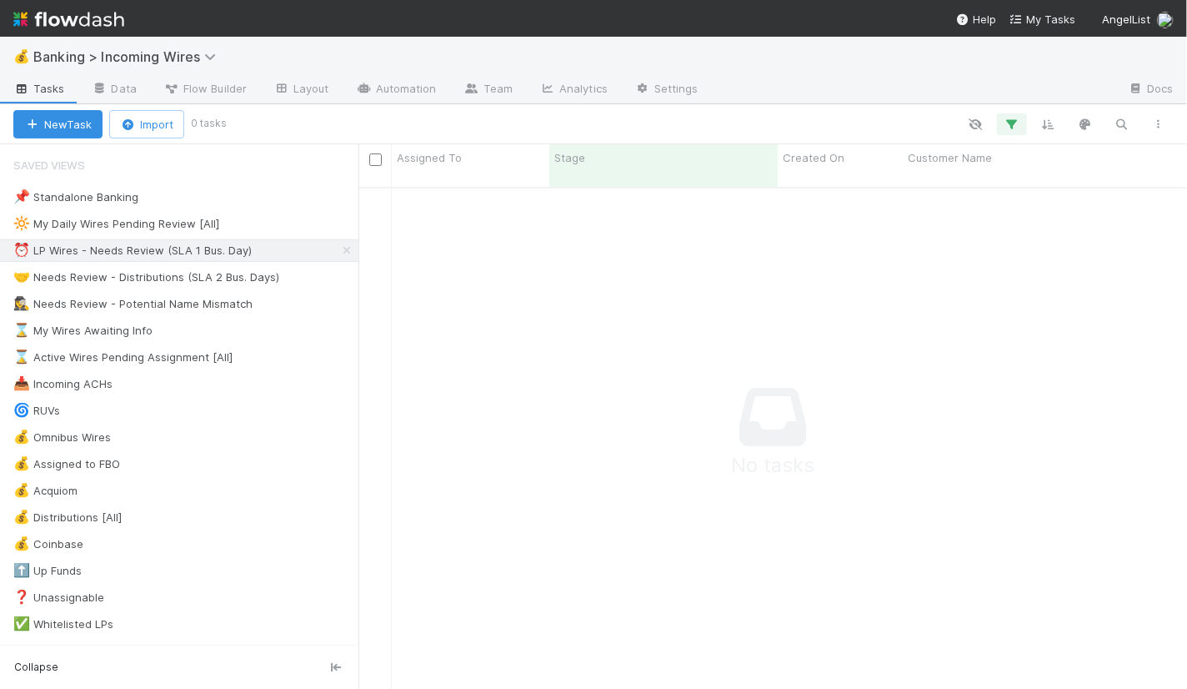
scroll to position [515, 829]
click at [145, 273] on div "🤝 Needs Review - Distributions (SLA 2 Bus. Days)" at bounding box center [146, 277] width 266 height 21
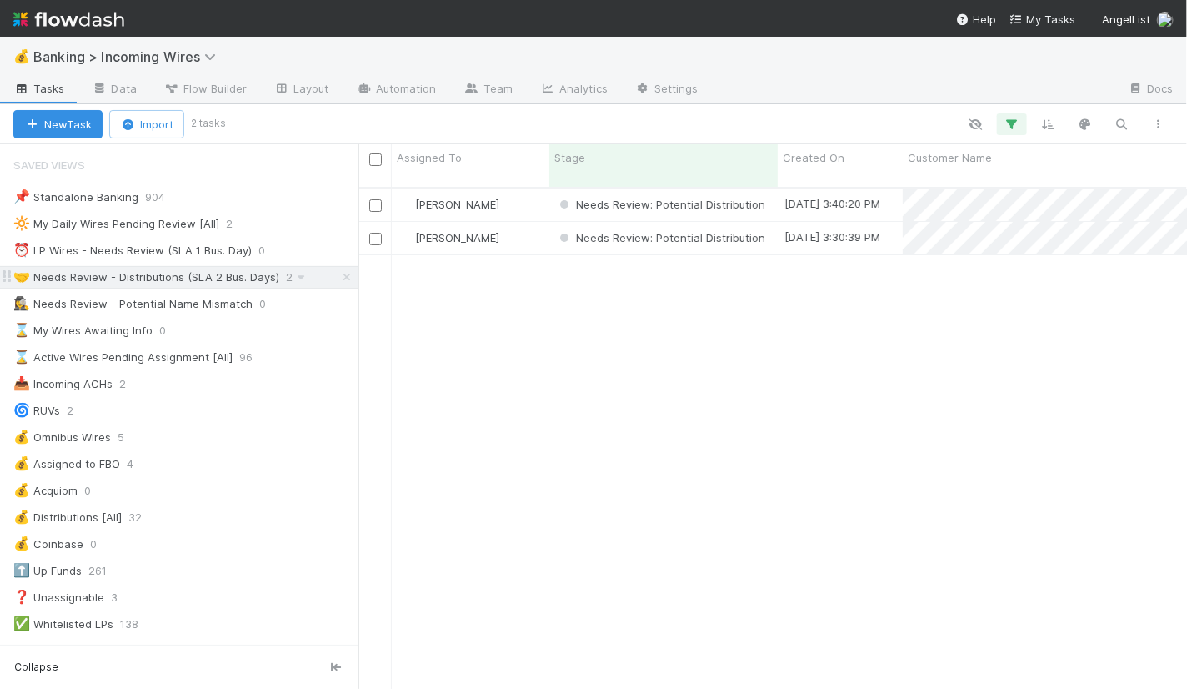
scroll to position [515, 829]
click at [374, 164] on input "checkbox" at bounding box center [375, 159] width 13 height 13
checkbox input "true"
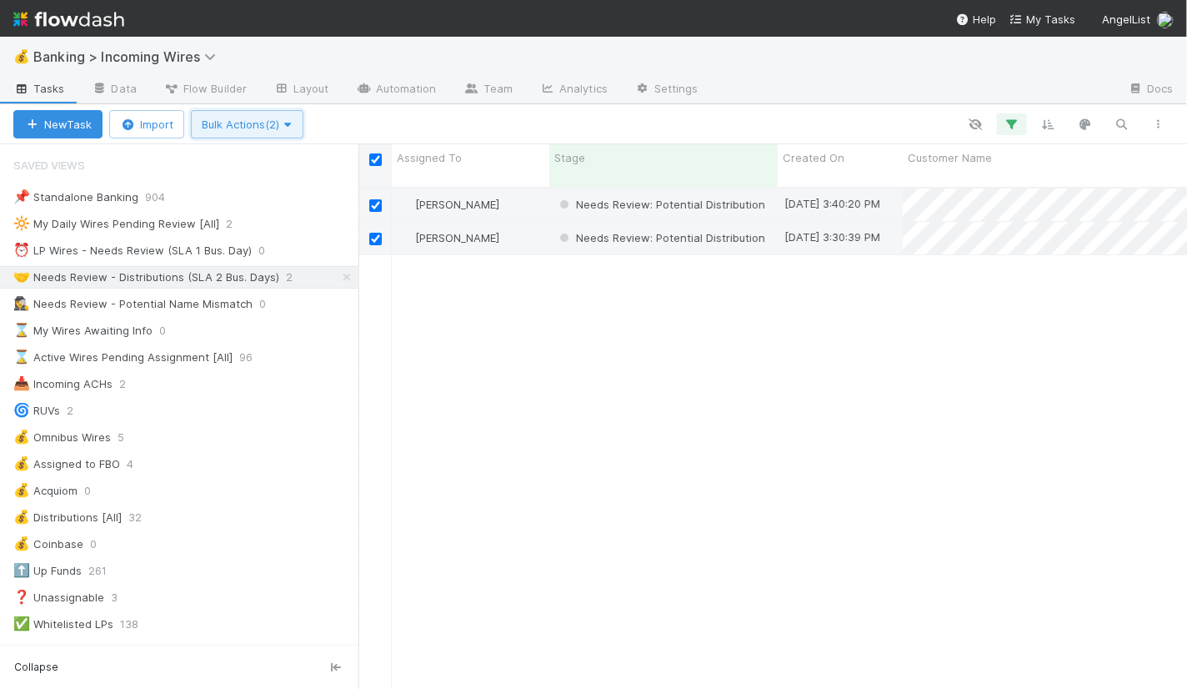
click at [293, 119] on icon "button" at bounding box center [287, 124] width 17 height 11
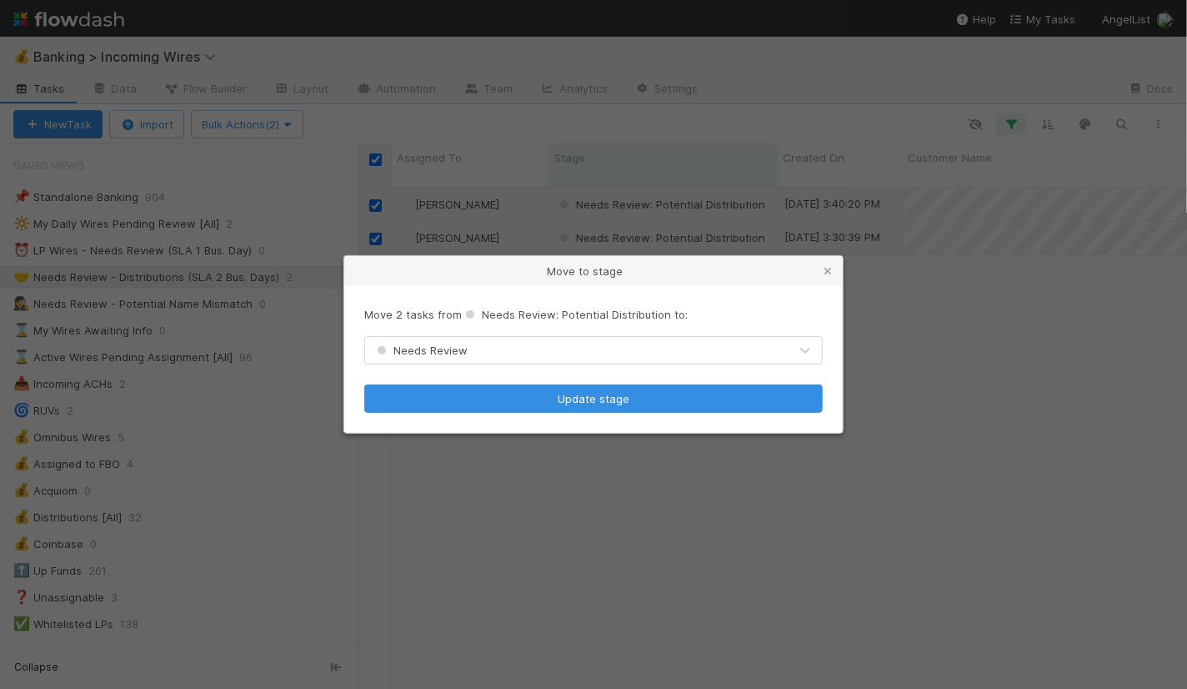
click at [484, 351] on div "Needs Review" at bounding box center [576, 350] width 423 height 27
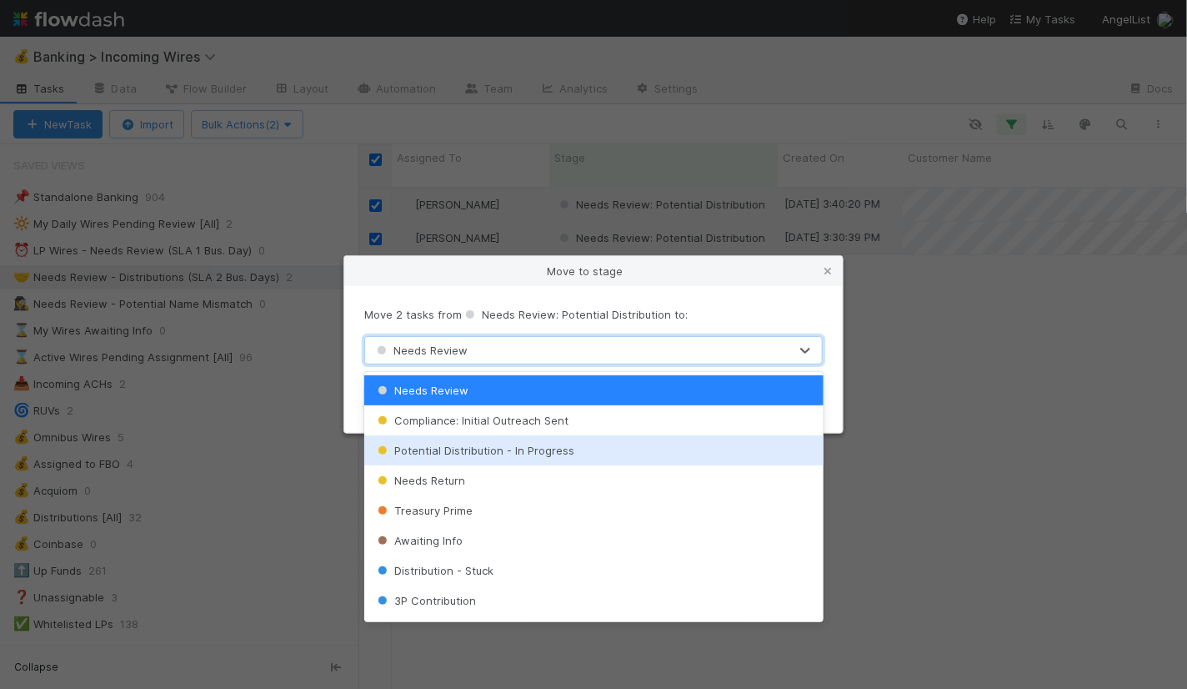
click at [482, 444] on span "Potential Distribution - In Progress" at bounding box center [474, 449] width 200 height 13
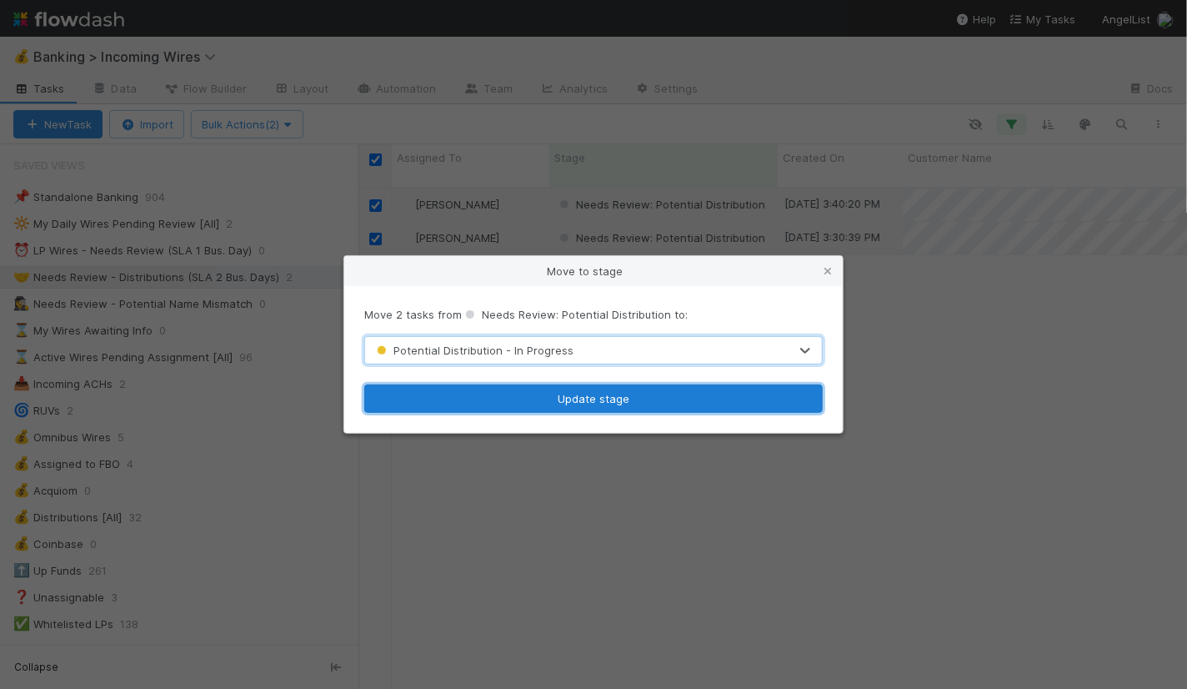
click at [513, 405] on button "Update stage" at bounding box center [593, 398] width 458 height 28
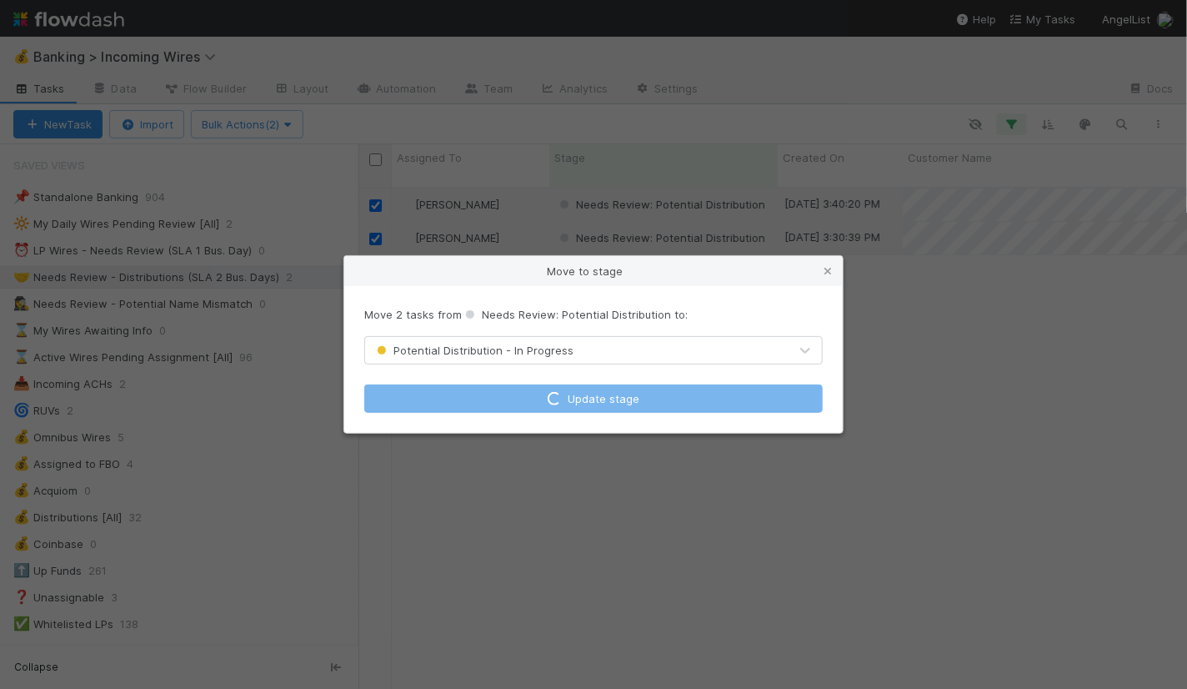
checkbox input "false"
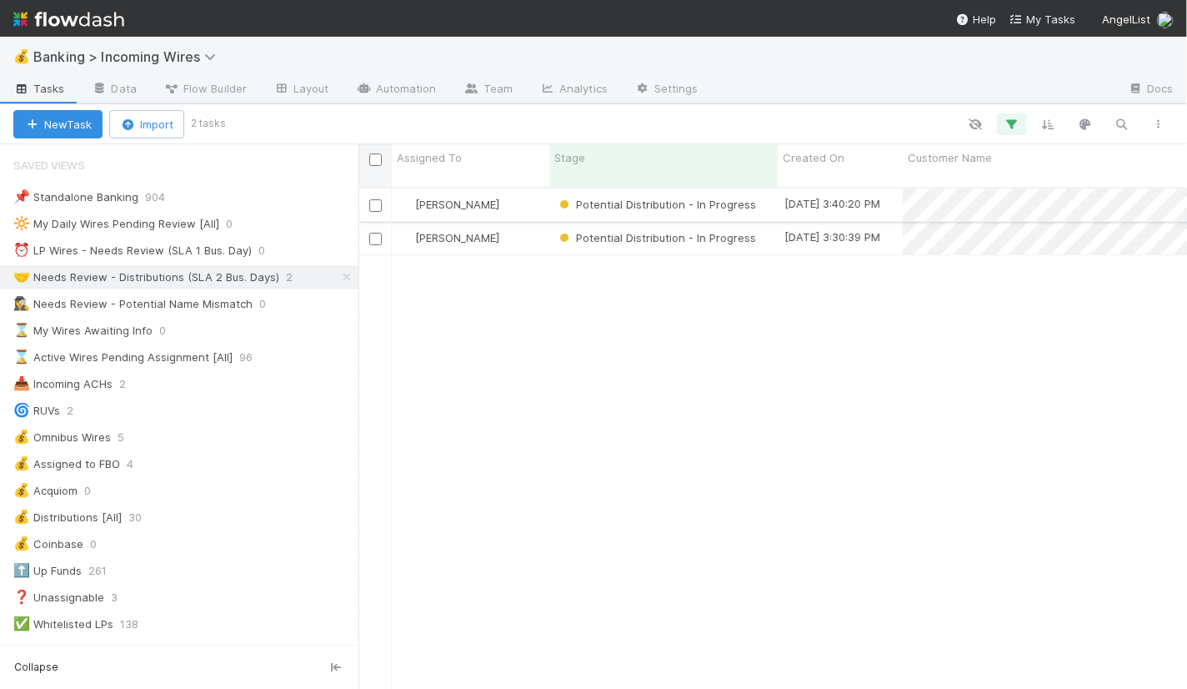
click at [535, 191] on div "[PERSON_NAME]" at bounding box center [471, 204] width 158 height 33
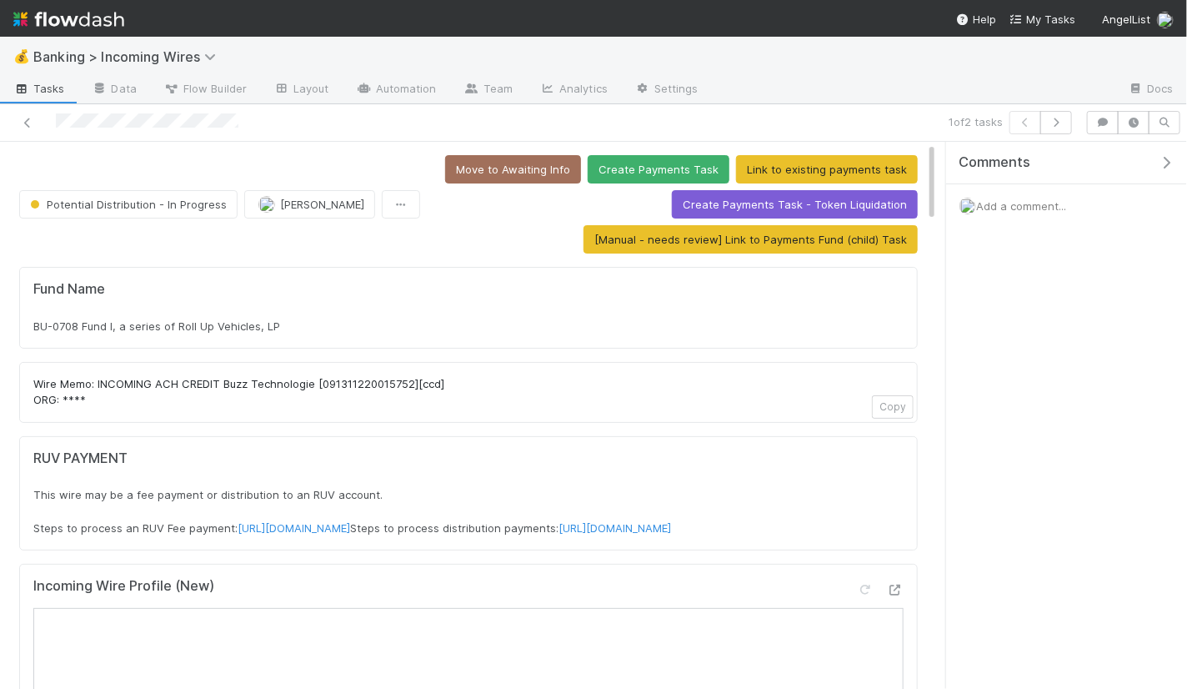
click at [414, 329] on div "Fund Name BU-0708 Fund I, a series of Roll Up Vehicles, LP" at bounding box center [468, 308] width 899 height 82
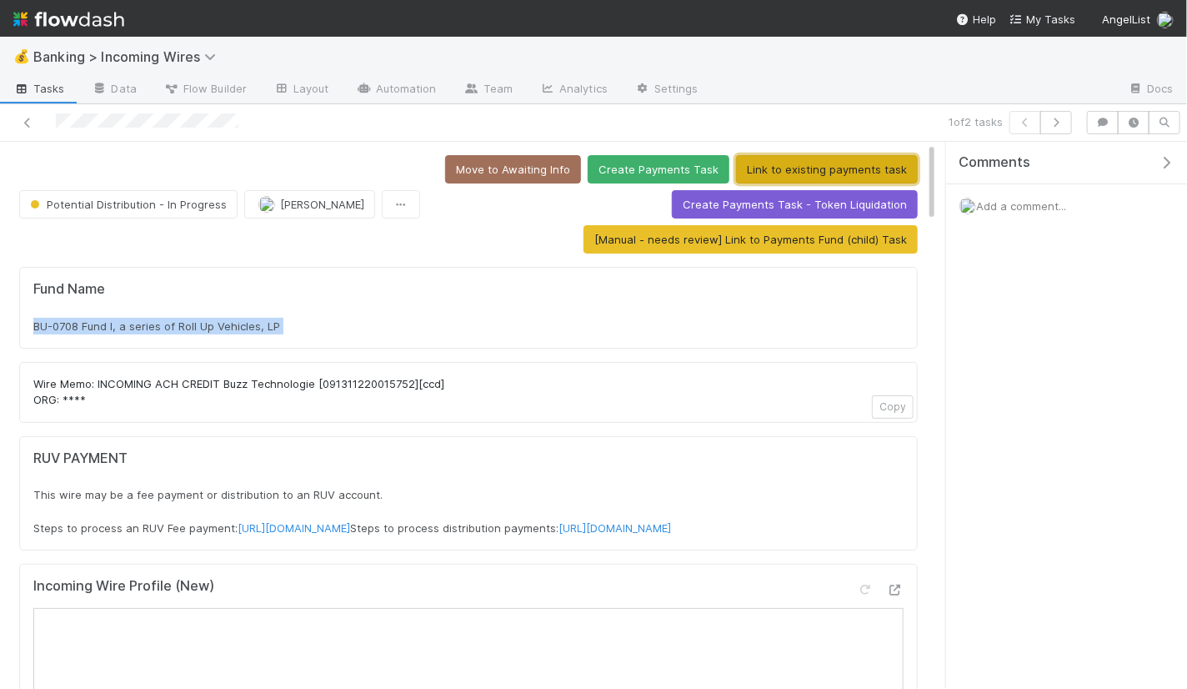
click at [775, 174] on button "Link to existing payments task" at bounding box center [827, 169] width 182 height 28
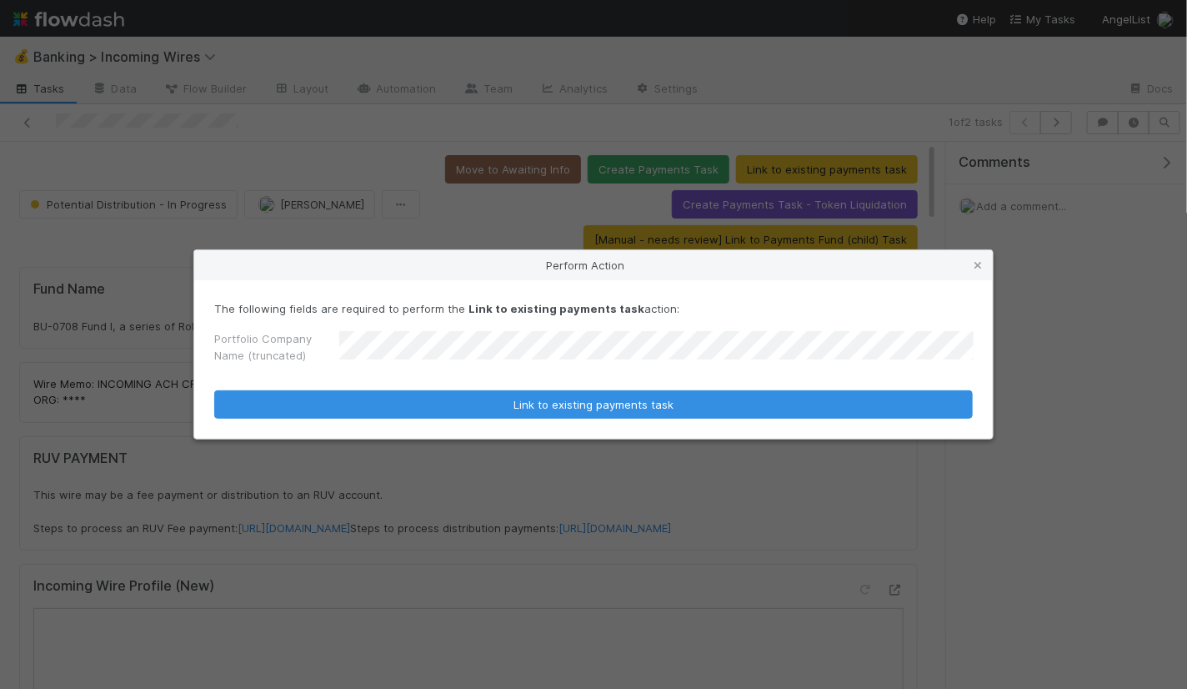
click at [214, 390] on button "Link to existing payments task" at bounding box center [593, 404] width 759 height 28
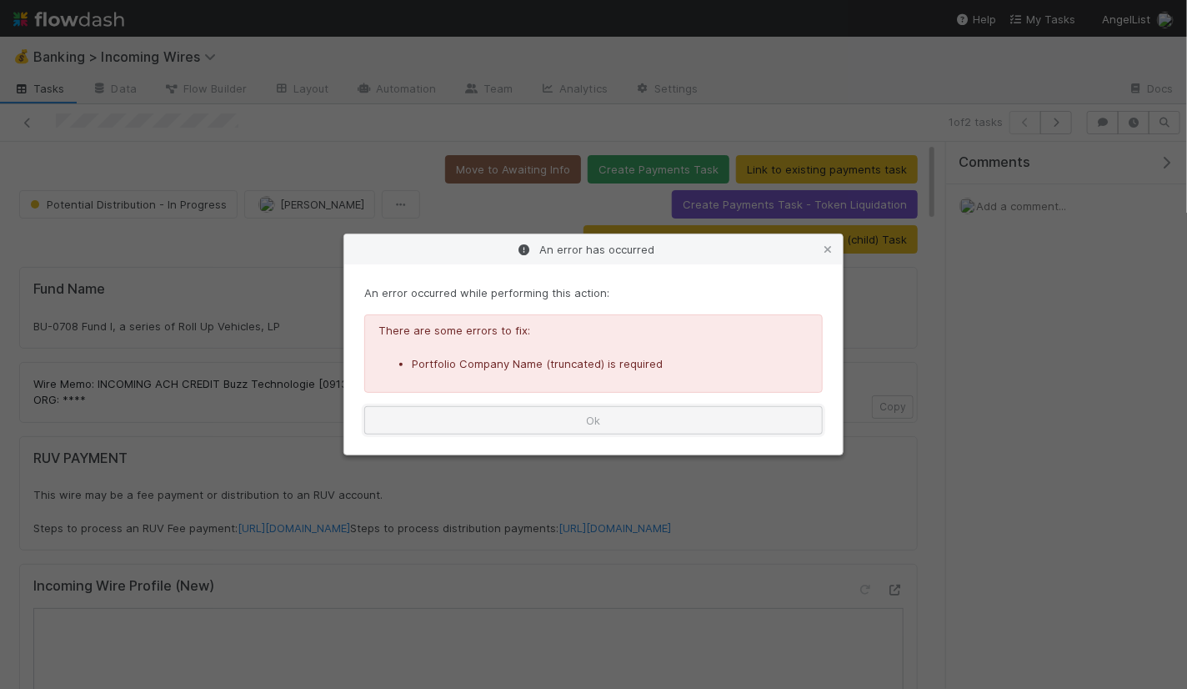
click at [553, 432] on button "Ok" at bounding box center [593, 420] width 458 height 28
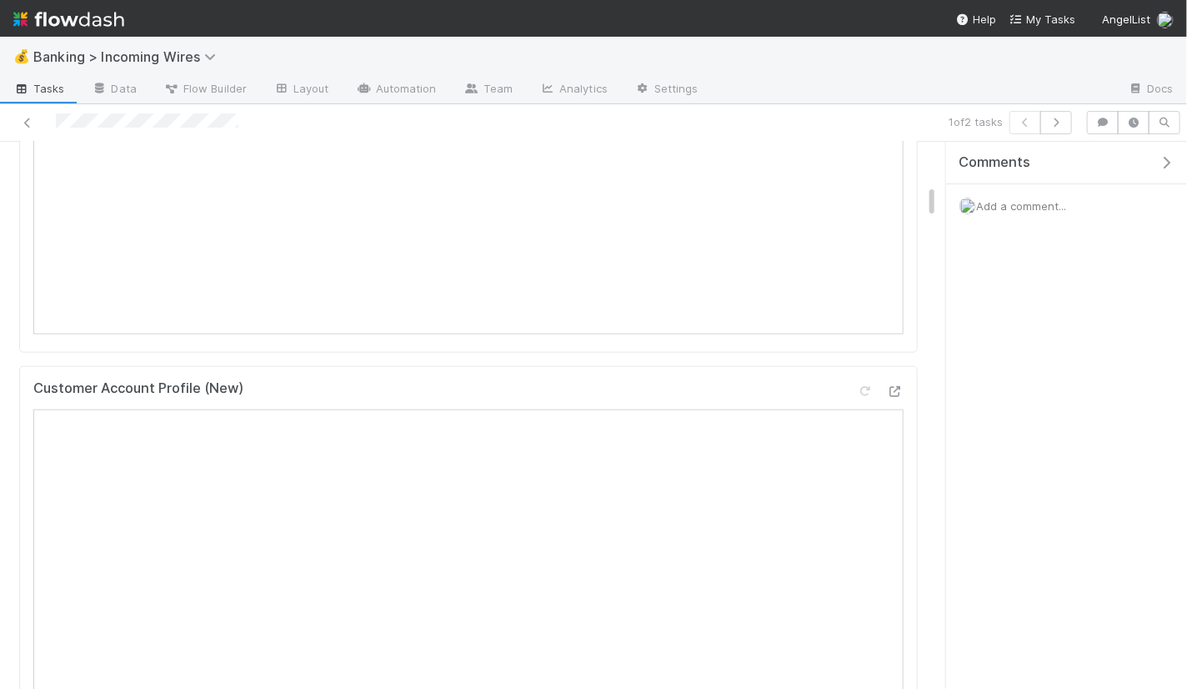
scroll to position [700, 0]
click at [978, 337] on div "Comments Add a comment..." at bounding box center [1066, 416] width 241 height 548
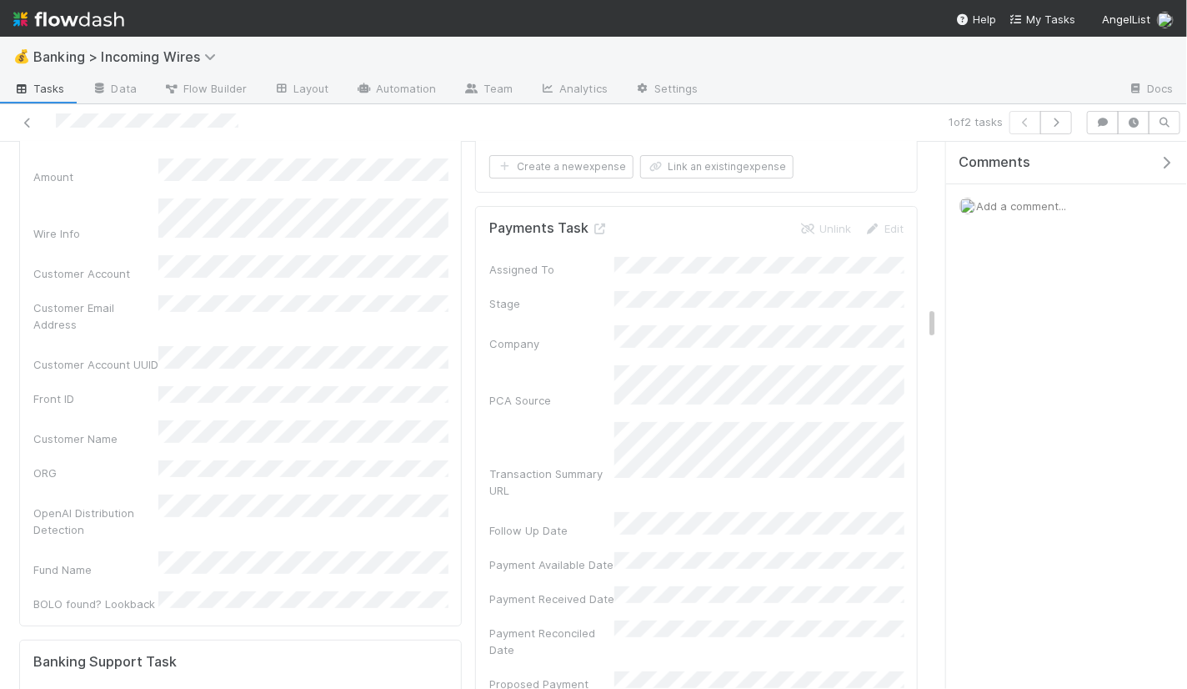
scroll to position [2699, 0]
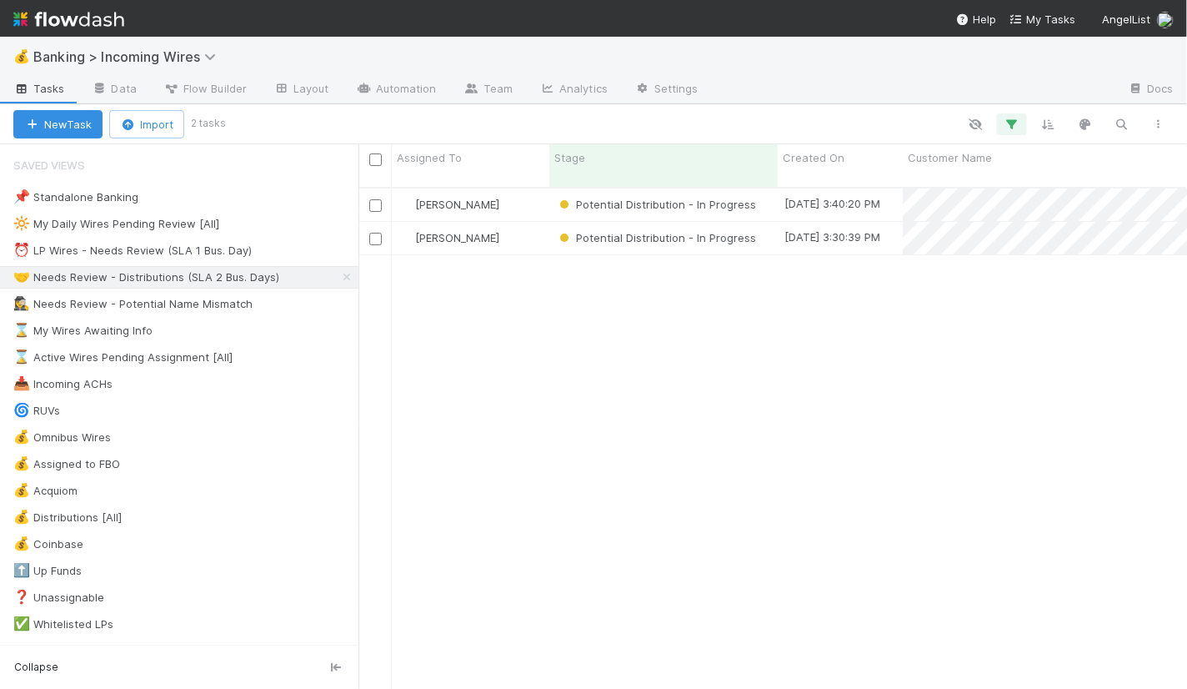
scroll to position [515, 829]
click at [156, 245] on div "⏰ LP Wires - Needs Review (SLA 1 Bus. Day)" at bounding box center [132, 250] width 238 height 21
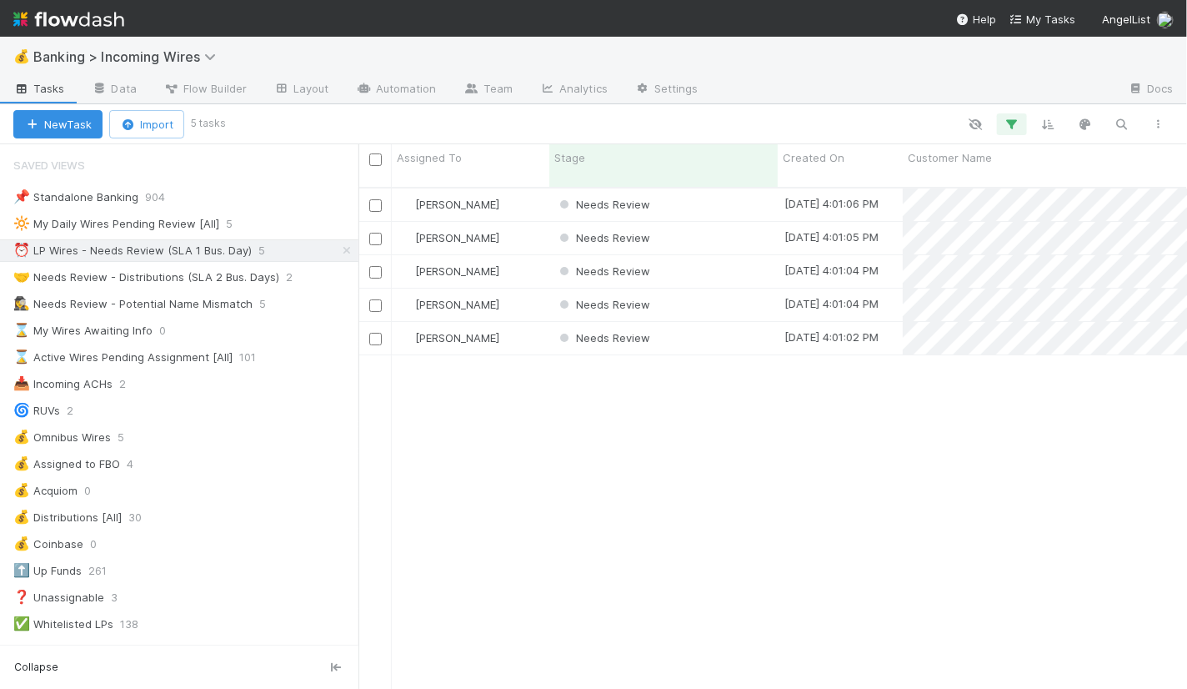
scroll to position [515, 829]
click at [717, 188] on div "Needs Review" at bounding box center [663, 204] width 228 height 33
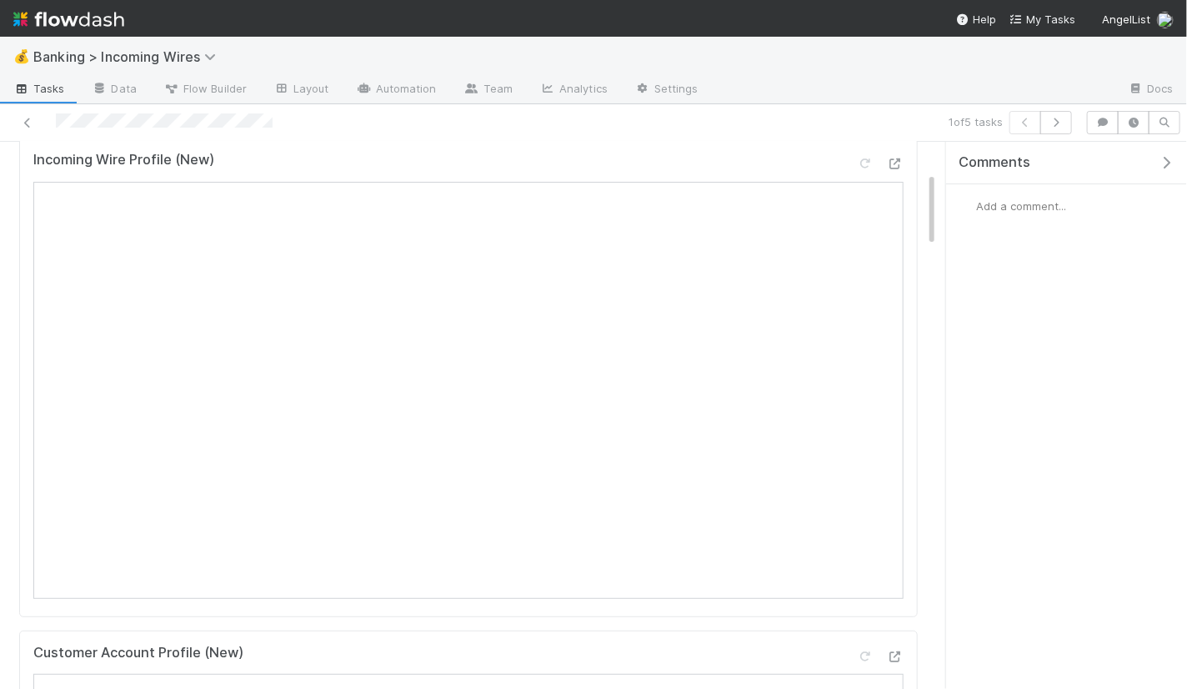
scroll to position [12, 0]
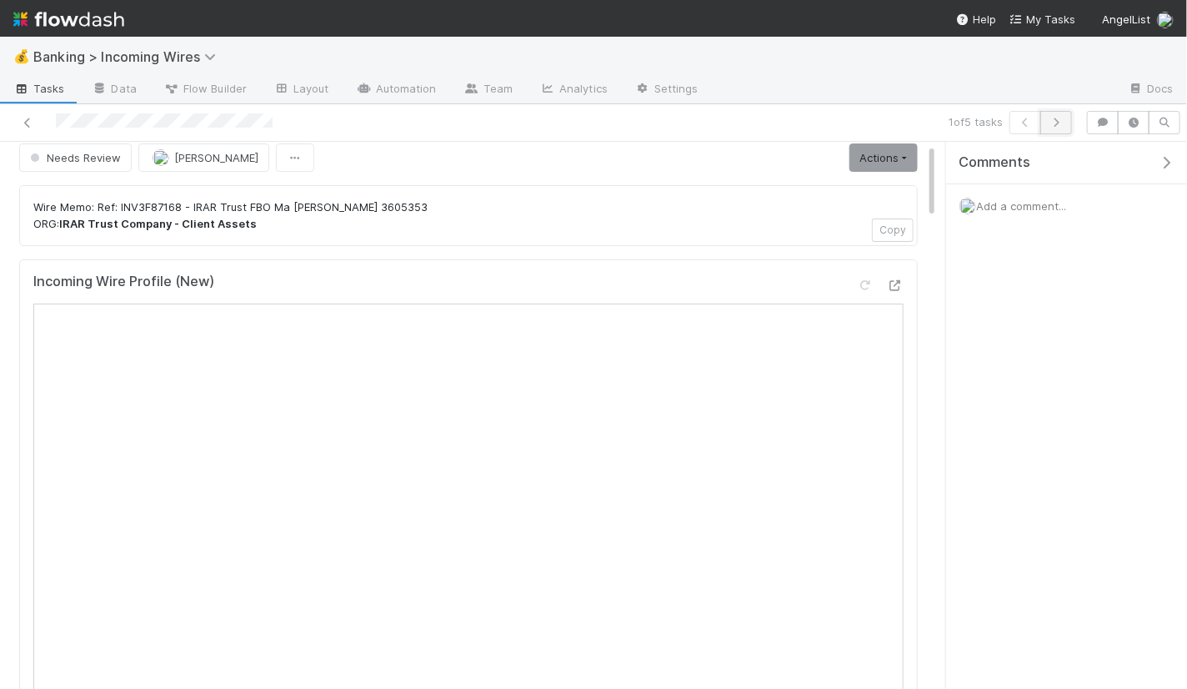
click at [1064, 121] on icon "button" at bounding box center [1056, 123] width 17 height 10
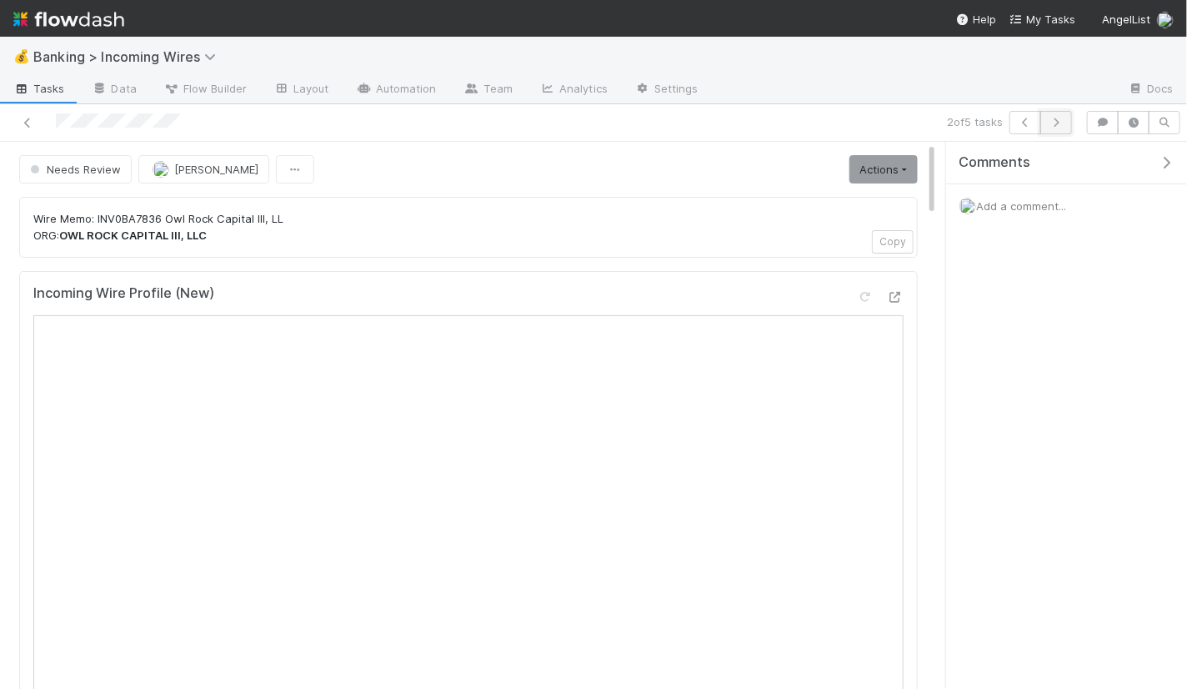
click at [1057, 116] on button "button" at bounding box center [1056, 122] width 32 height 23
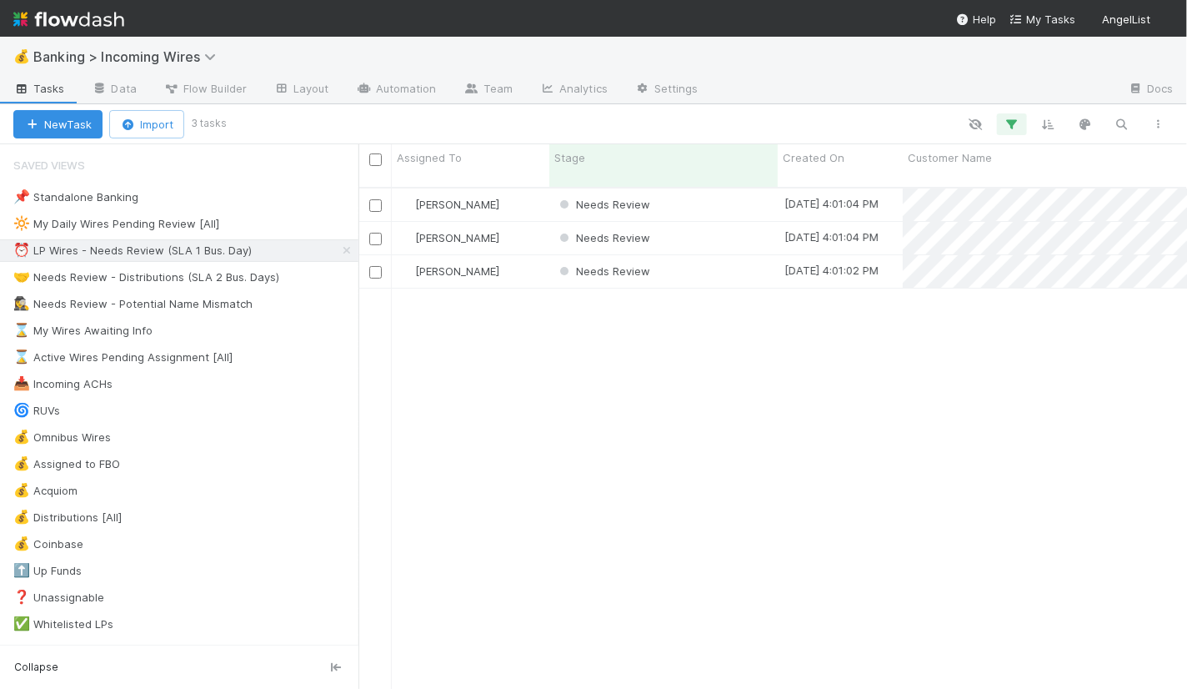
scroll to position [515, 829]
click at [721, 193] on div "Needs Review" at bounding box center [663, 204] width 228 height 33
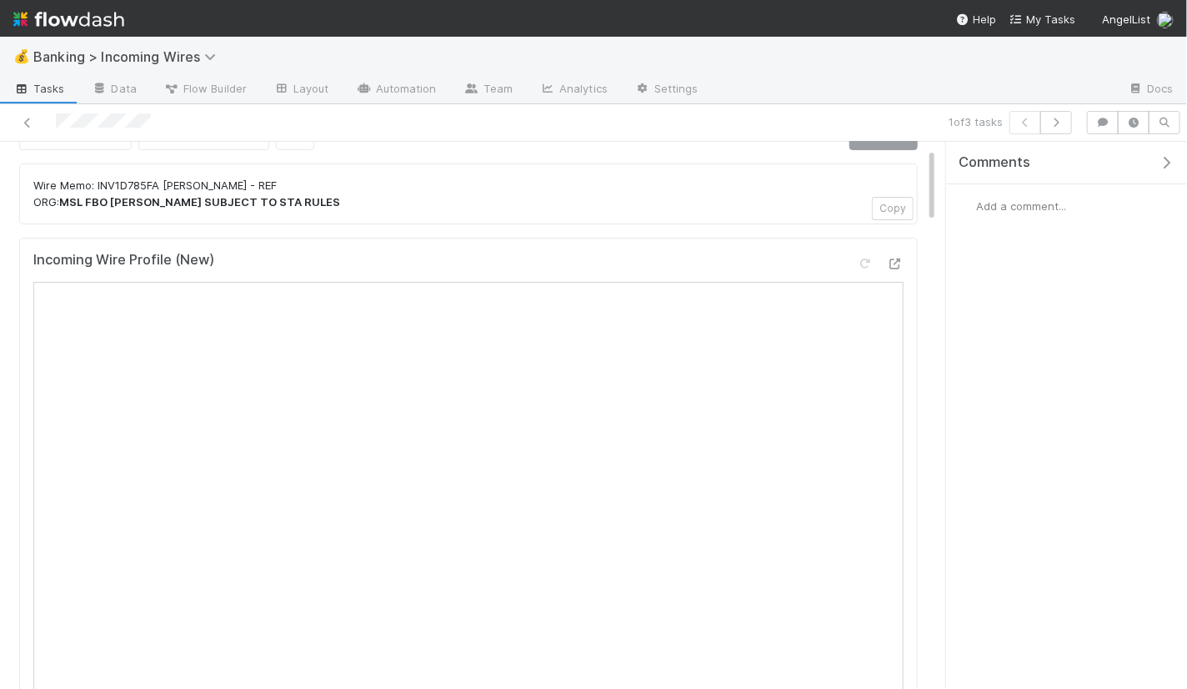
scroll to position [53, 0]
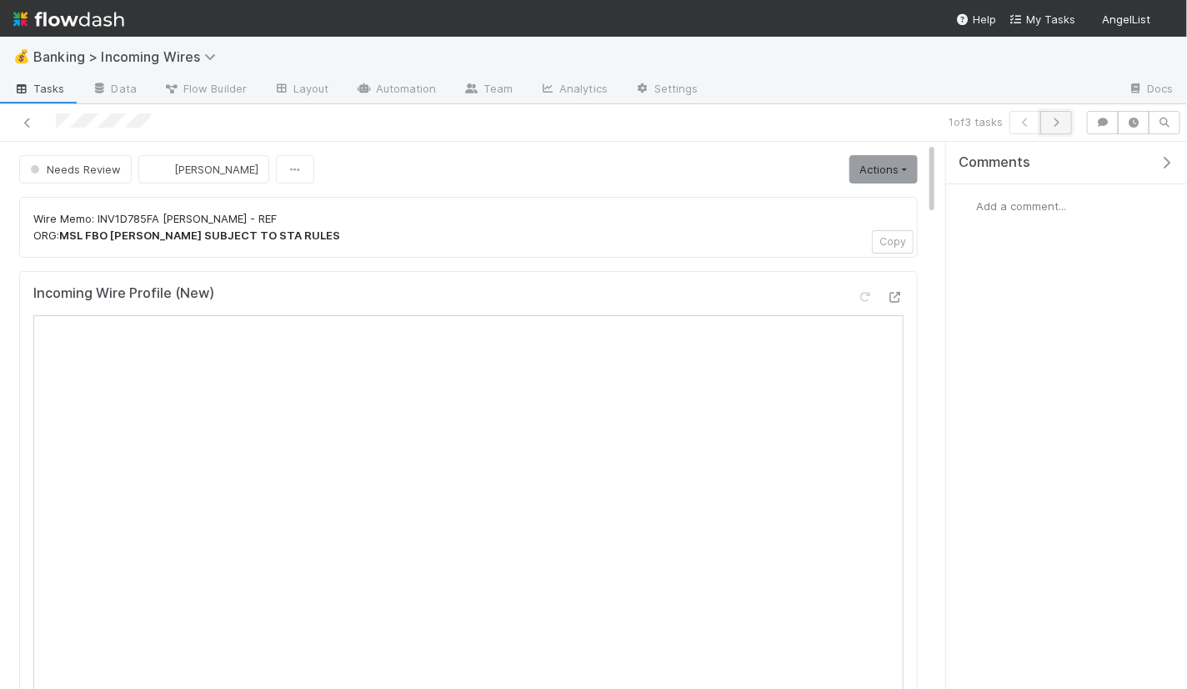
click at [1071, 115] on button "button" at bounding box center [1056, 122] width 32 height 23
click at [1060, 123] on icon "button" at bounding box center [1056, 123] width 17 height 10
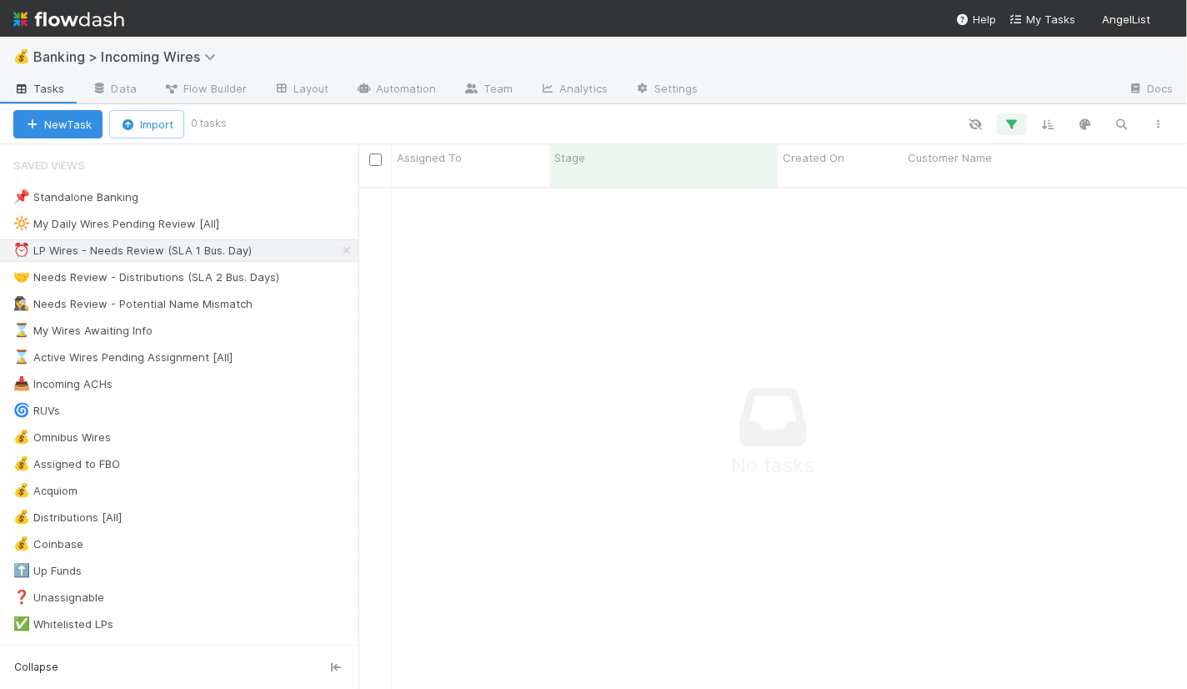
scroll to position [515, 829]
click at [213, 267] on div "🤝 Needs Review - Distributions (SLA 2 Bus. Days)" at bounding box center [146, 277] width 266 height 21
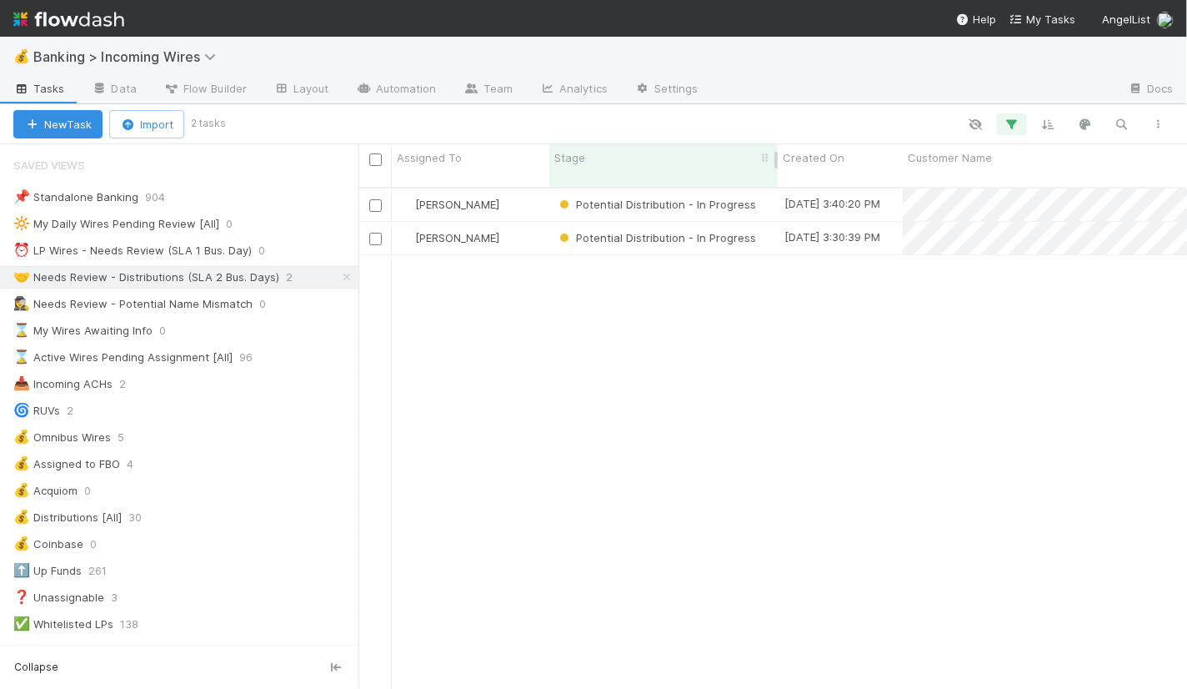
scroll to position [515, 829]
click at [765, 199] on div "Potential Distribution - In Progress" at bounding box center [663, 204] width 228 height 33
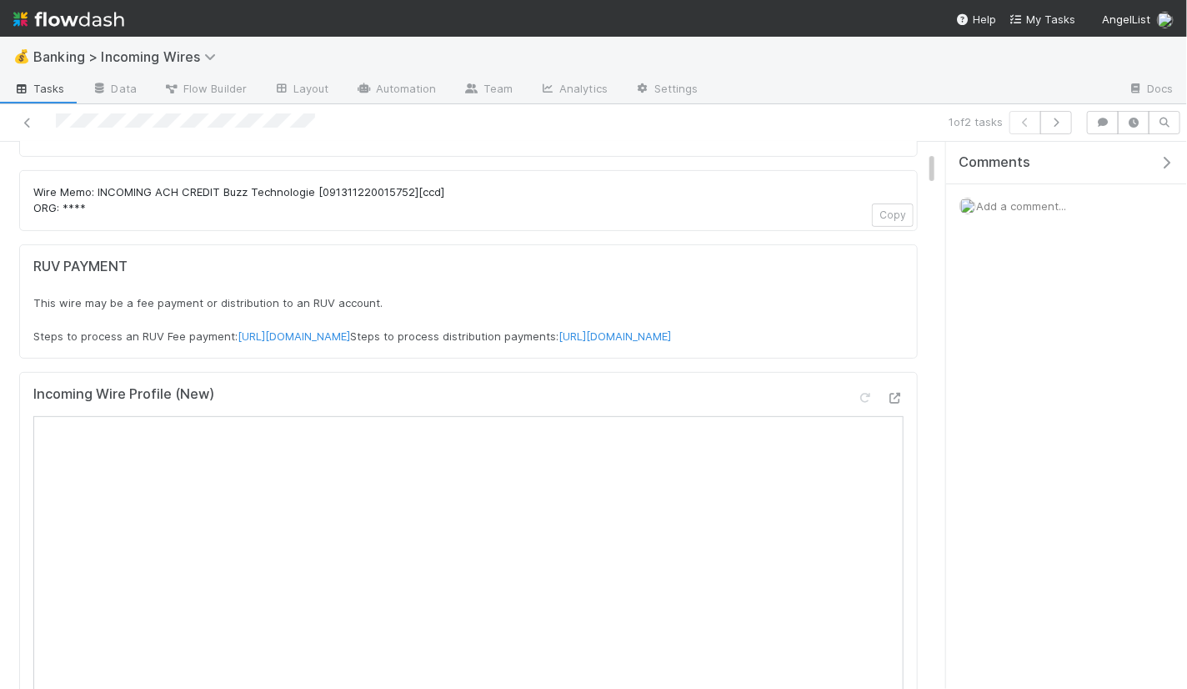
scroll to position [200, 0]
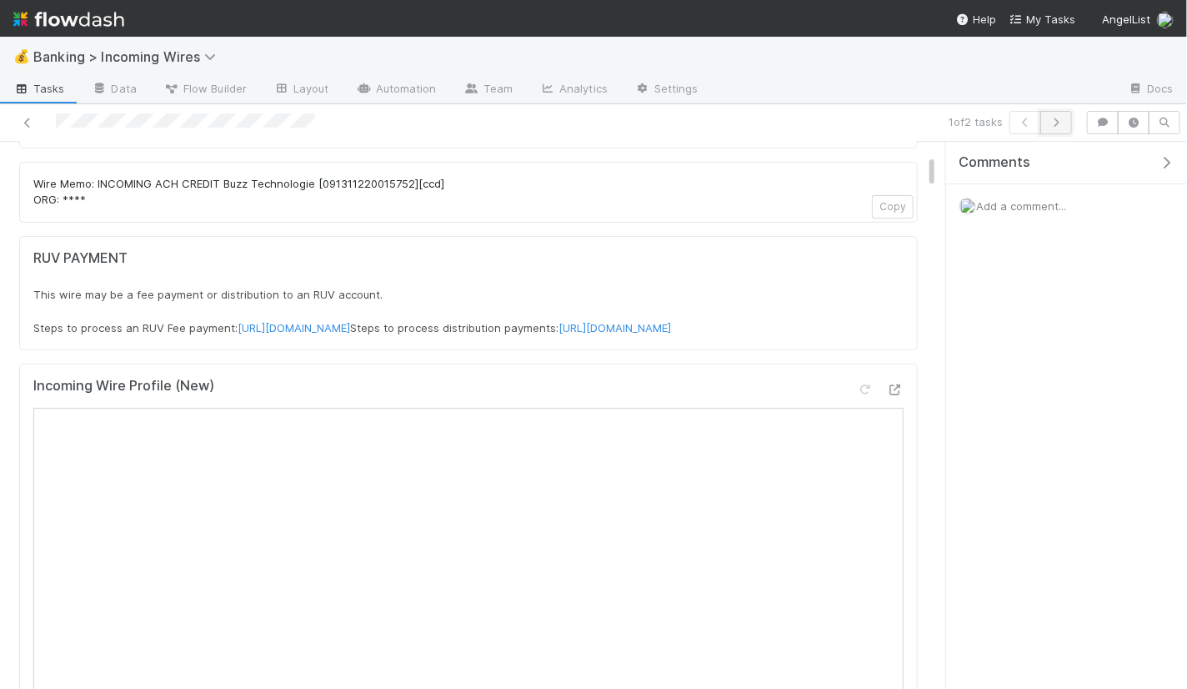
click at [1068, 130] on button "button" at bounding box center [1056, 122] width 32 height 23
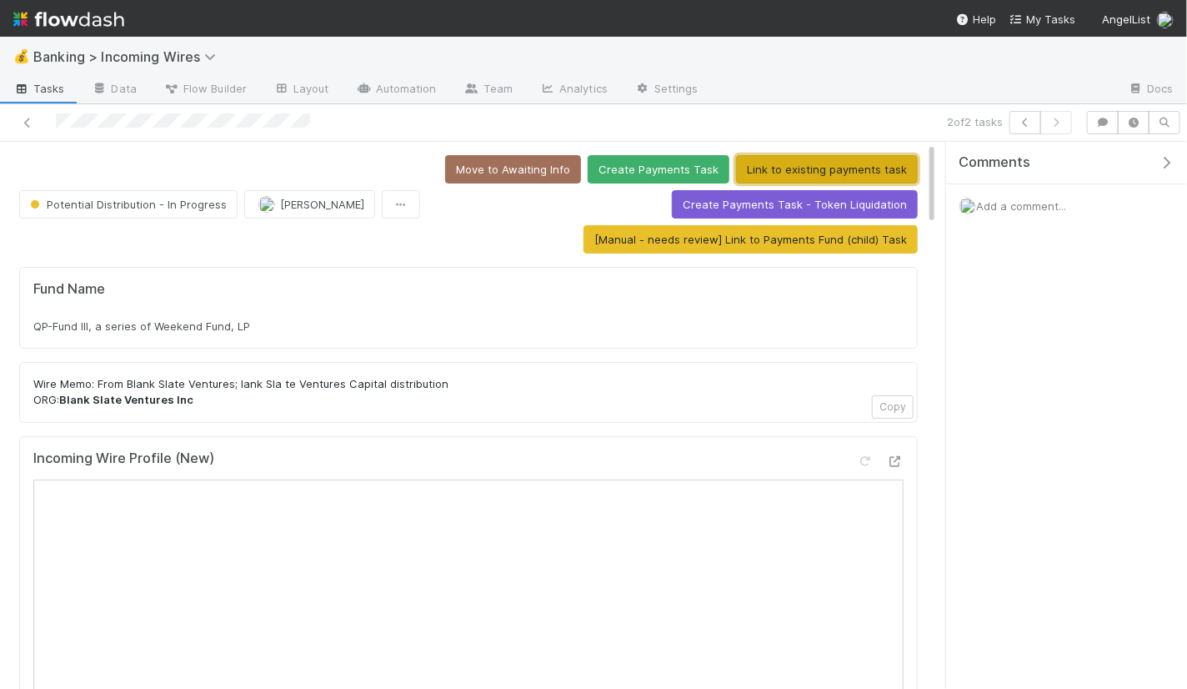
click at [824, 171] on button "Link to existing payments task" at bounding box center [827, 169] width 182 height 28
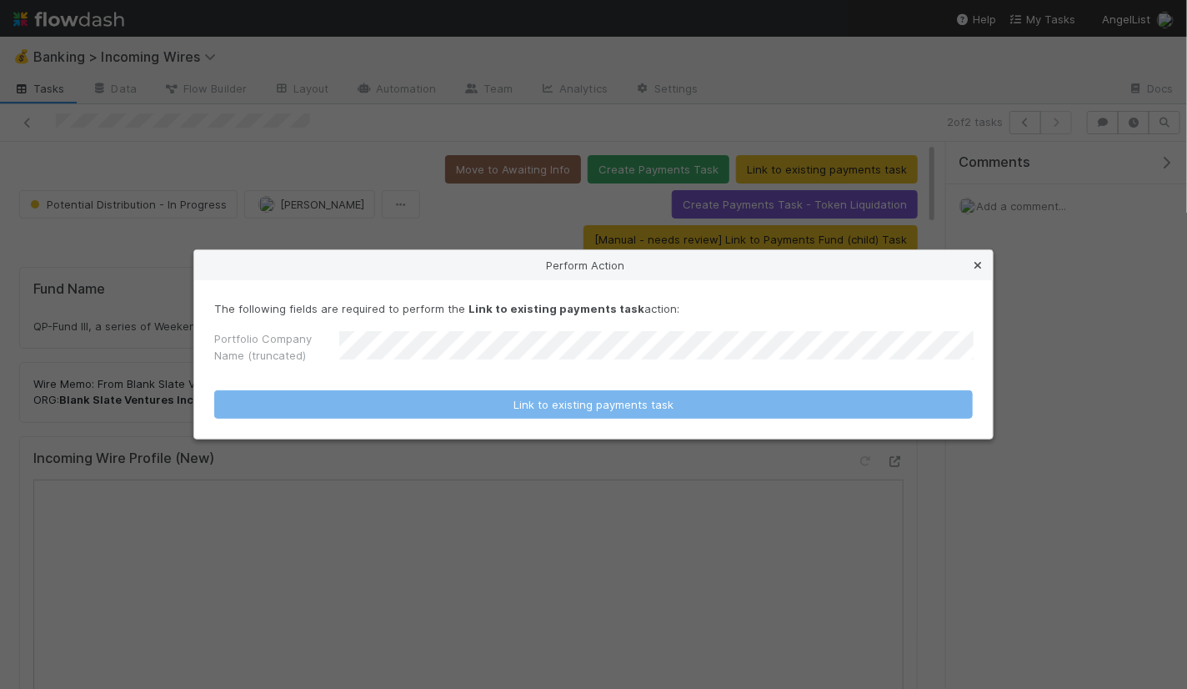
click at [974, 266] on icon at bounding box center [977, 265] width 17 height 11
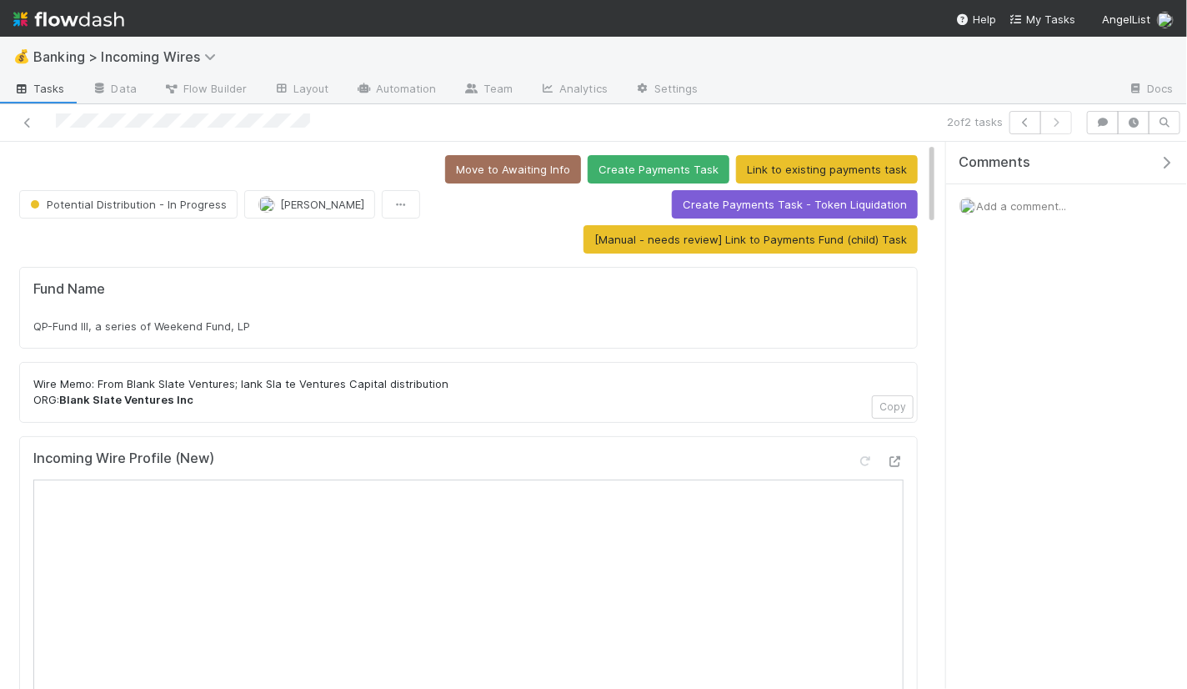
click at [258, 326] on div "QP-Fund III, a series of Weekend Fund, LP" at bounding box center [468, 326] width 870 height 17
copy div "QP-Fund III, a series of Weekend Fund, LP"
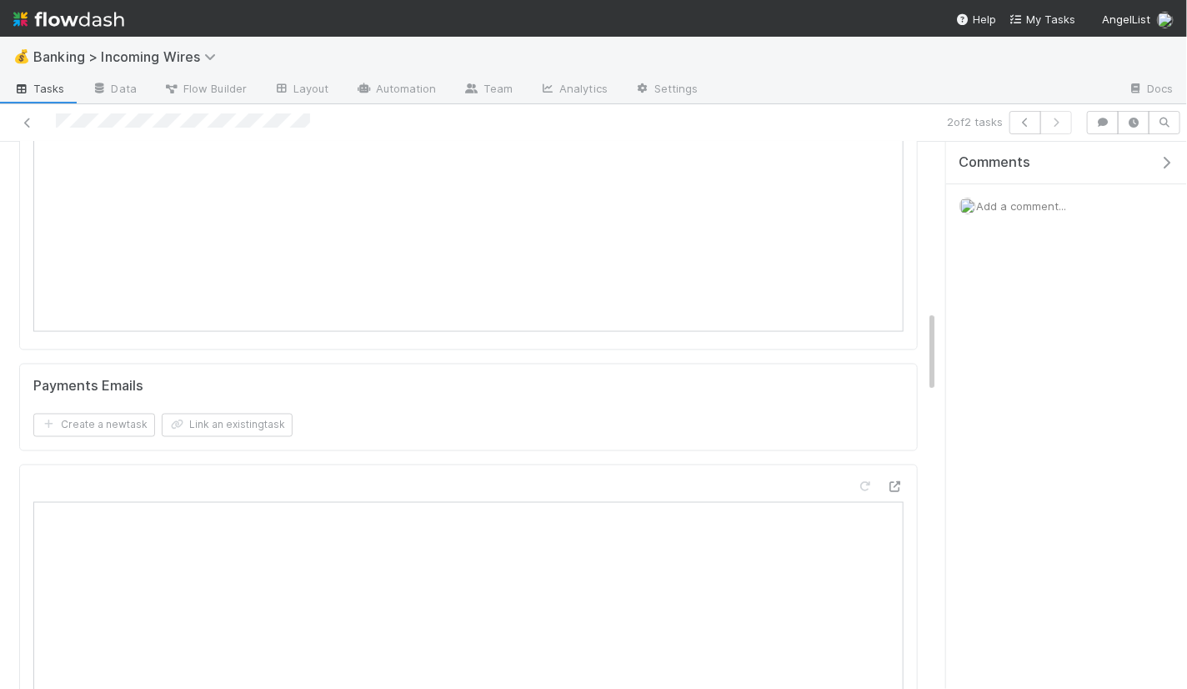
scroll to position [1021, 0]
click at [222, 453] on button "Link an existing task" at bounding box center [227, 460] width 131 height 23
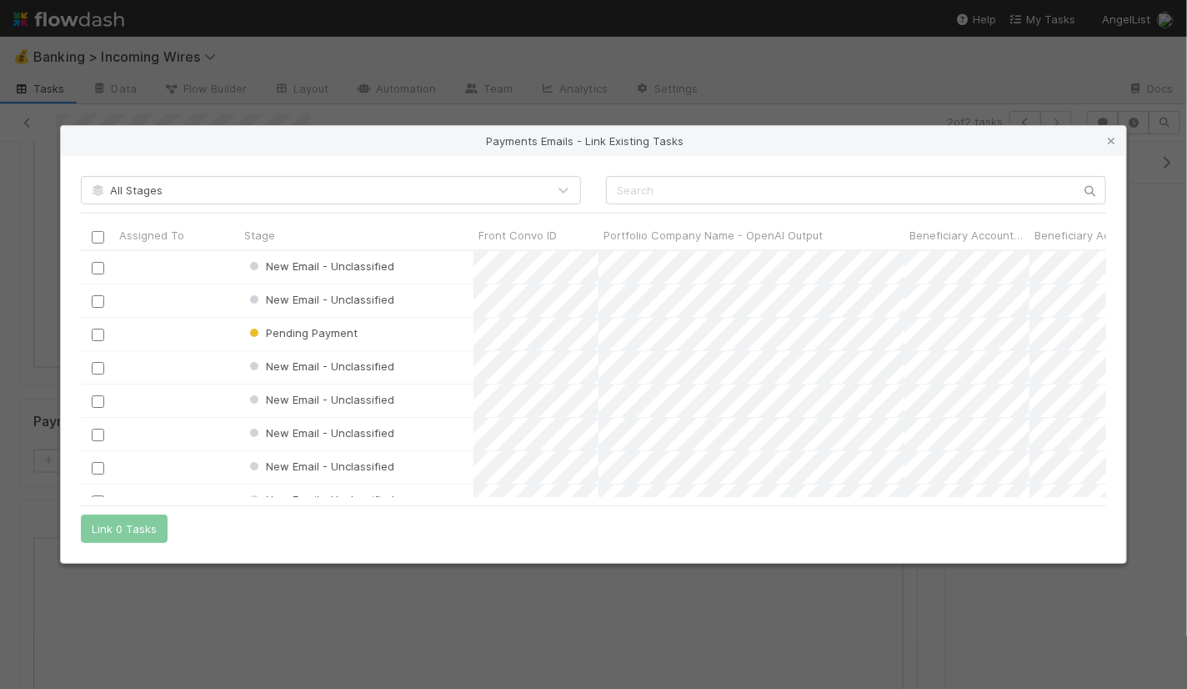
scroll to position [247, 1025]
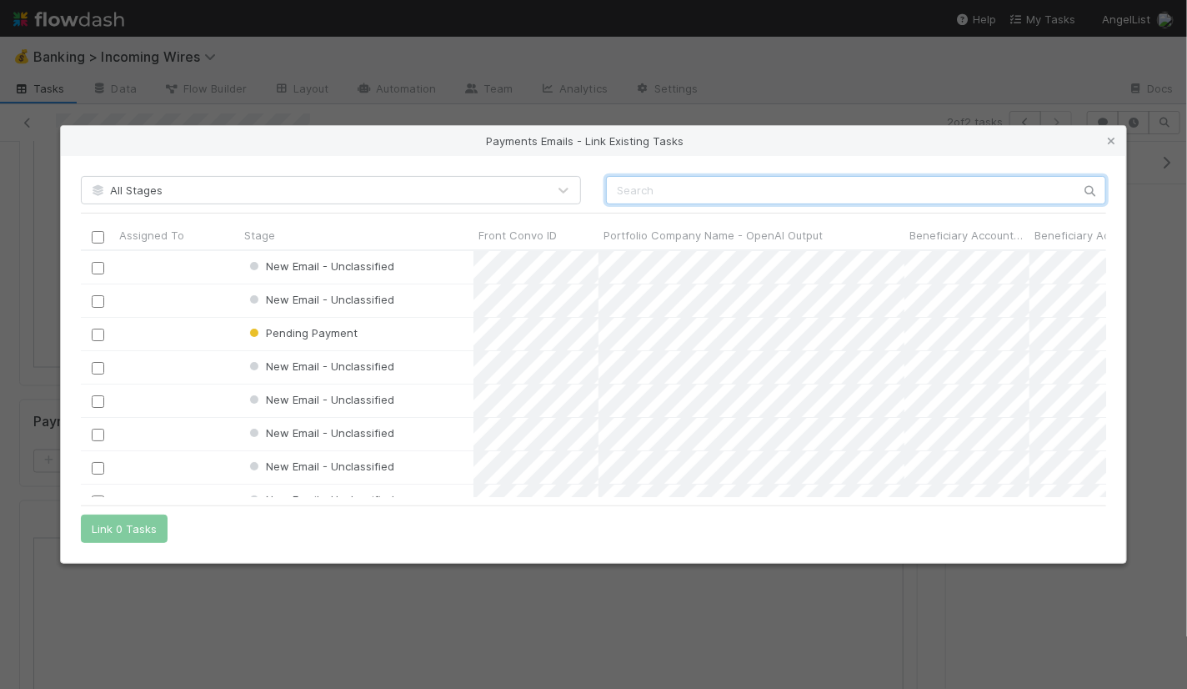
click at [815, 187] on input "text" at bounding box center [856, 190] width 500 height 28
paste input "cnv_qjtu4cn"
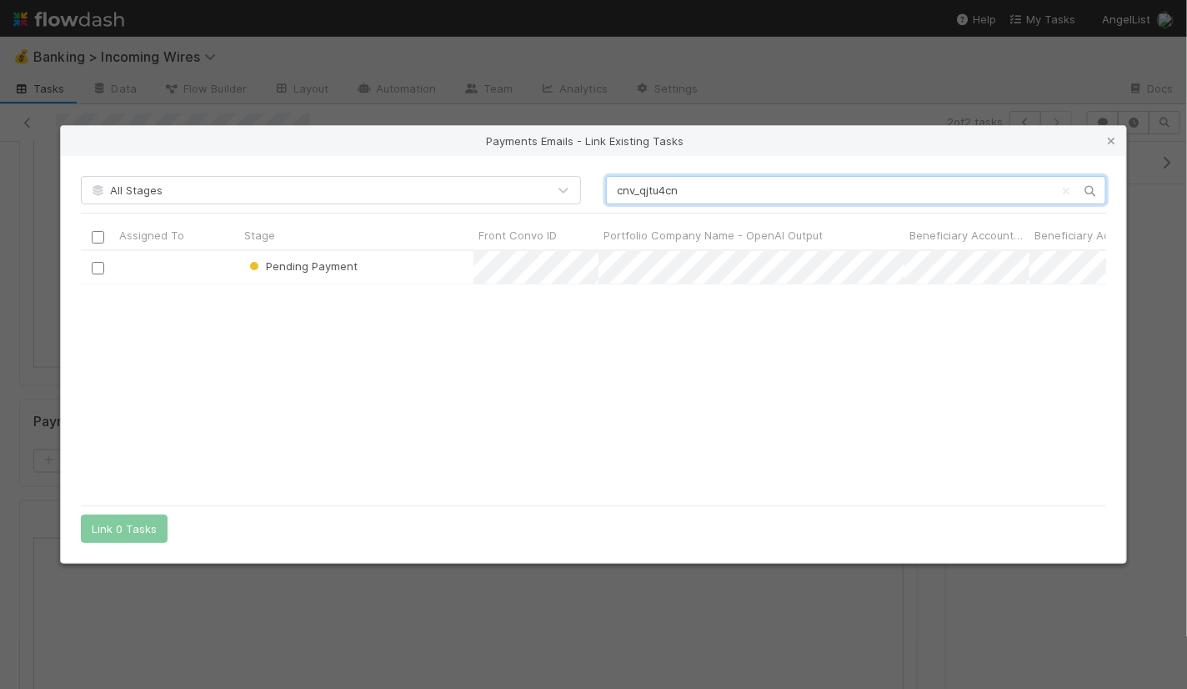
type input "cnv_qjtu4cn"
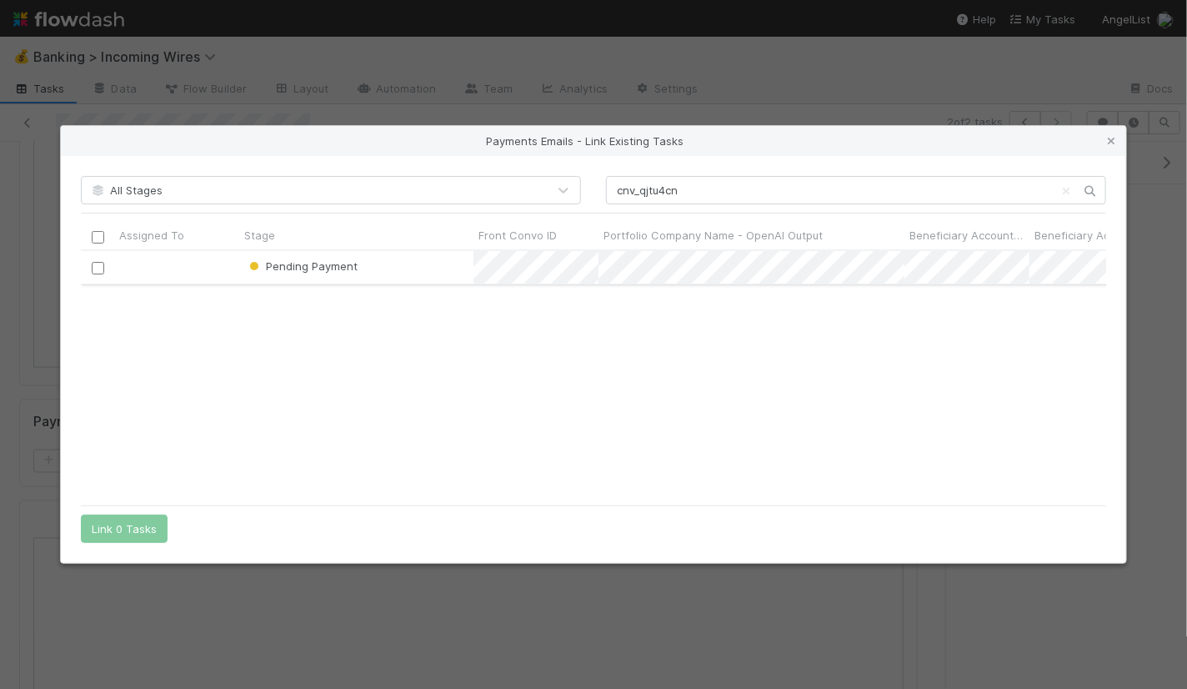
click at [97, 274] on div at bounding box center [98, 267] width 20 height 18
click at [97, 267] on input "checkbox" at bounding box center [98, 268] width 13 height 13
click at [102, 532] on button "Link 1 Task" at bounding box center [120, 528] width 79 height 28
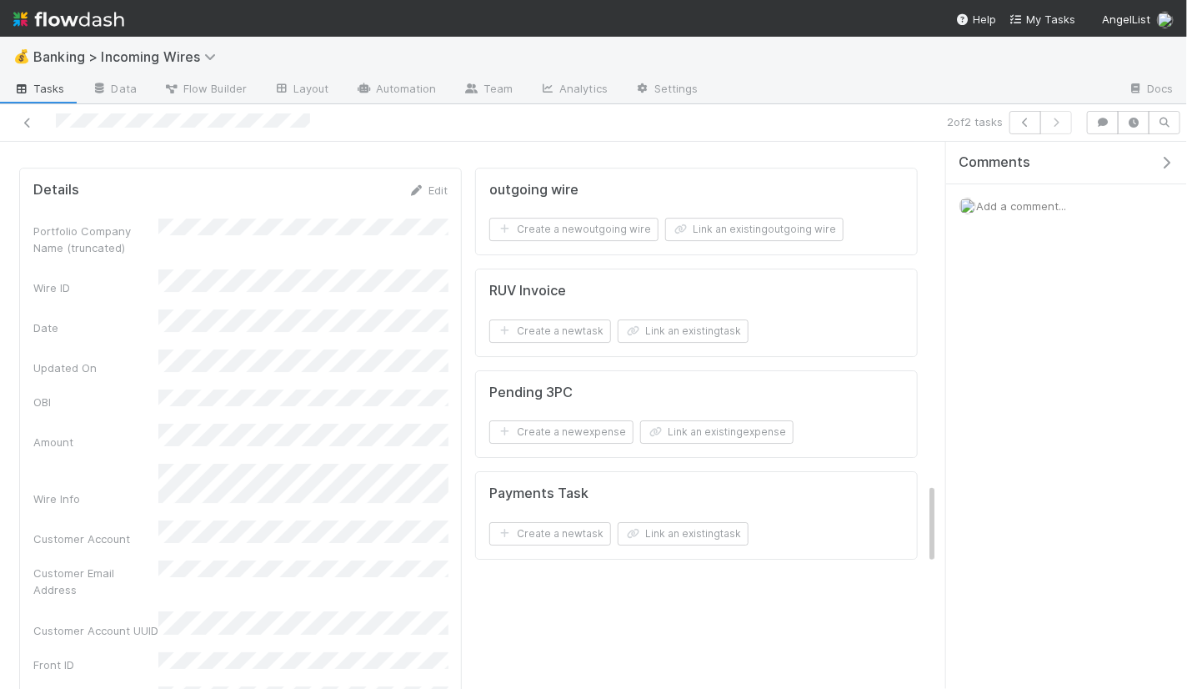
scroll to position [2302, 0]
click at [658, 518] on button "Link an existing task" at bounding box center [683, 529] width 131 height 23
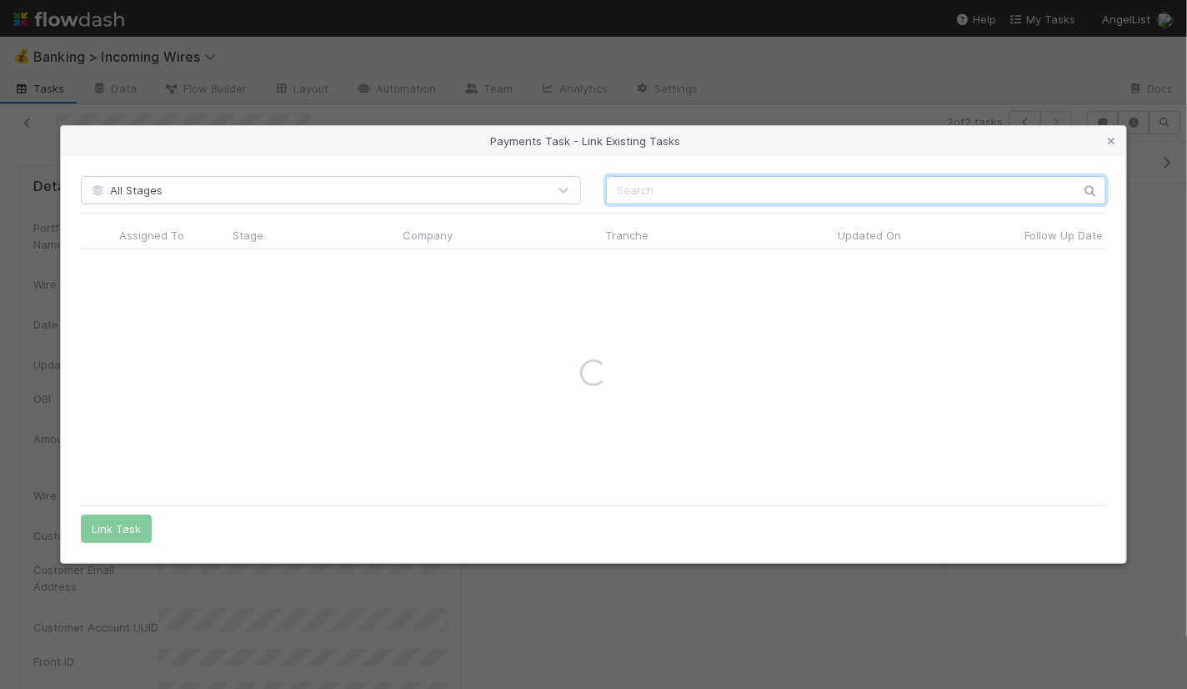
click at [709, 176] on input "text" at bounding box center [856, 190] width 500 height 28
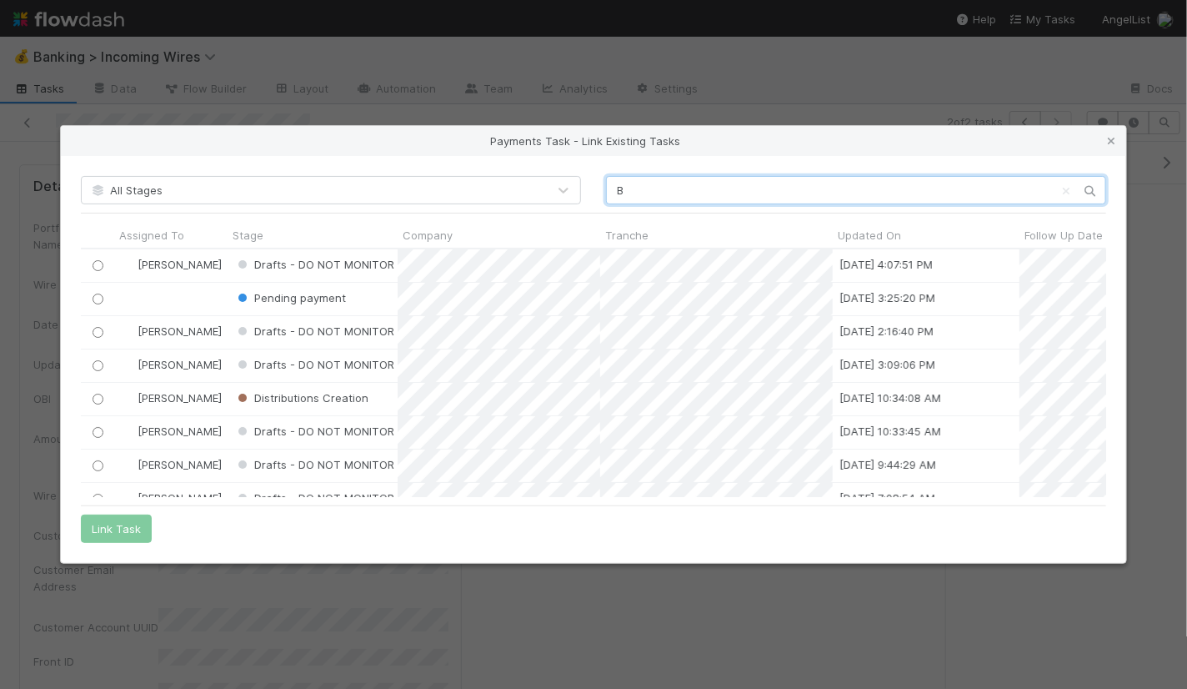
scroll to position [248, 1025]
type input "B"
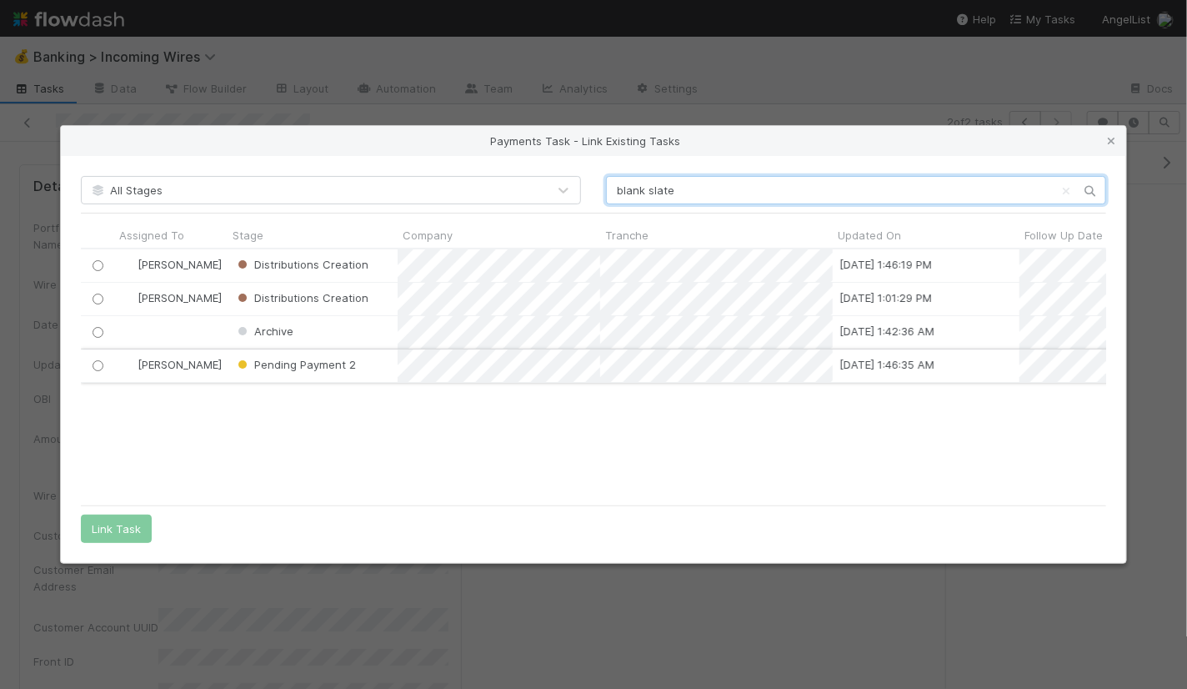
type input "blank slate"
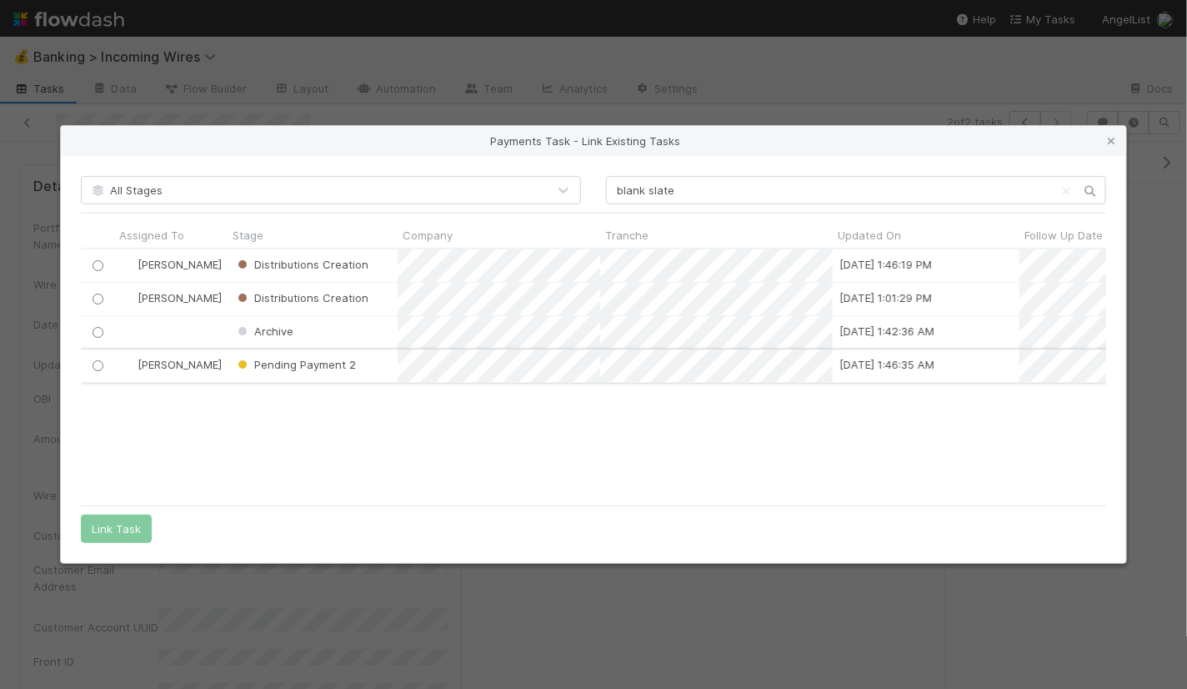
click at [98, 362] on input "radio" at bounding box center [98, 365] width 11 height 11
click at [116, 514] on div "All Stages blank slate Assigned To Stage Company Tranche Updated On Follow Up D…" at bounding box center [593, 359] width 1065 height 407
click at [116, 520] on button "Link Task" at bounding box center [116, 528] width 71 height 28
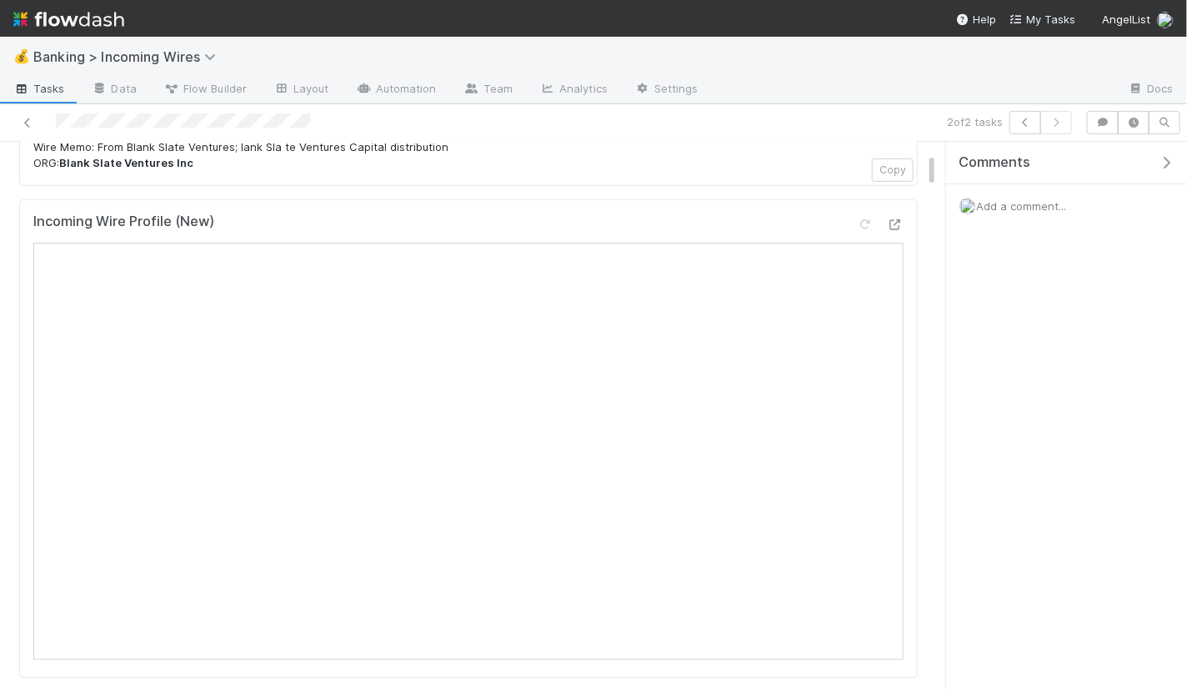
scroll to position [153, 0]
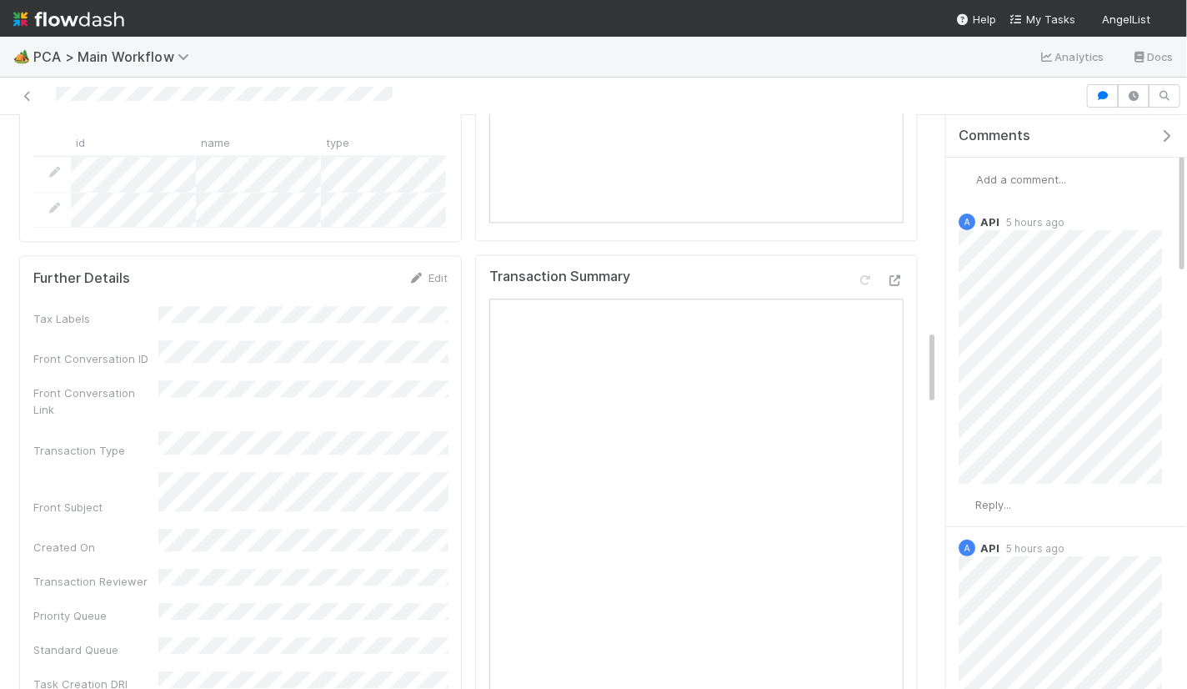
scroll to position [1631, 0]
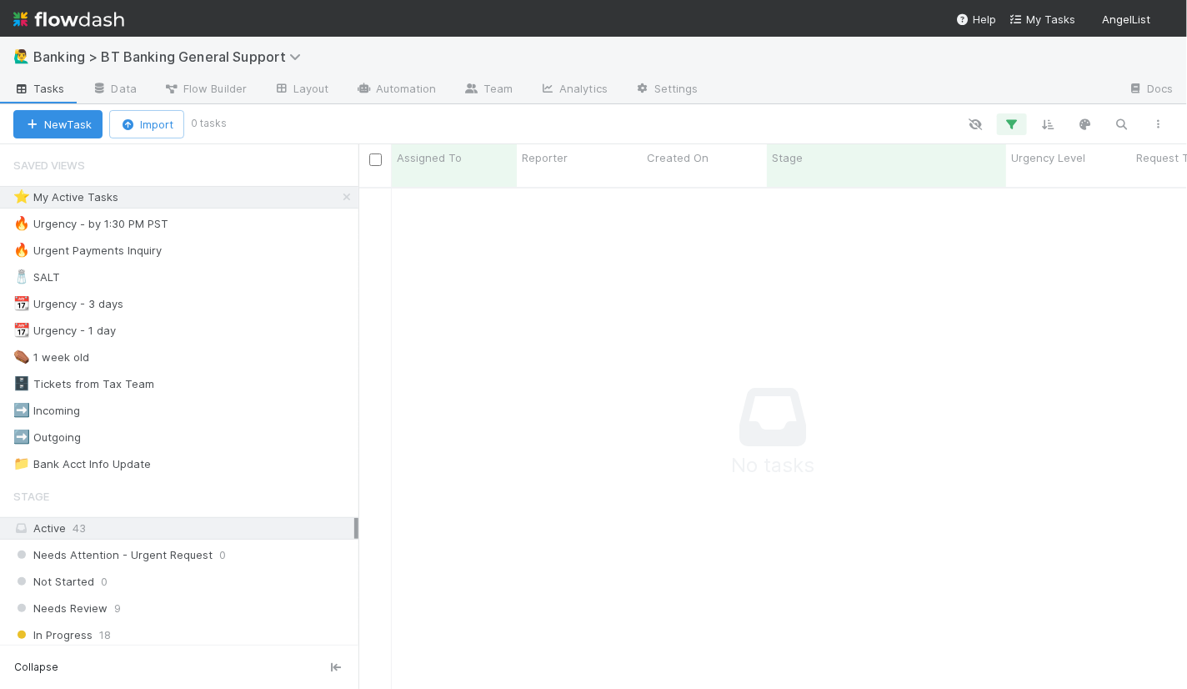
scroll to position [1, 0]
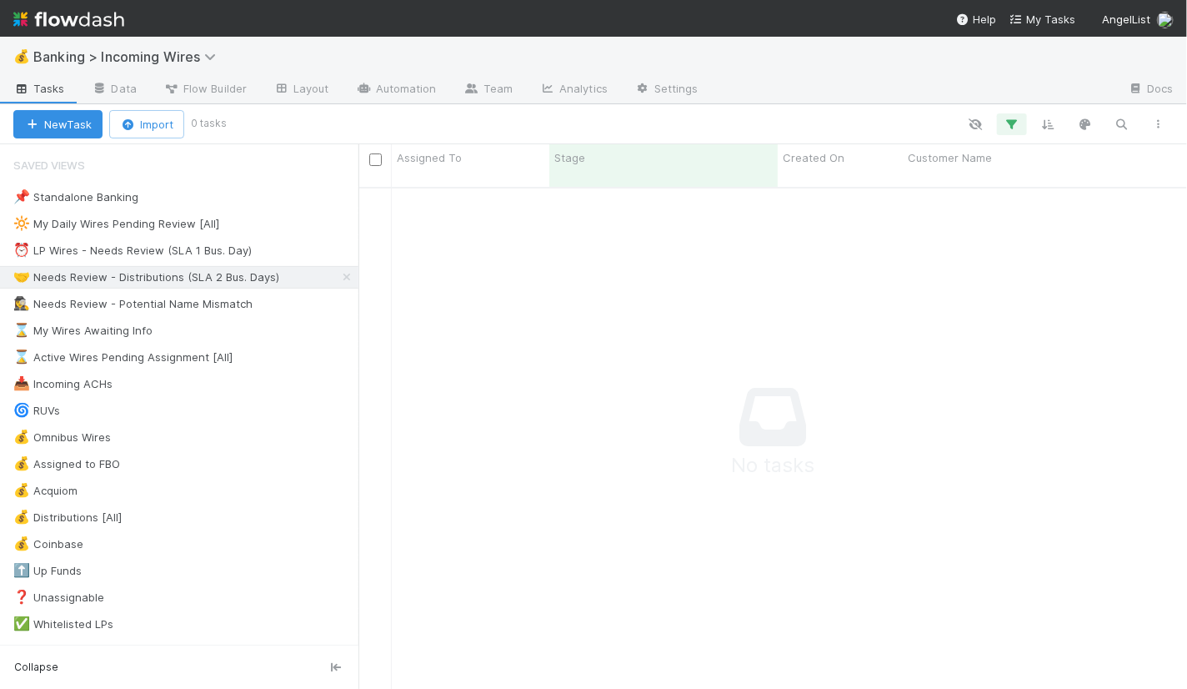
scroll to position [1, 0]
